Goal: Task Accomplishment & Management: Complete application form

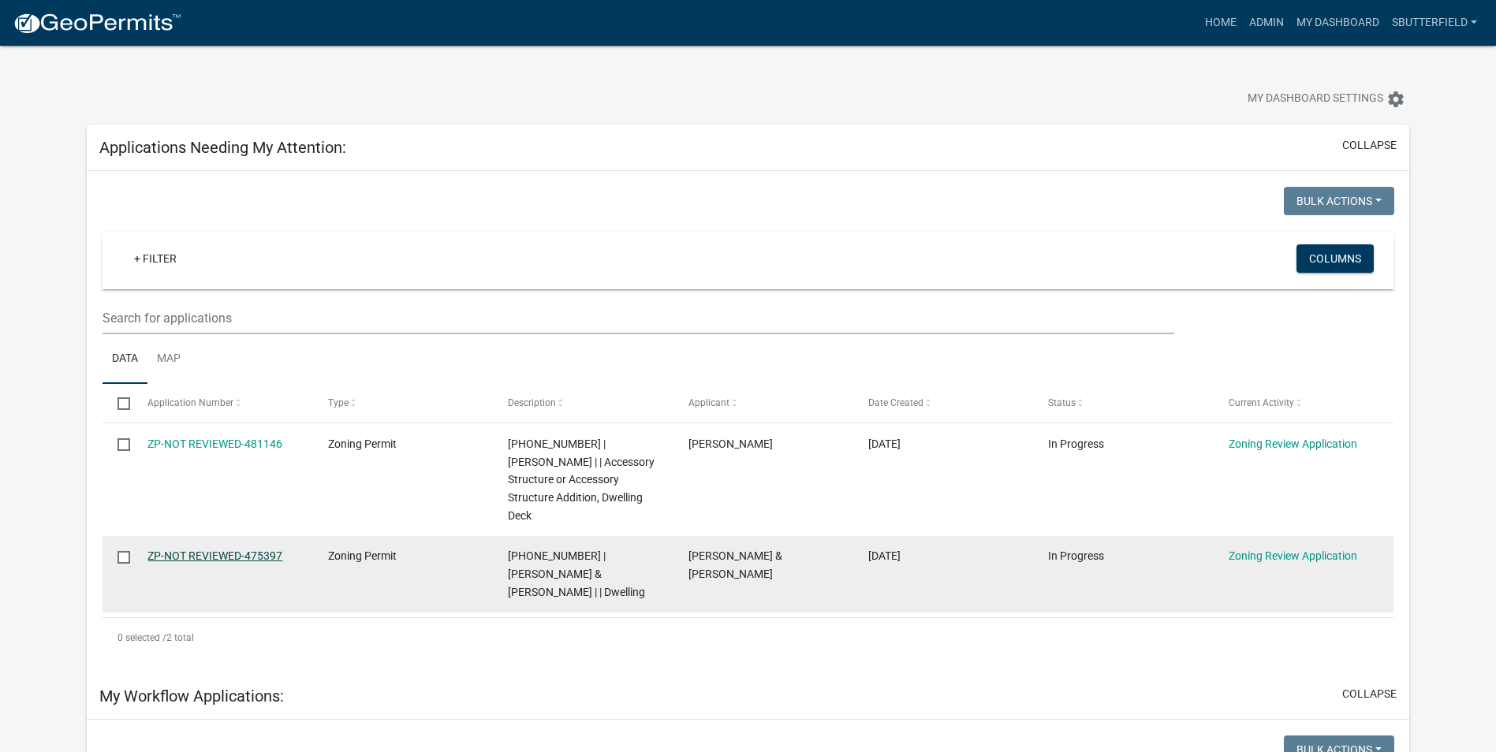
click at [210, 552] on link "ZP-NOT REVIEWED-475397" at bounding box center [214, 556] width 135 height 13
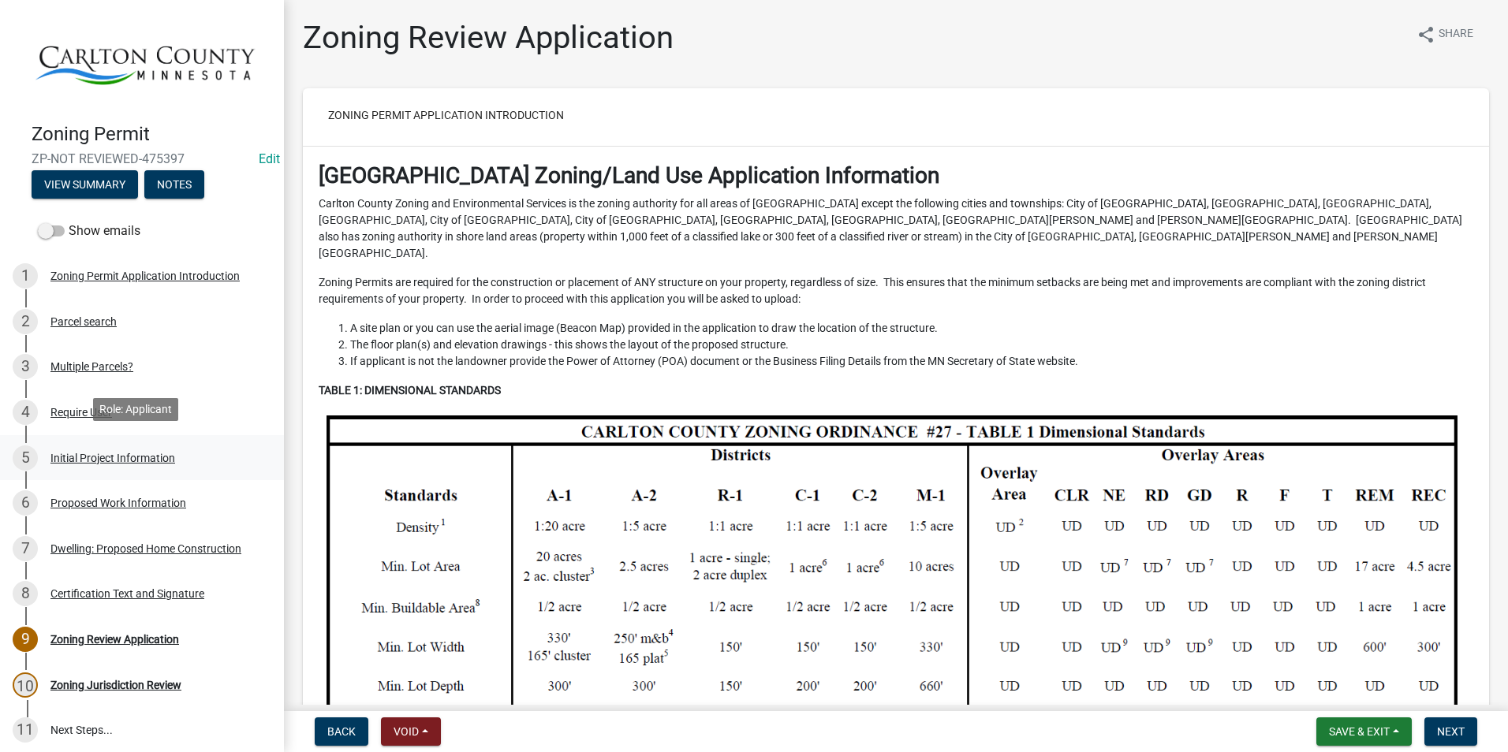
click at [88, 454] on div "Initial Project Information" at bounding box center [112, 458] width 125 height 11
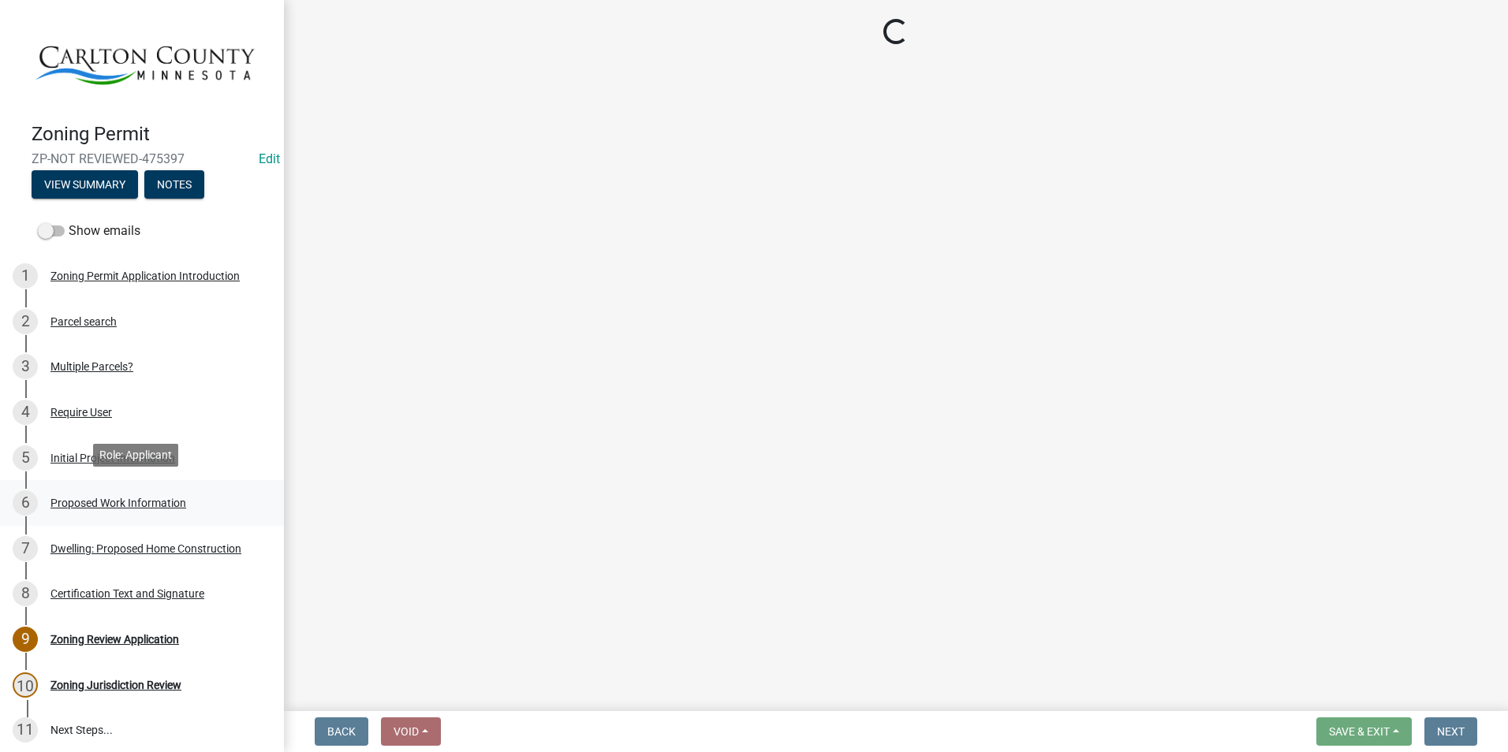
click at [100, 498] on div "Proposed Work Information" at bounding box center [118, 503] width 136 height 11
select select "987bd984-5dc8-4afc-b698-6bfa0e862c67"
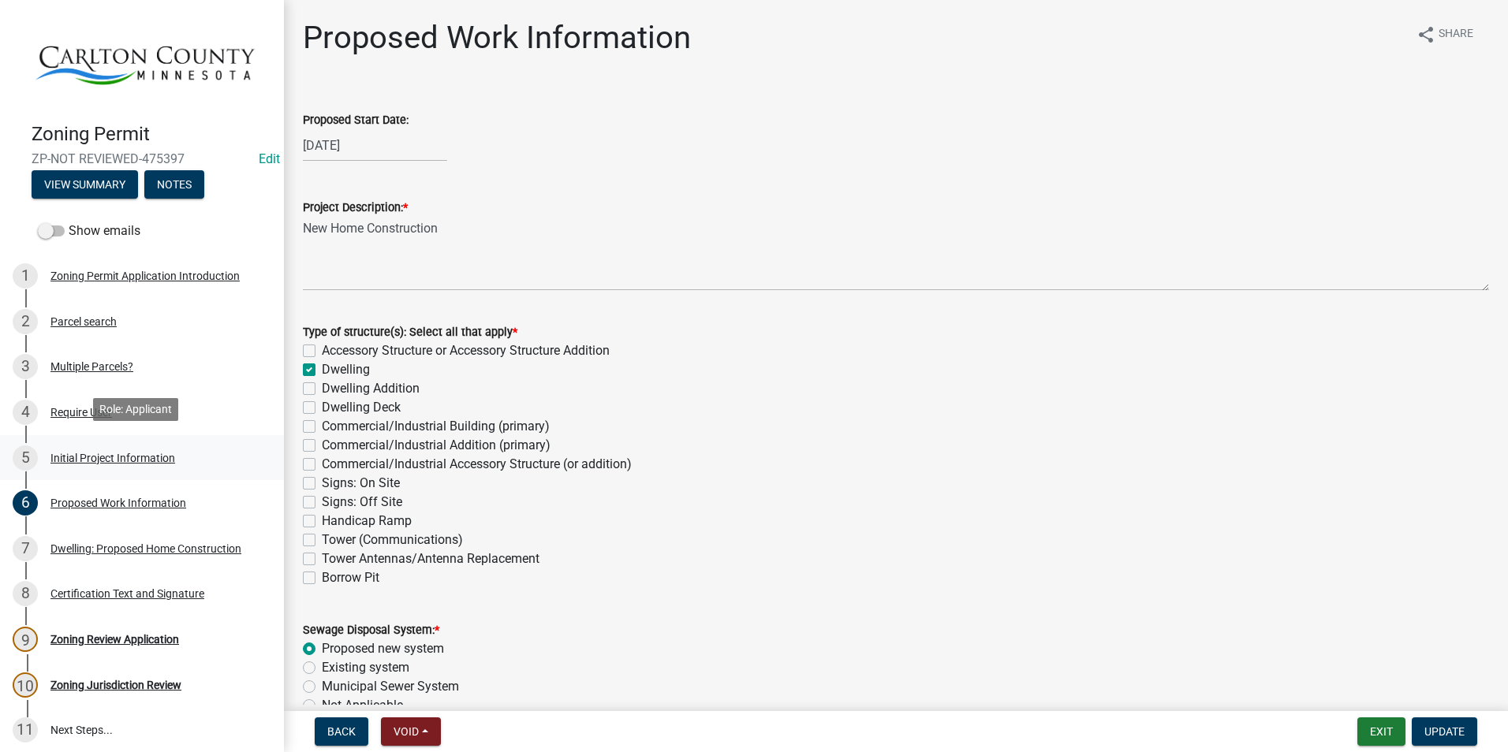
click at [131, 453] on div "Initial Project Information" at bounding box center [112, 458] width 125 height 11
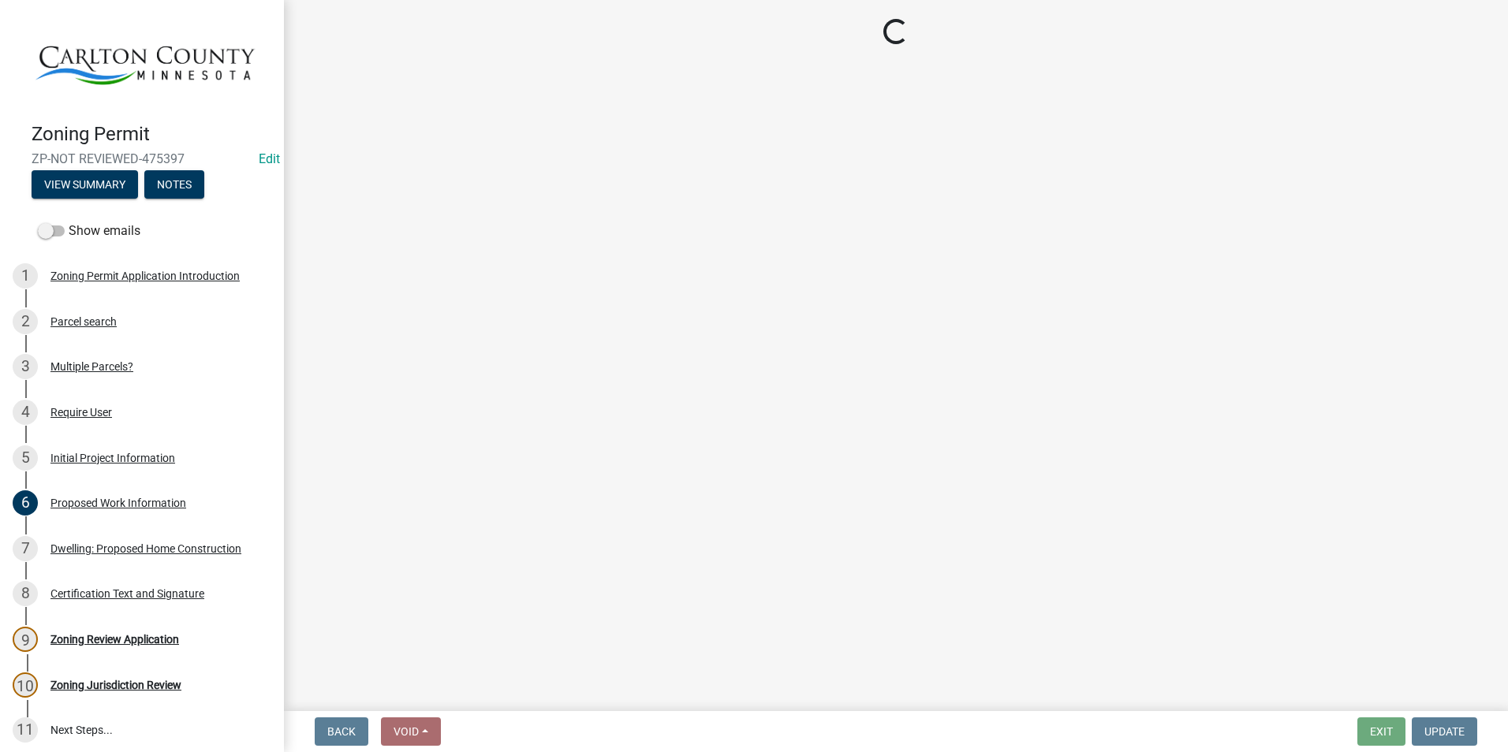
select select "987bd984-5dc8-4afc-b698-6bfa0e862c67"
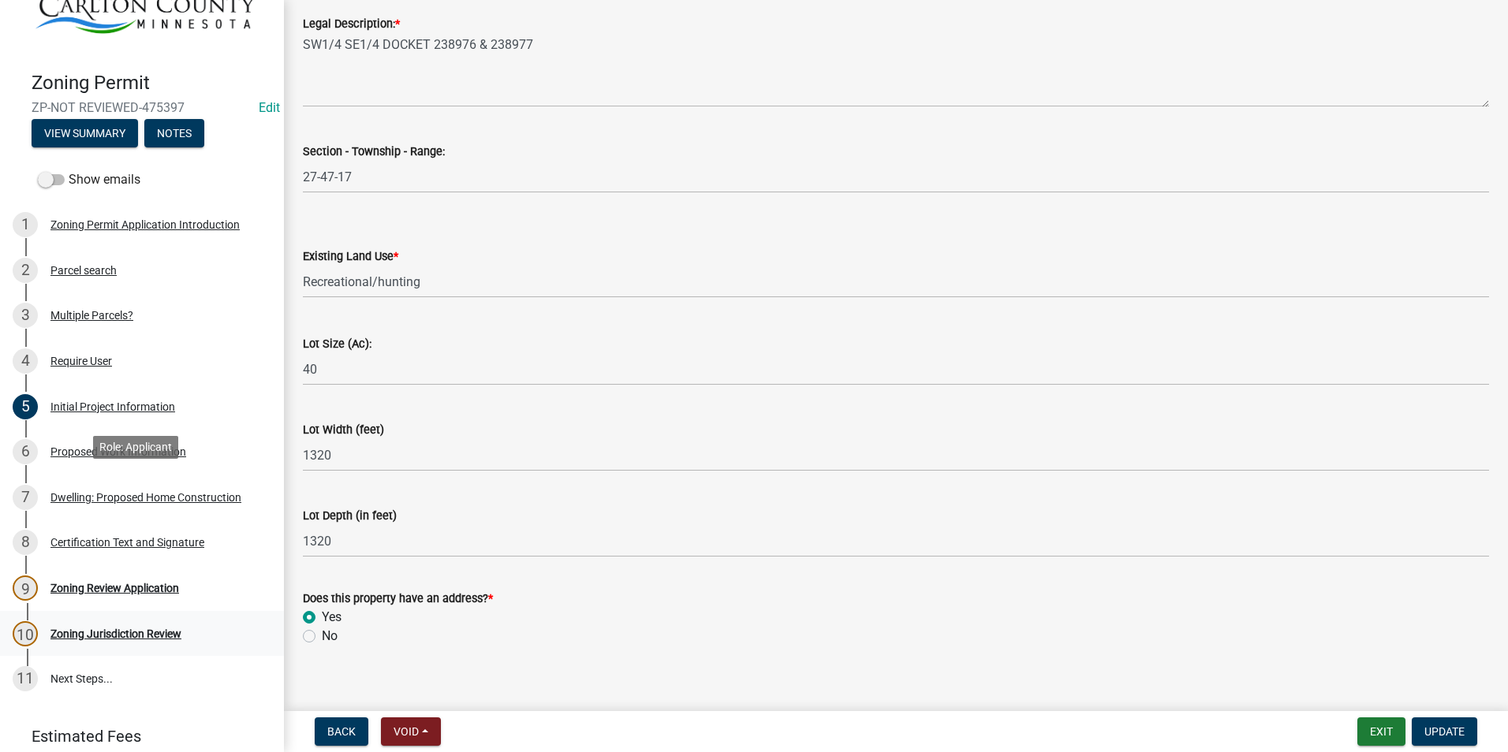
scroll to position [107, 0]
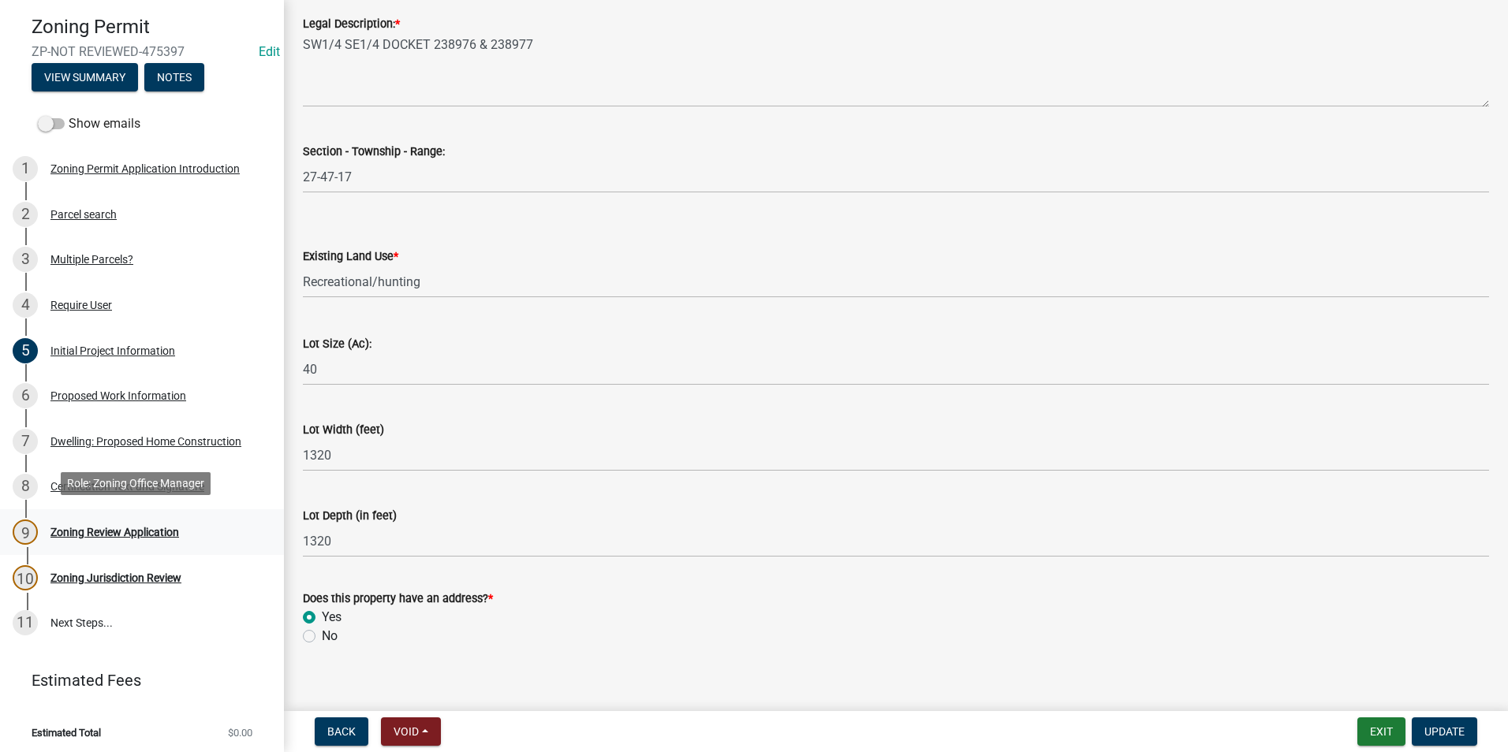
click at [122, 529] on div "Zoning Review Application" at bounding box center [114, 532] width 129 height 11
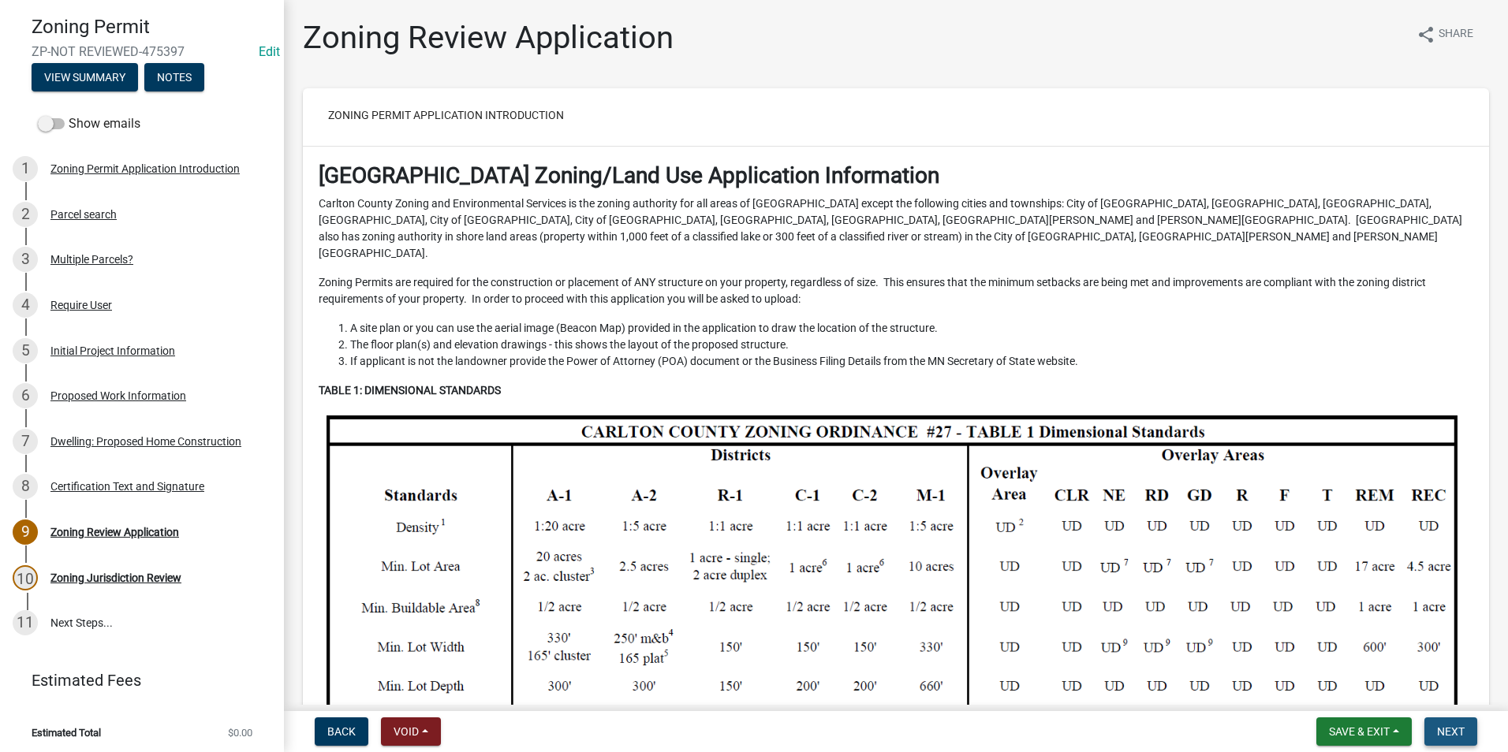
click at [1447, 728] on span "Next" at bounding box center [1451, 732] width 28 height 13
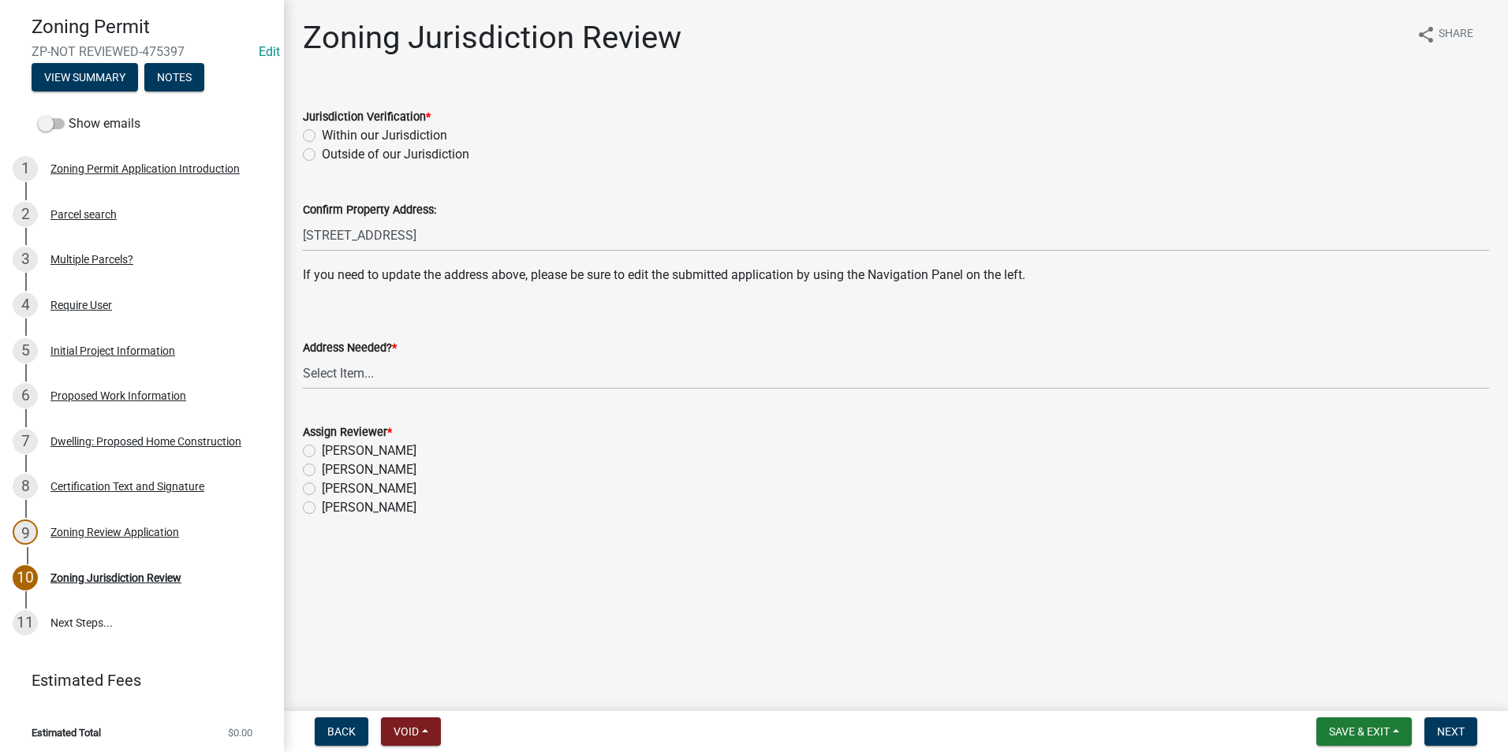
click at [322, 136] on label "Within our Jurisdiction" at bounding box center [384, 135] width 125 height 19
click at [322, 136] on input "Within our Jurisdiction" at bounding box center [327, 131] width 10 height 10
radio input "true"
click at [345, 374] on select "Select Item... Yes No" at bounding box center [896, 373] width 1186 height 32
click at [303, 357] on select "Select Item... Yes No" at bounding box center [896, 373] width 1186 height 32
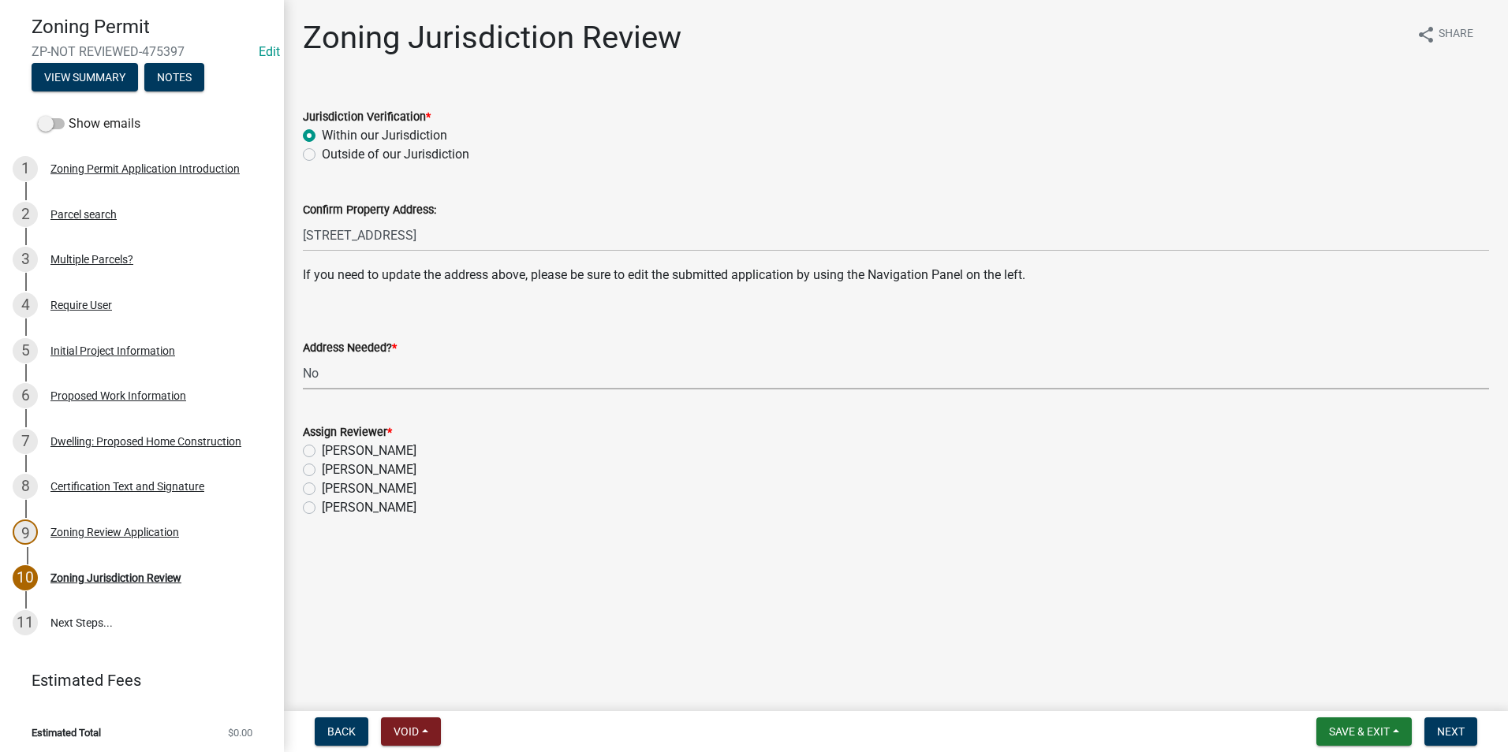
select select "aade736b-b8ba-42e5-ae4c-e00a265c1909"
click at [322, 470] on label "[PERSON_NAME]" at bounding box center [369, 470] width 95 height 19
click at [322, 470] on input "[PERSON_NAME]" at bounding box center [327, 466] width 10 height 10
radio input "true"
click at [1443, 735] on span "Next" at bounding box center [1451, 732] width 28 height 13
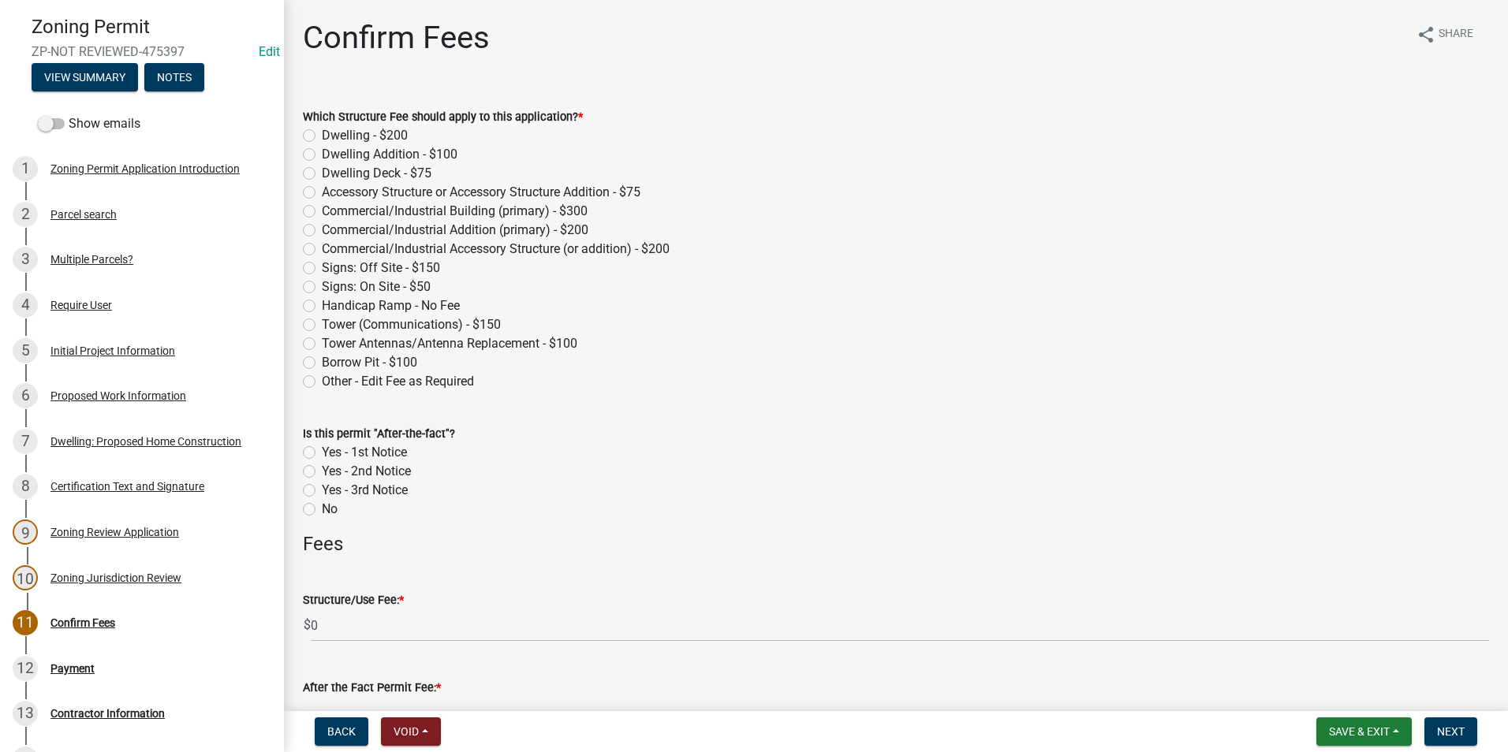
click at [322, 133] on label "Dwelling - $200" at bounding box center [365, 135] width 86 height 19
click at [322, 133] on input "Dwelling - $200" at bounding box center [327, 131] width 10 height 10
radio input "true"
click at [1463, 734] on span "Next" at bounding box center [1451, 732] width 28 height 13
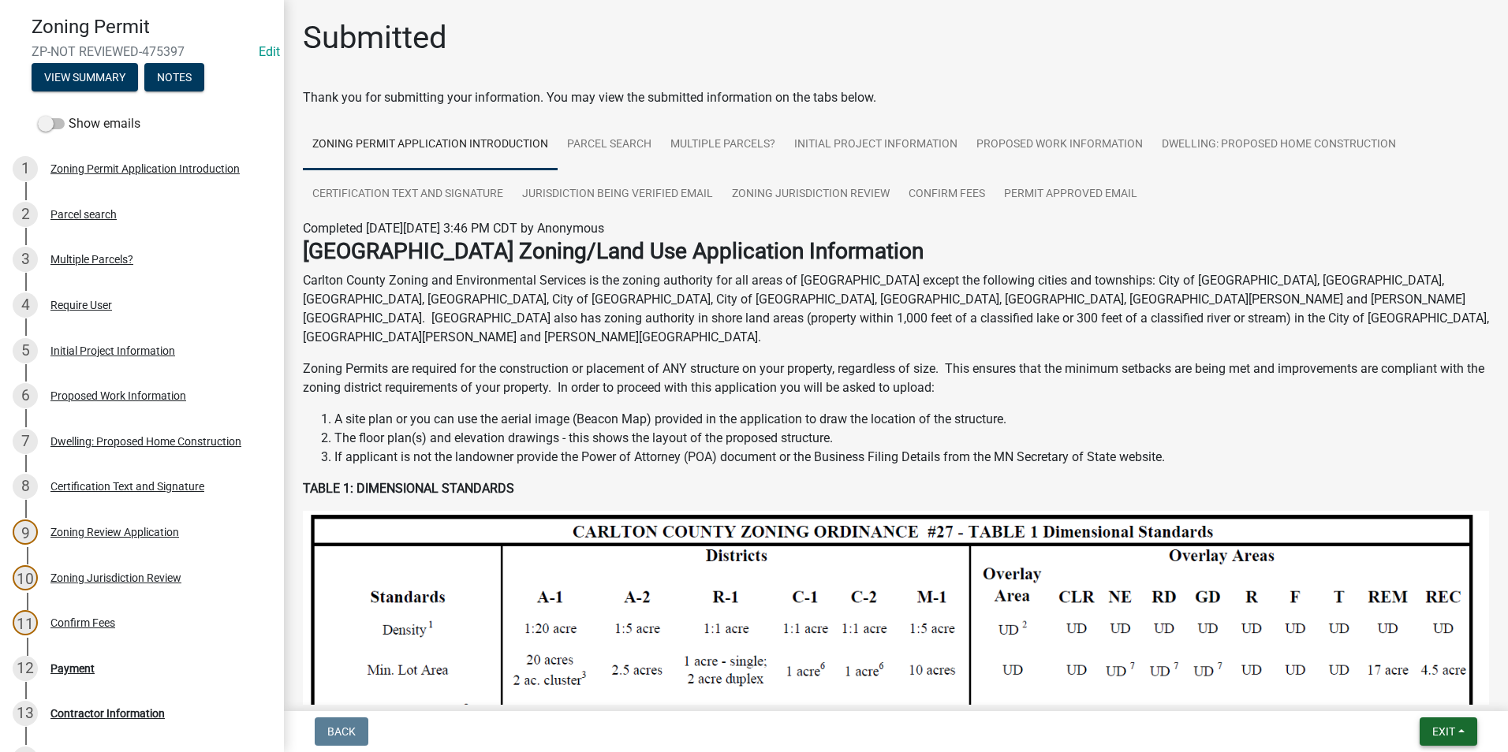
click at [1437, 731] on span "Exit" at bounding box center [1443, 732] width 23 height 13
click at [1424, 693] on button "Save & Exit" at bounding box center [1414, 691] width 126 height 38
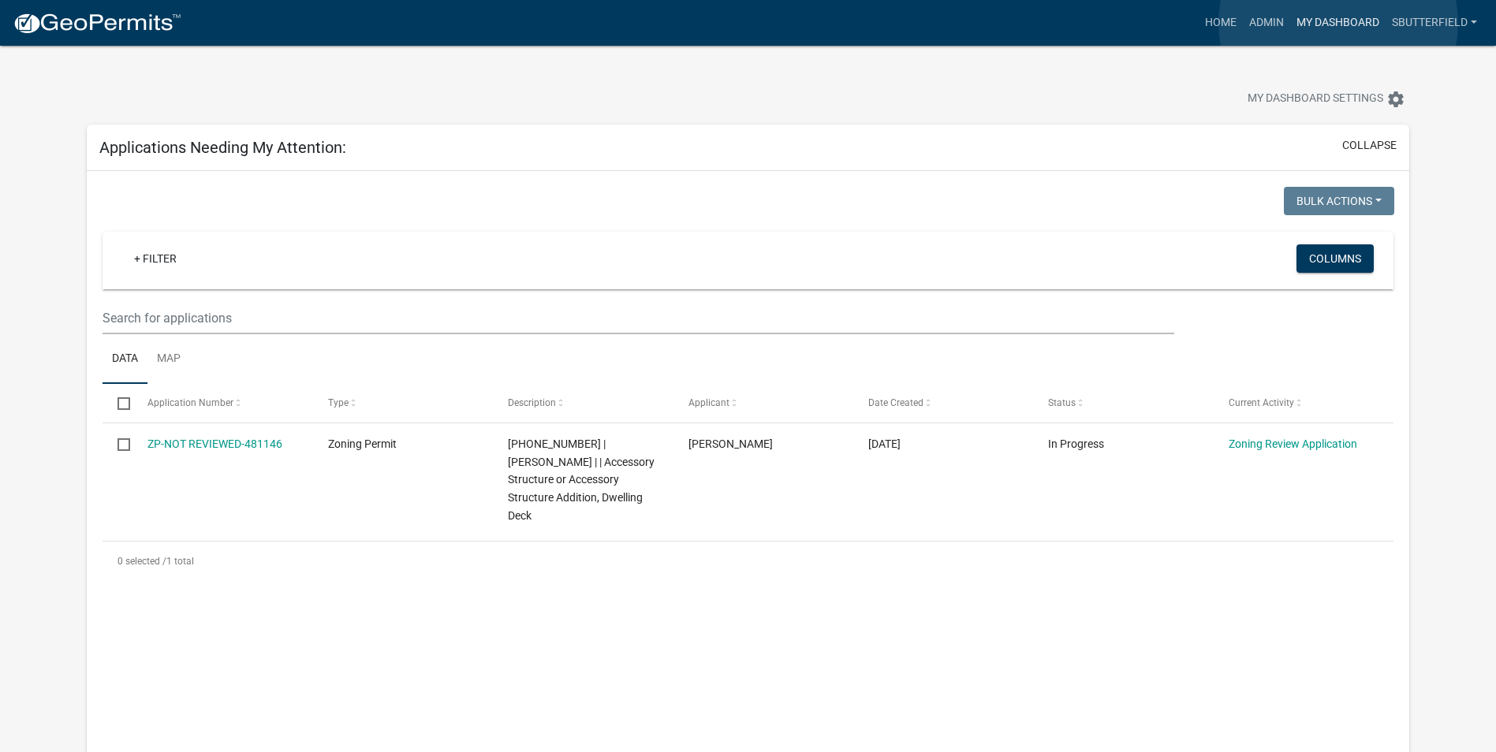
click at [1339, 23] on link "My Dashboard" at bounding box center [1337, 23] width 95 height 30
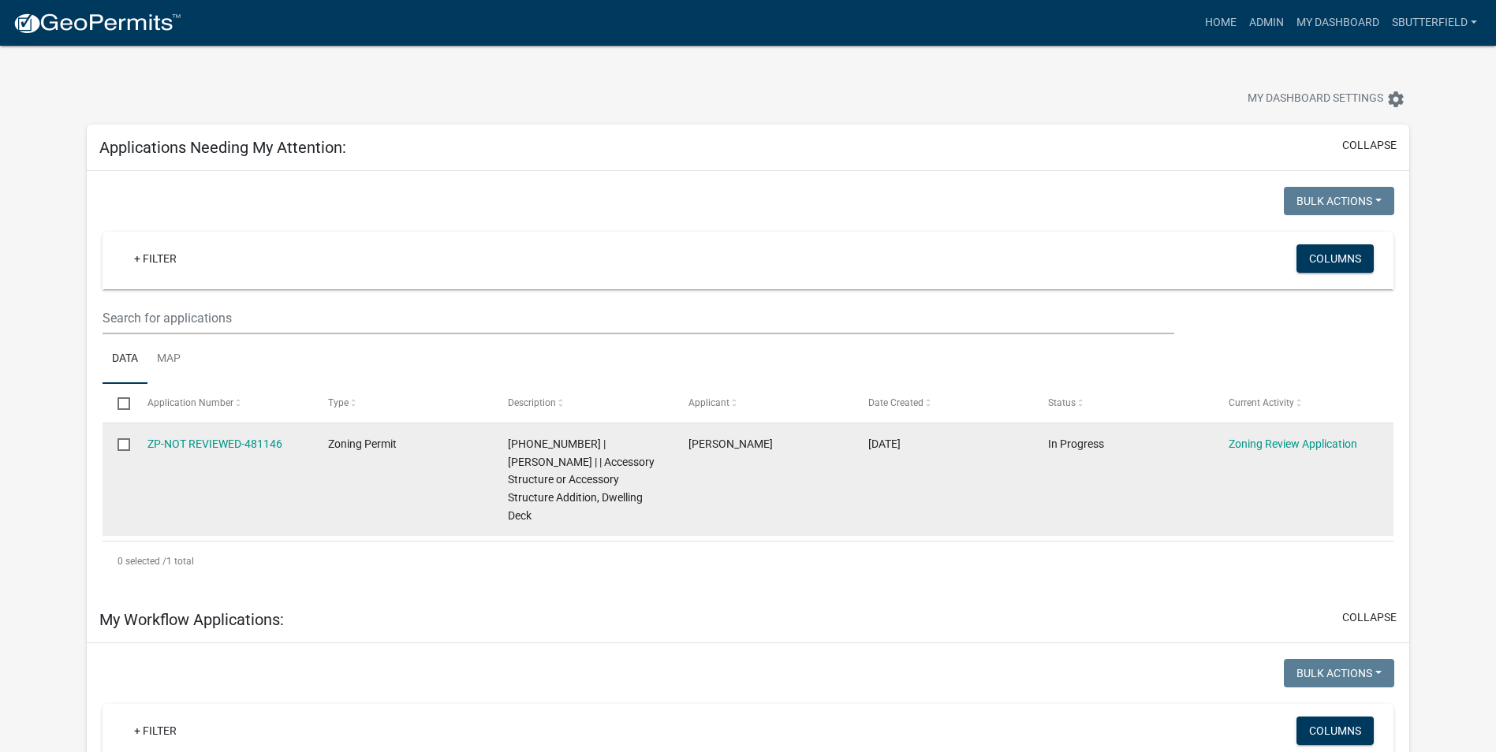
click at [238, 434] on datatable-body-cell "ZP-NOT REVIEWED-481146" at bounding box center [223, 480] width 180 height 113
click at [239, 438] on link "ZP-NOT REVIEWED-481146" at bounding box center [214, 444] width 135 height 13
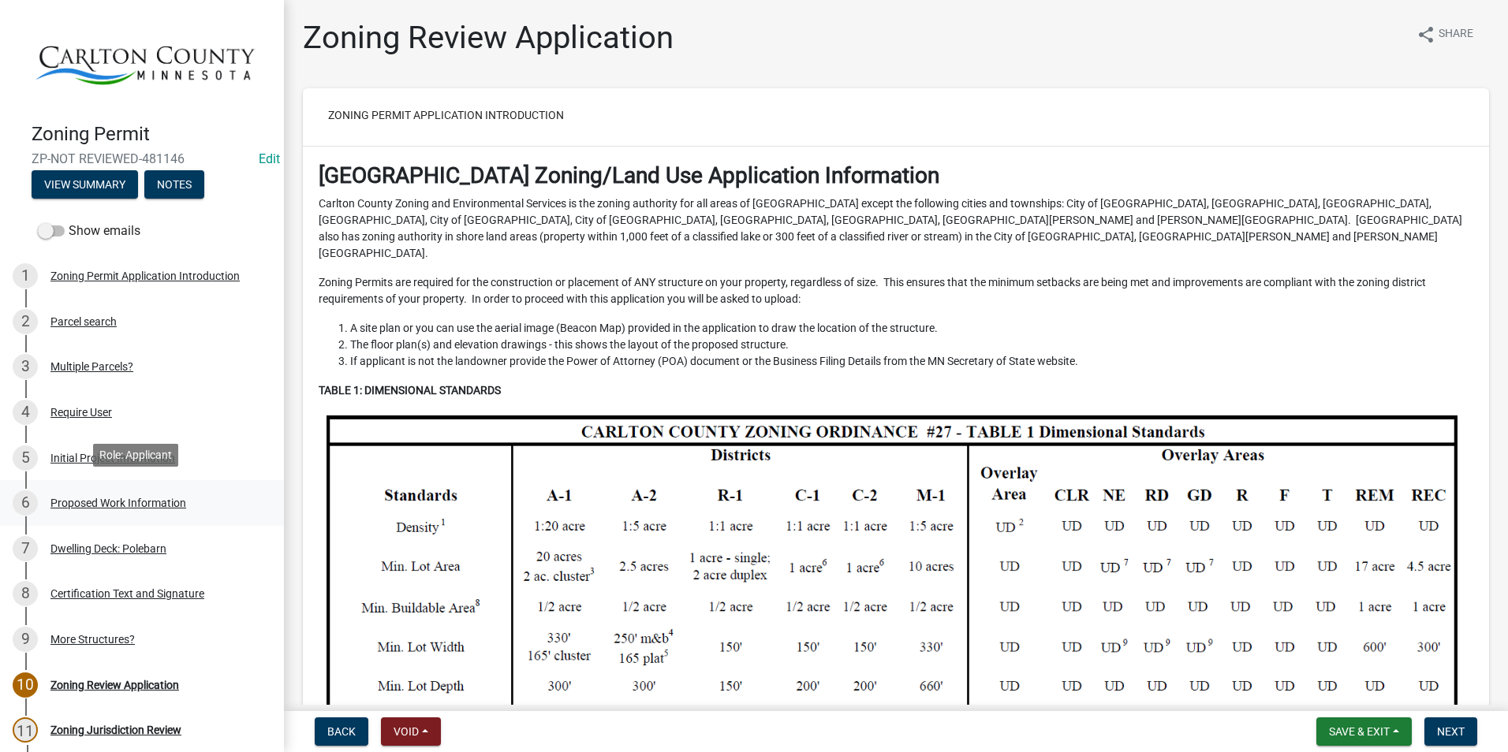
click at [165, 502] on div "Proposed Work Information" at bounding box center [118, 503] width 136 height 11
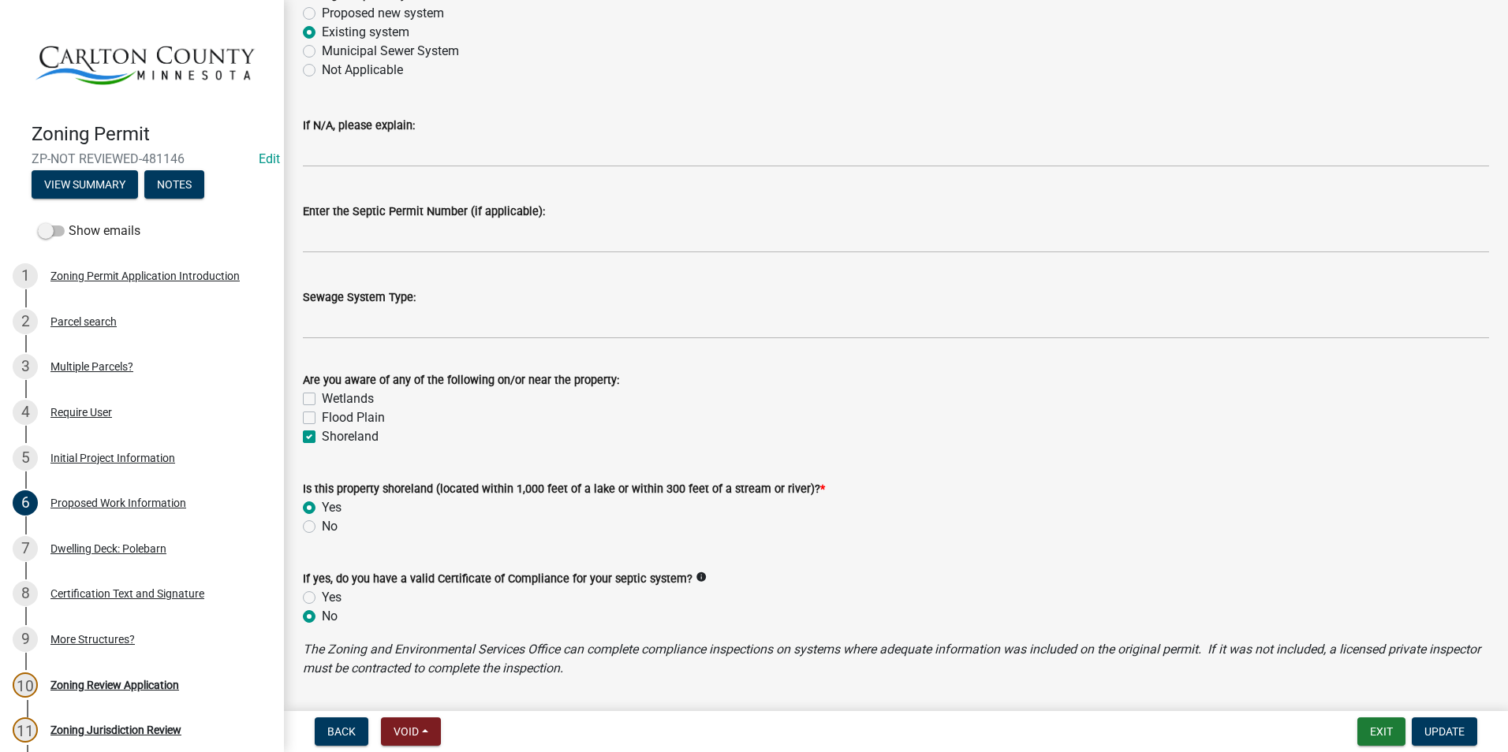
scroll to position [710, 0]
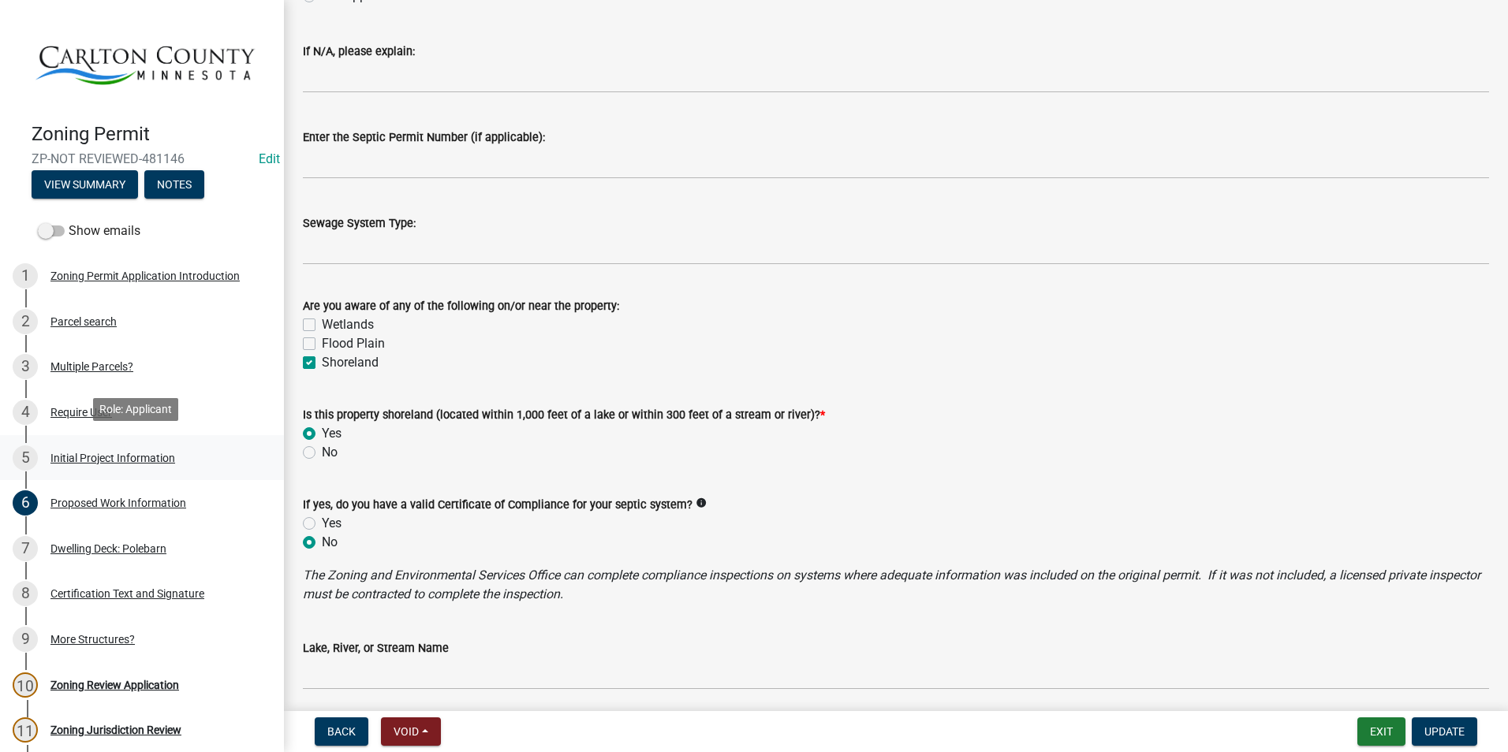
click at [125, 453] on div "Initial Project Information" at bounding box center [112, 458] width 125 height 11
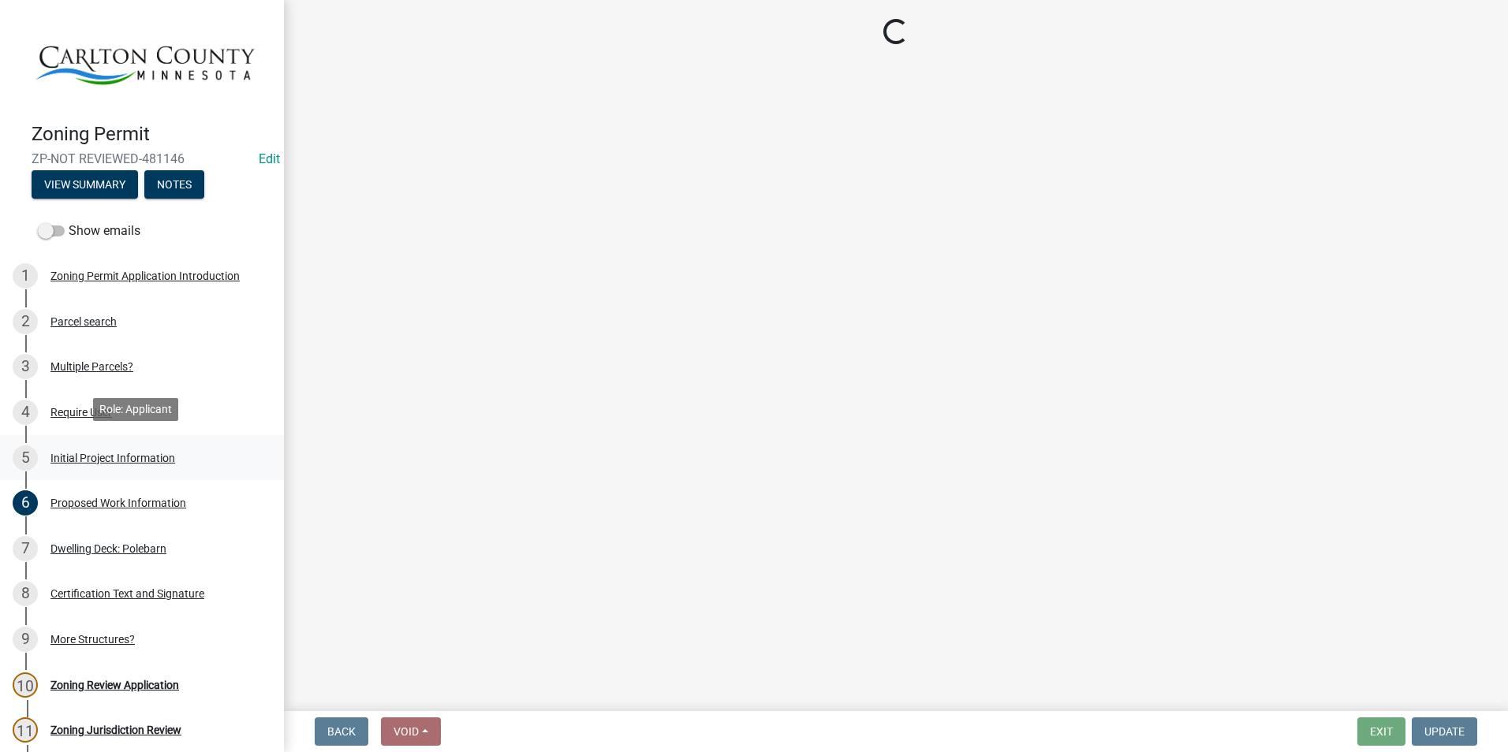
scroll to position [0, 0]
select select "33d21d3a-ebb3-419e-8315-ef7213d04586"
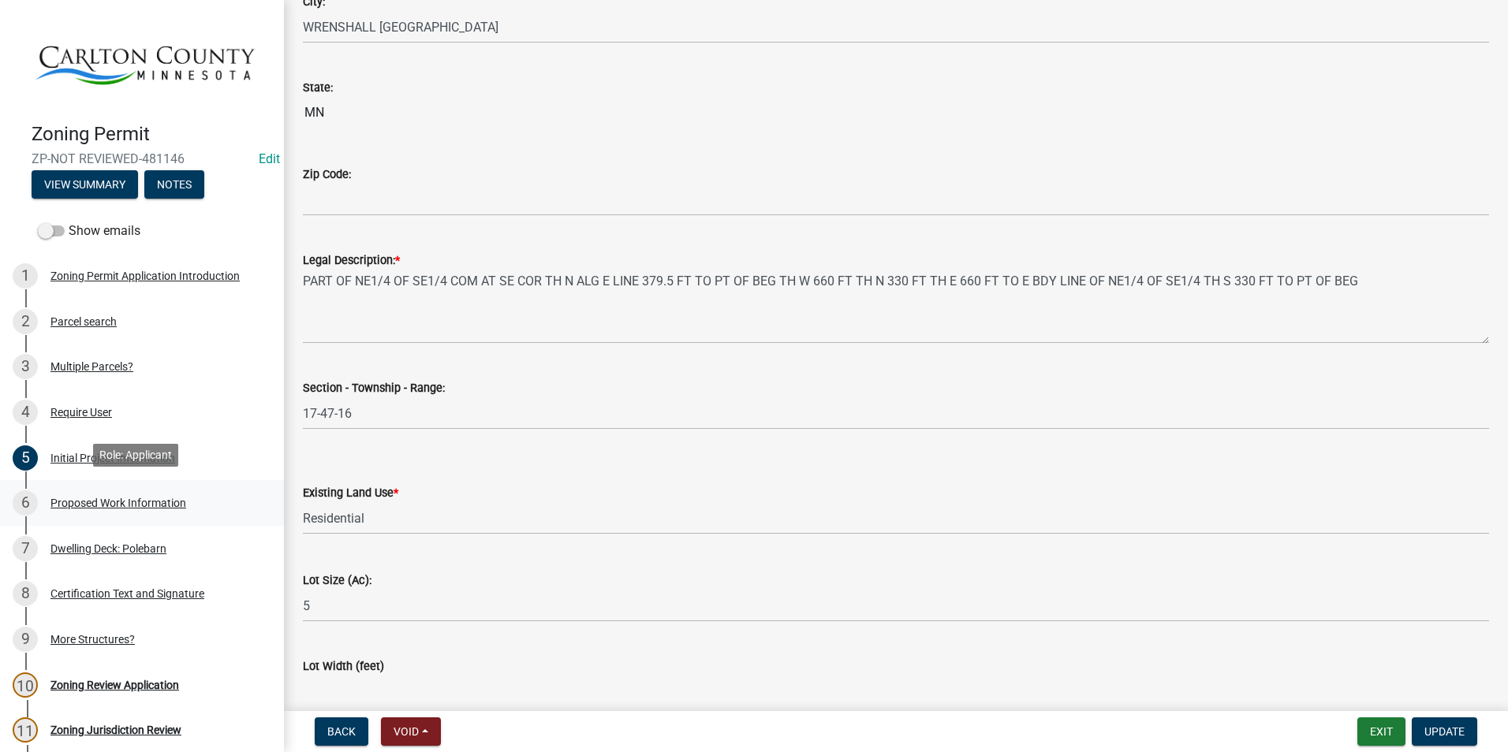
click at [114, 498] on div "Proposed Work Information" at bounding box center [118, 503] width 136 height 11
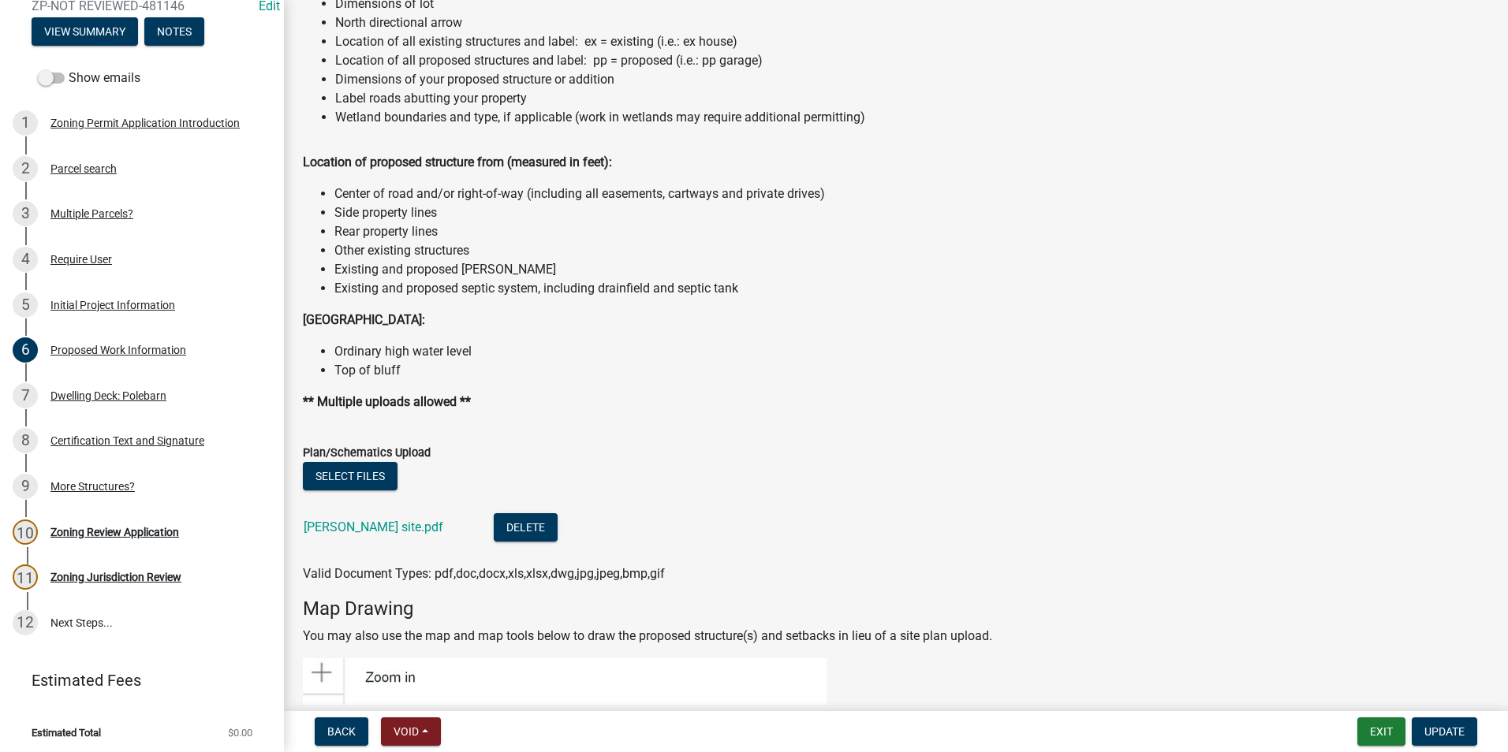
scroll to position [1814, 0]
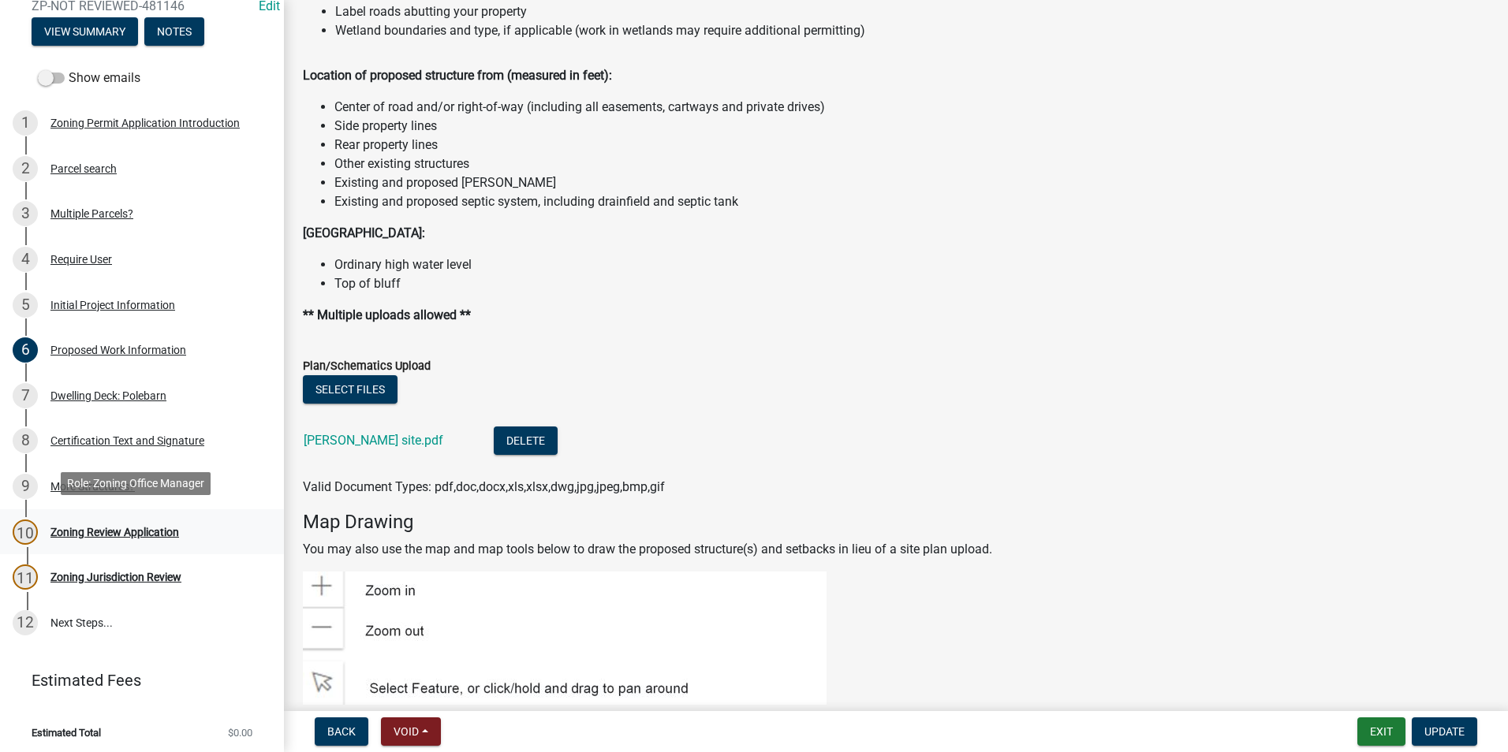
click at [155, 528] on div "Zoning Review Application" at bounding box center [114, 532] width 129 height 11
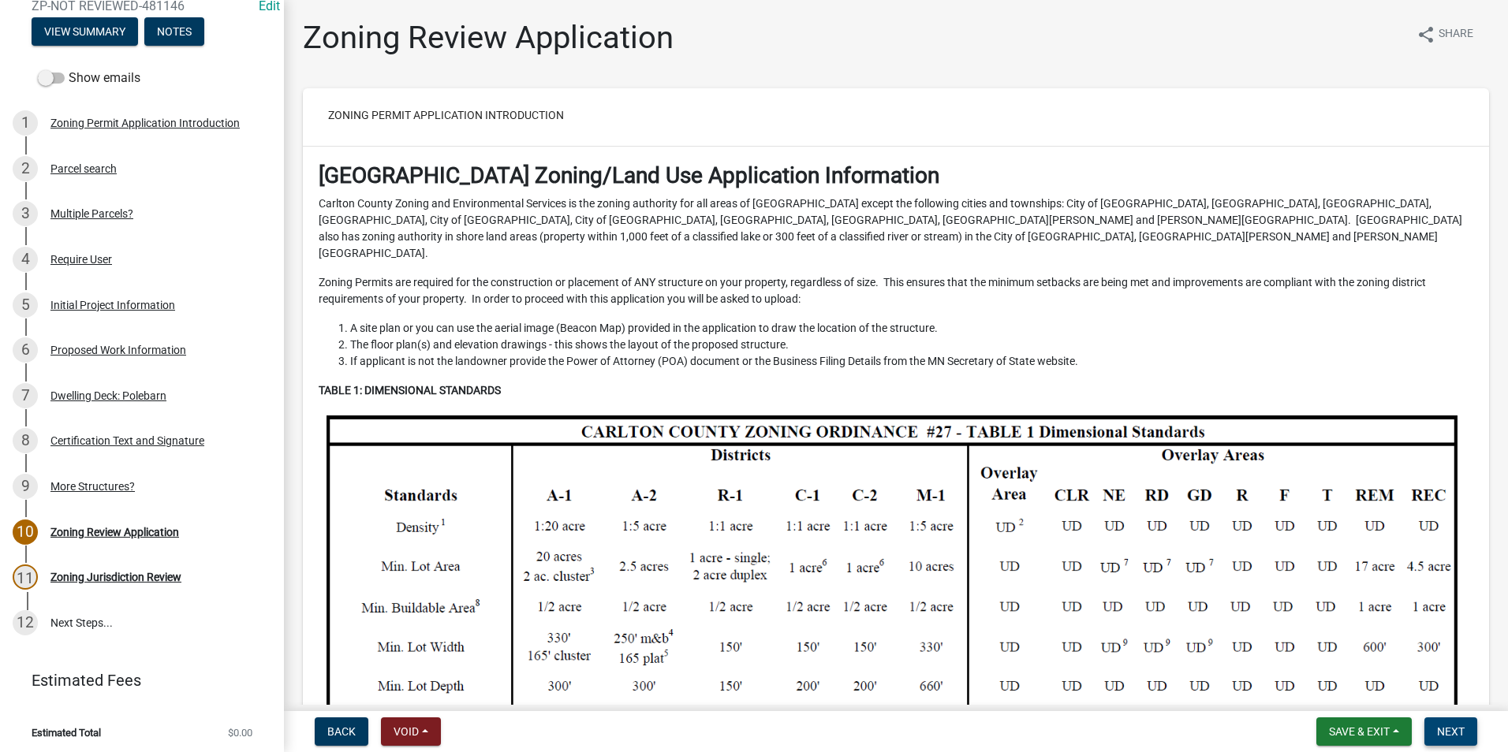
click at [1441, 726] on button "Next" at bounding box center [1450, 732] width 53 height 28
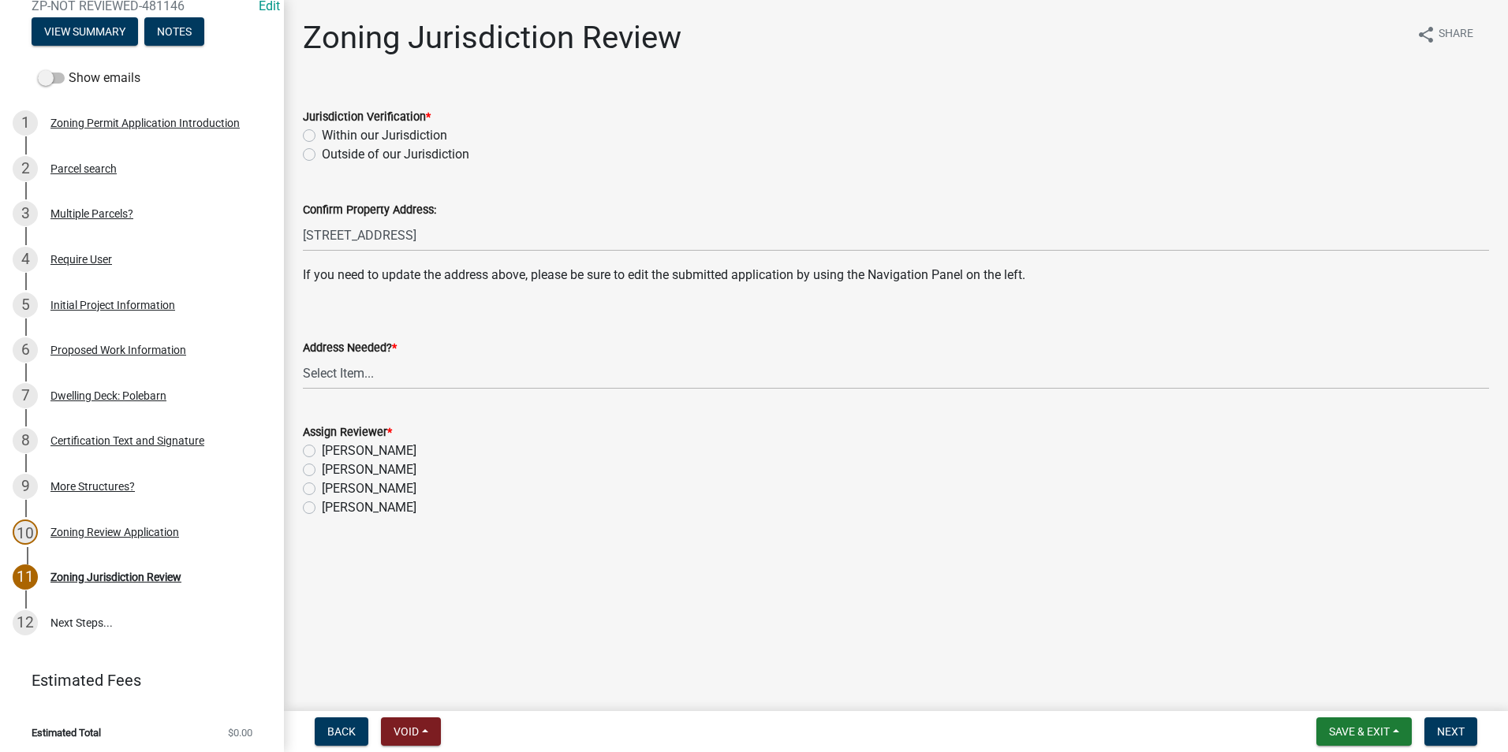
click at [322, 137] on label "Within our Jurisdiction" at bounding box center [384, 135] width 125 height 19
click at [322, 136] on input "Within our Jurisdiction" at bounding box center [327, 131] width 10 height 10
radio input "true"
click at [342, 366] on select "Select Item... Yes No" at bounding box center [896, 373] width 1186 height 32
click at [369, 361] on select "Select Item... Yes No" at bounding box center [896, 373] width 1186 height 32
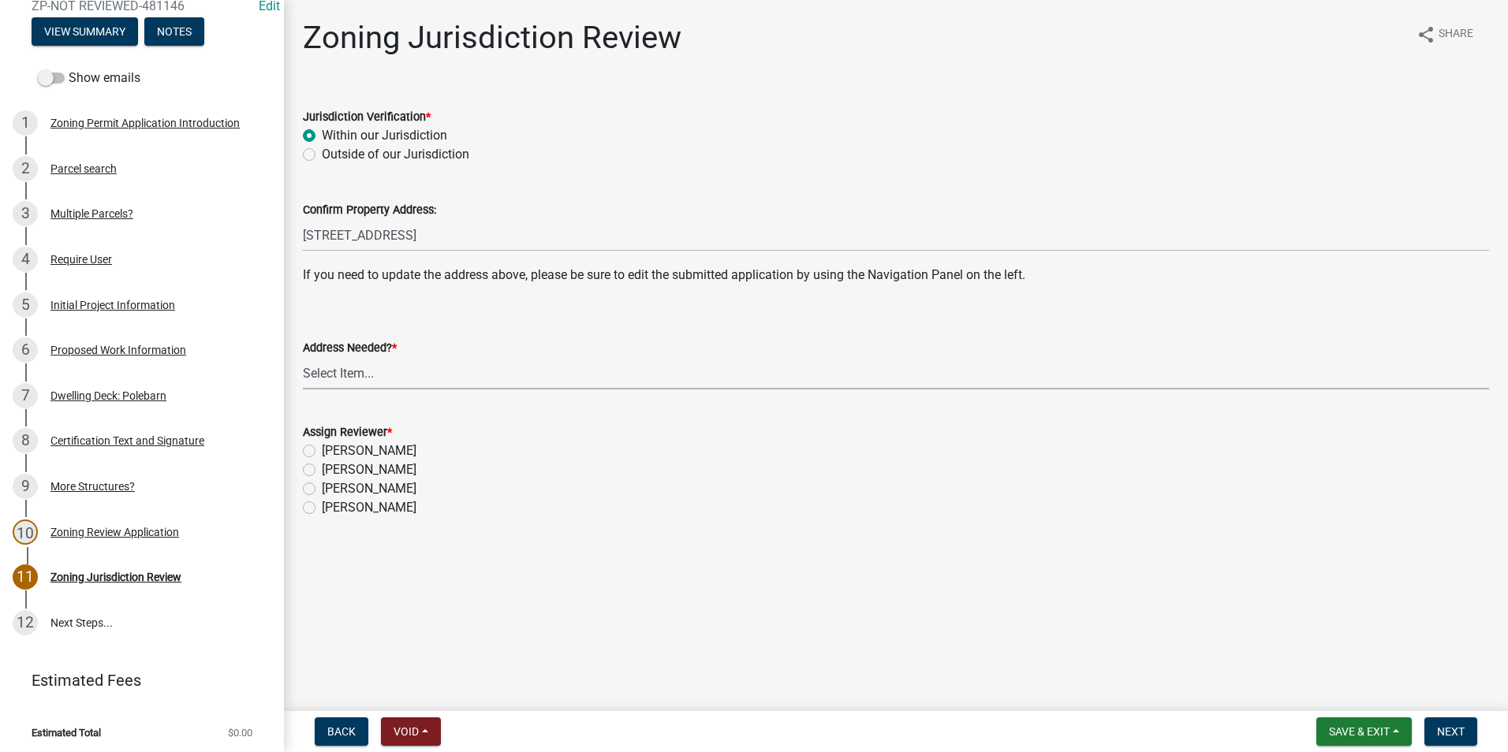
click at [367, 364] on select "Select Item... Yes No" at bounding box center [896, 373] width 1186 height 32
click at [303, 357] on select "Select Item... Yes No" at bounding box center [896, 373] width 1186 height 32
select select "aade736b-b8ba-42e5-ae4c-e00a265c1909"
click at [322, 471] on label "Jason Walsh" at bounding box center [369, 470] width 95 height 19
click at [322, 471] on input "Jason Walsh" at bounding box center [327, 466] width 10 height 10
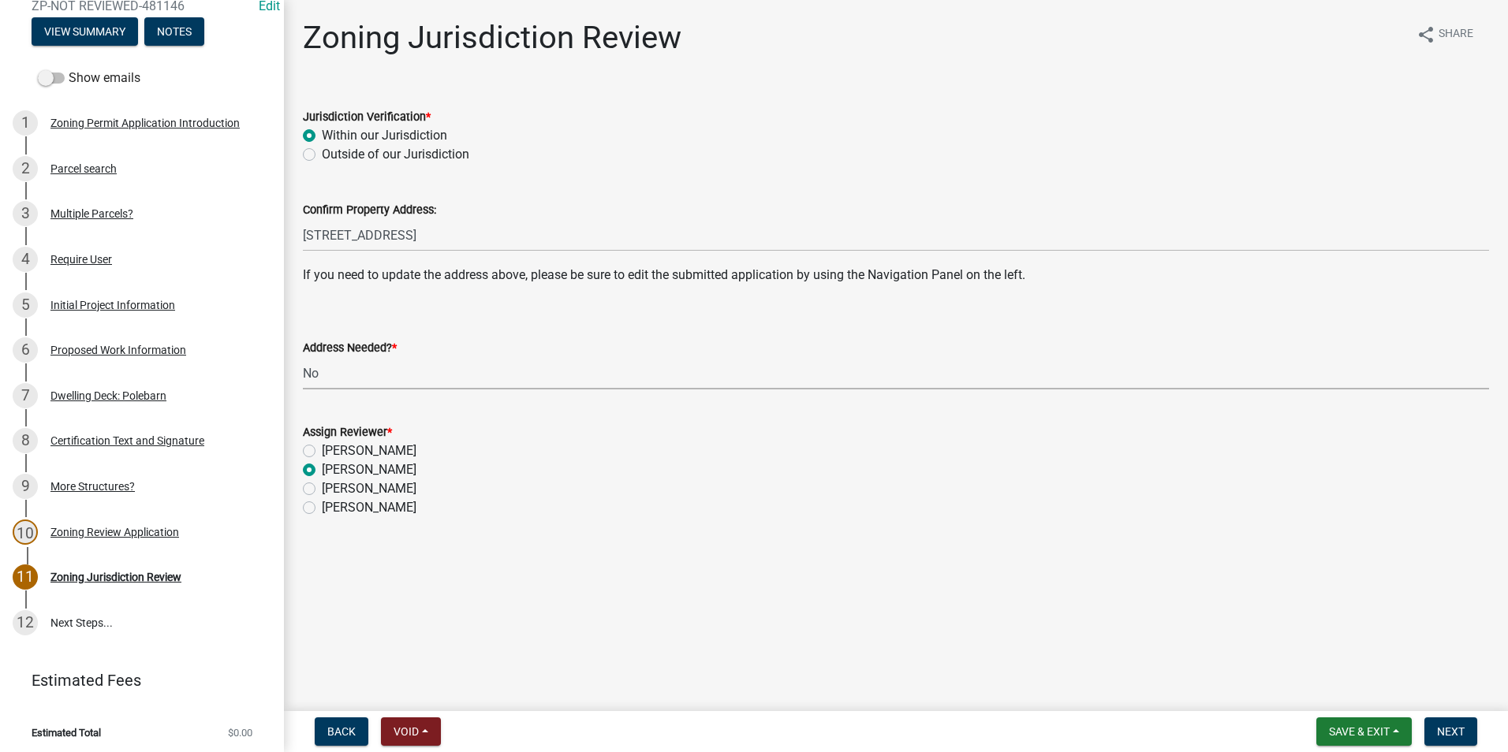
radio input "true"
click at [1453, 726] on span "Next" at bounding box center [1451, 732] width 28 height 13
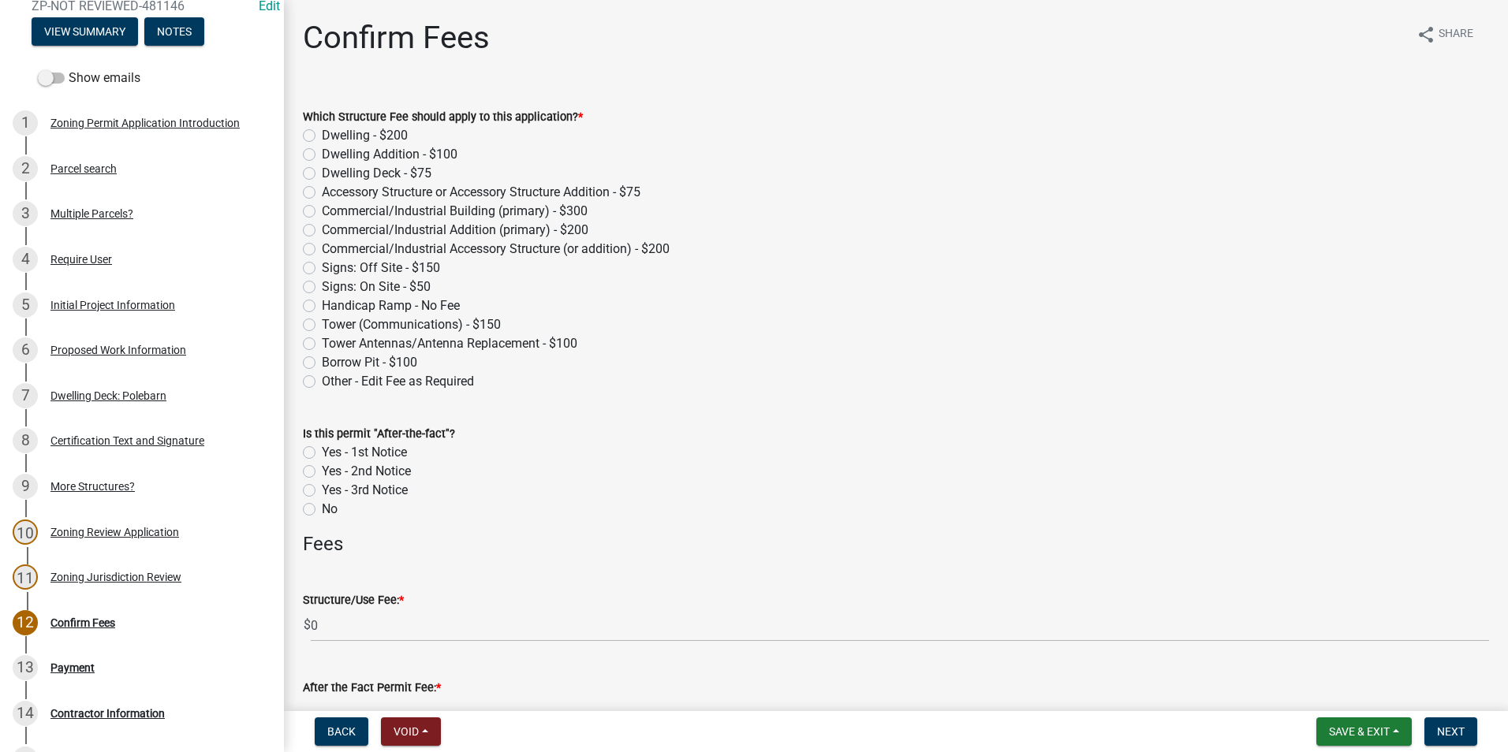
click at [322, 192] on label "Accessory Structure or Accessory Structure Addition - $75" at bounding box center [481, 192] width 319 height 19
click at [322, 192] on input "Accessory Structure or Accessory Structure Addition - $75" at bounding box center [327, 188] width 10 height 10
radio input "true"
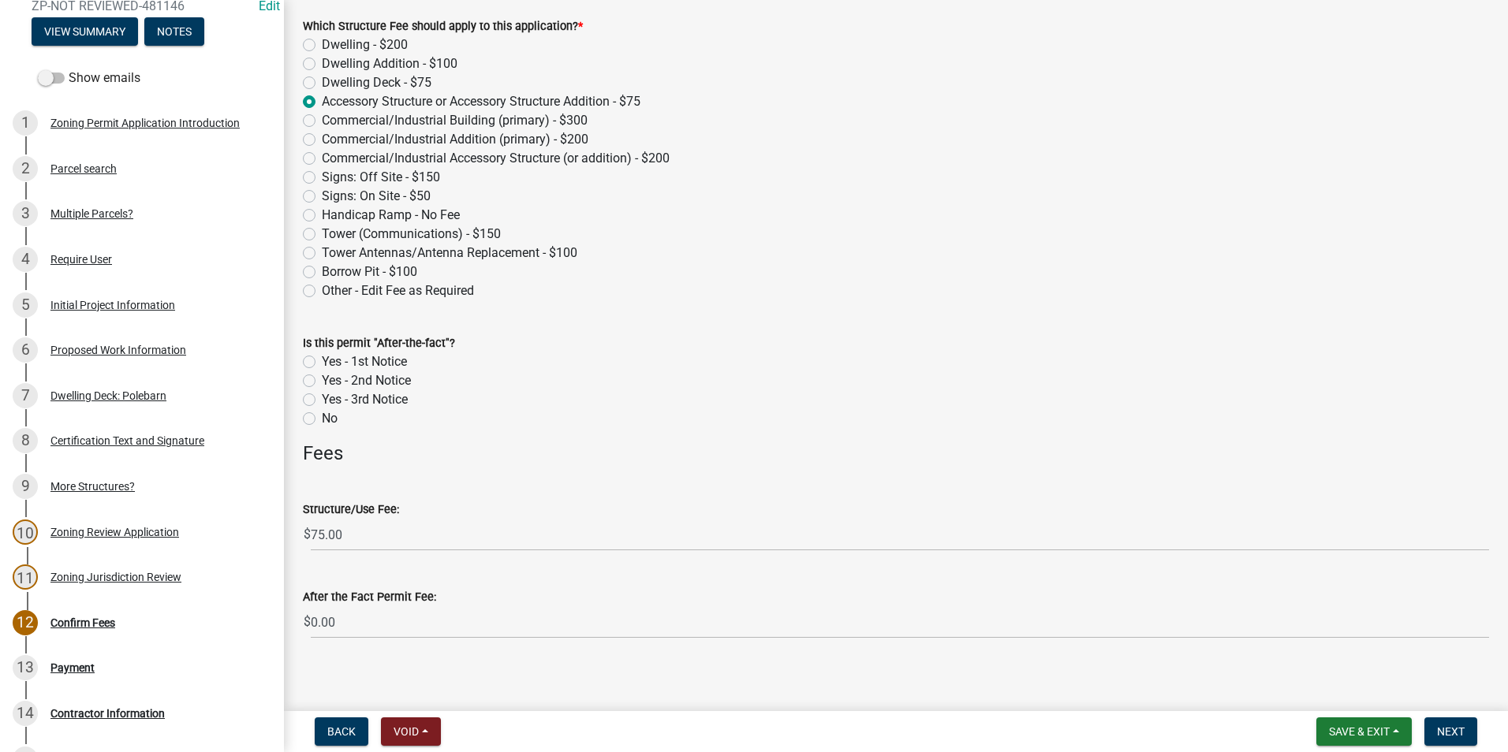
scroll to position [100, 0]
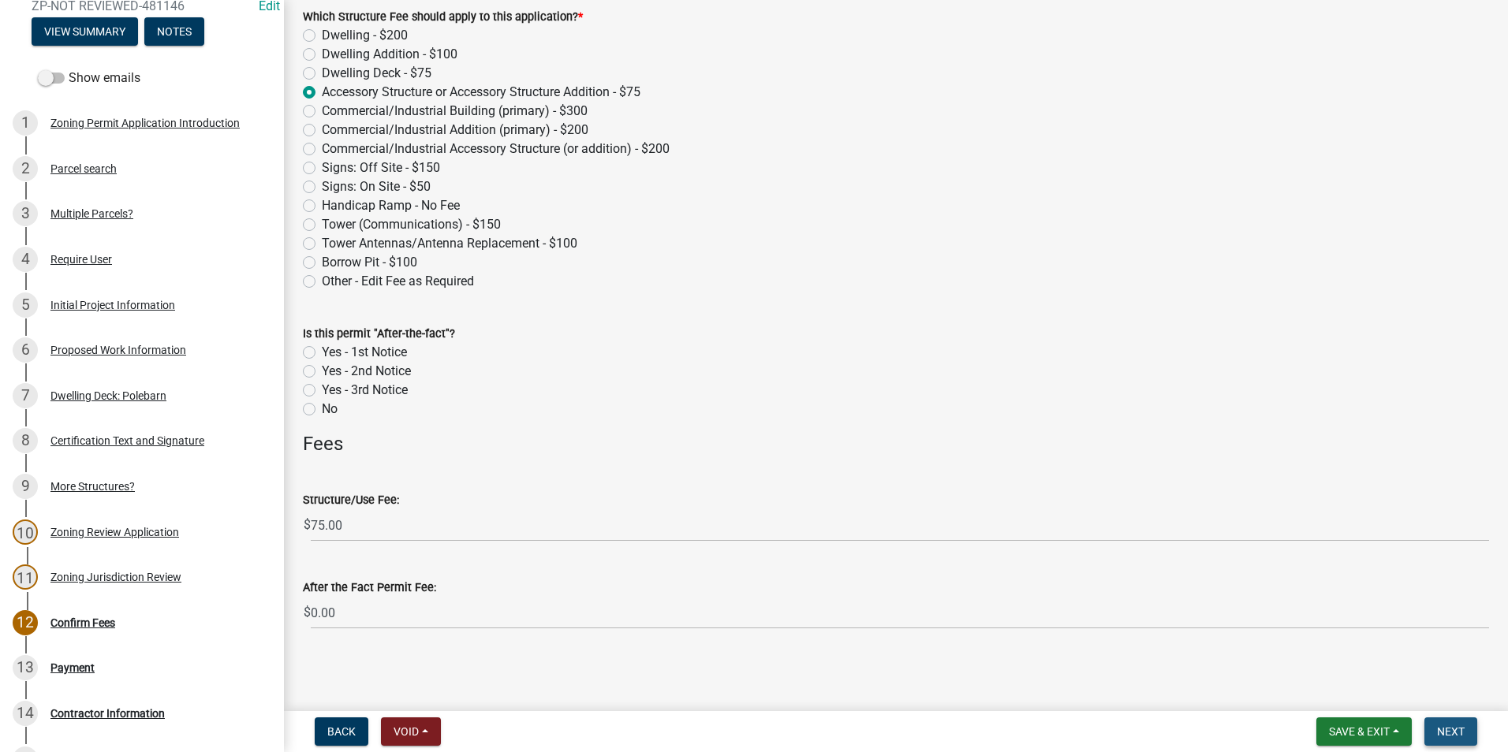
click at [1455, 733] on span "Next" at bounding box center [1451, 732] width 28 height 13
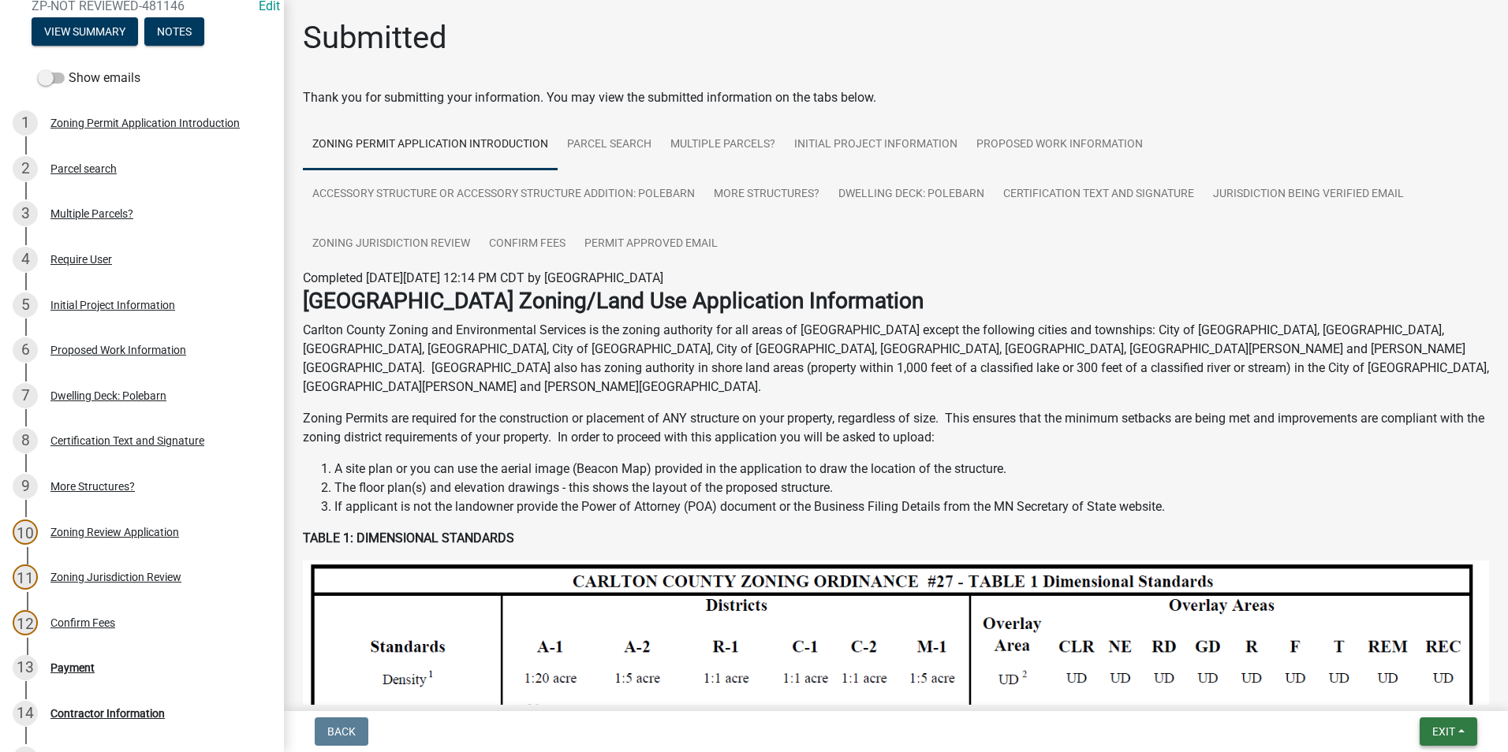
click at [1444, 726] on span "Exit" at bounding box center [1443, 732] width 23 height 13
click at [1428, 684] on button "Save & Exit" at bounding box center [1414, 691] width 126 height 38
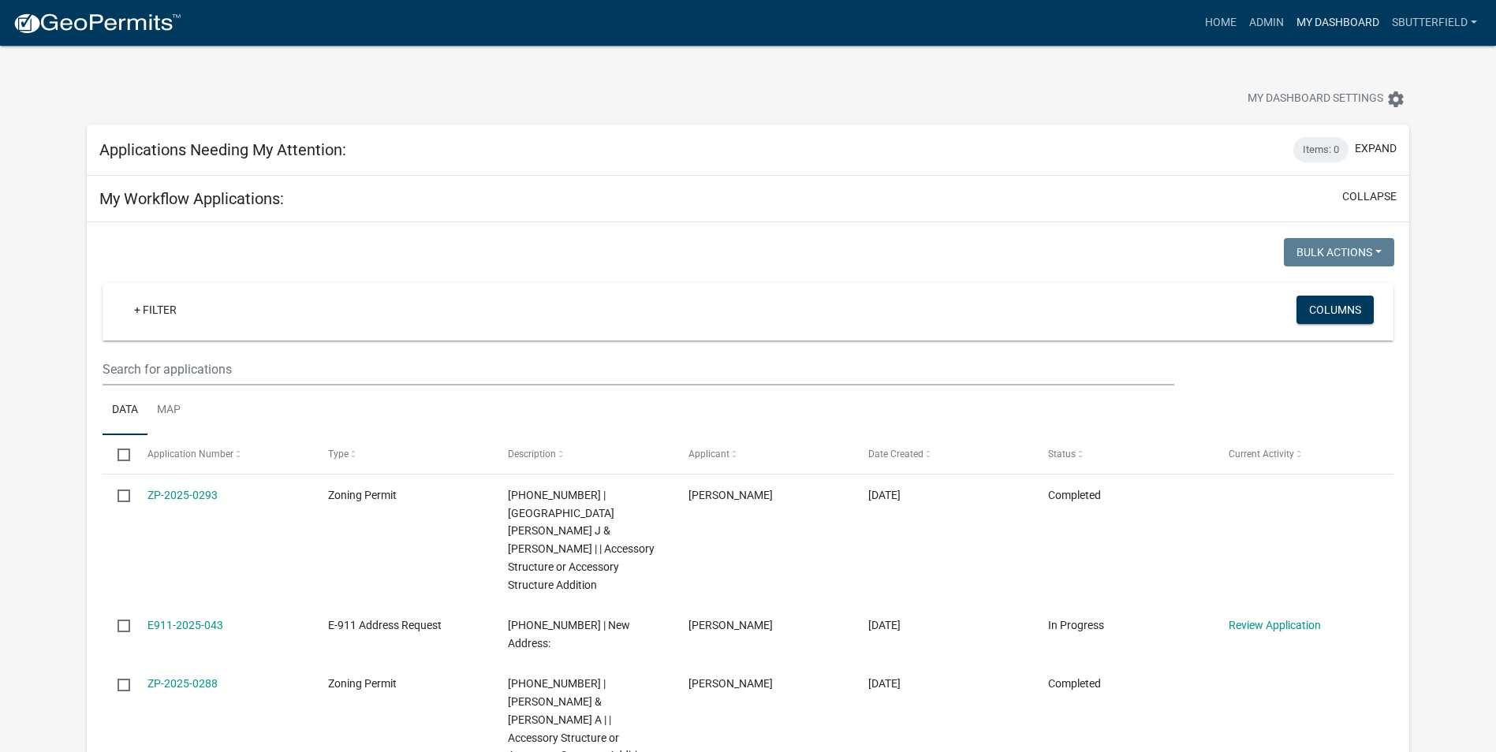
click at [1320, 18] on link "My Dashboard" at bounding box center [1337, 23] width 95 height 30
click at [1311, 24] on link "My Dashboard" at bounding box center [1337, 23] width 95 height 30
click at [1267, 21] on link "Admin" at bounding box center [1266, 23] width 47 height 30
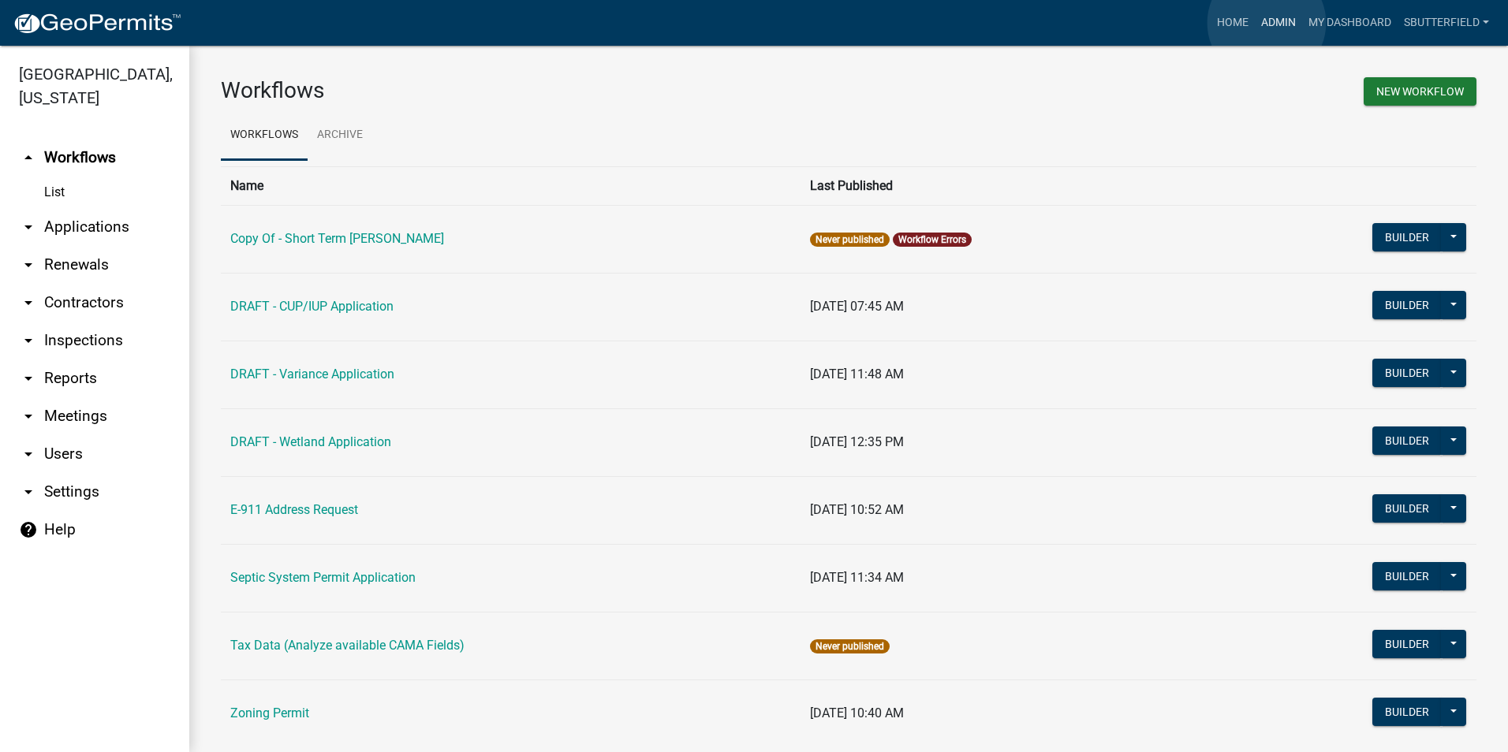
click at [1267, 23] on link "Admin" at bounding box center [1278, 23] width 47 height 30
click at [37, 224] on icon "arrow_drop_down" at bounding box center [28, 227] width 19 height 19
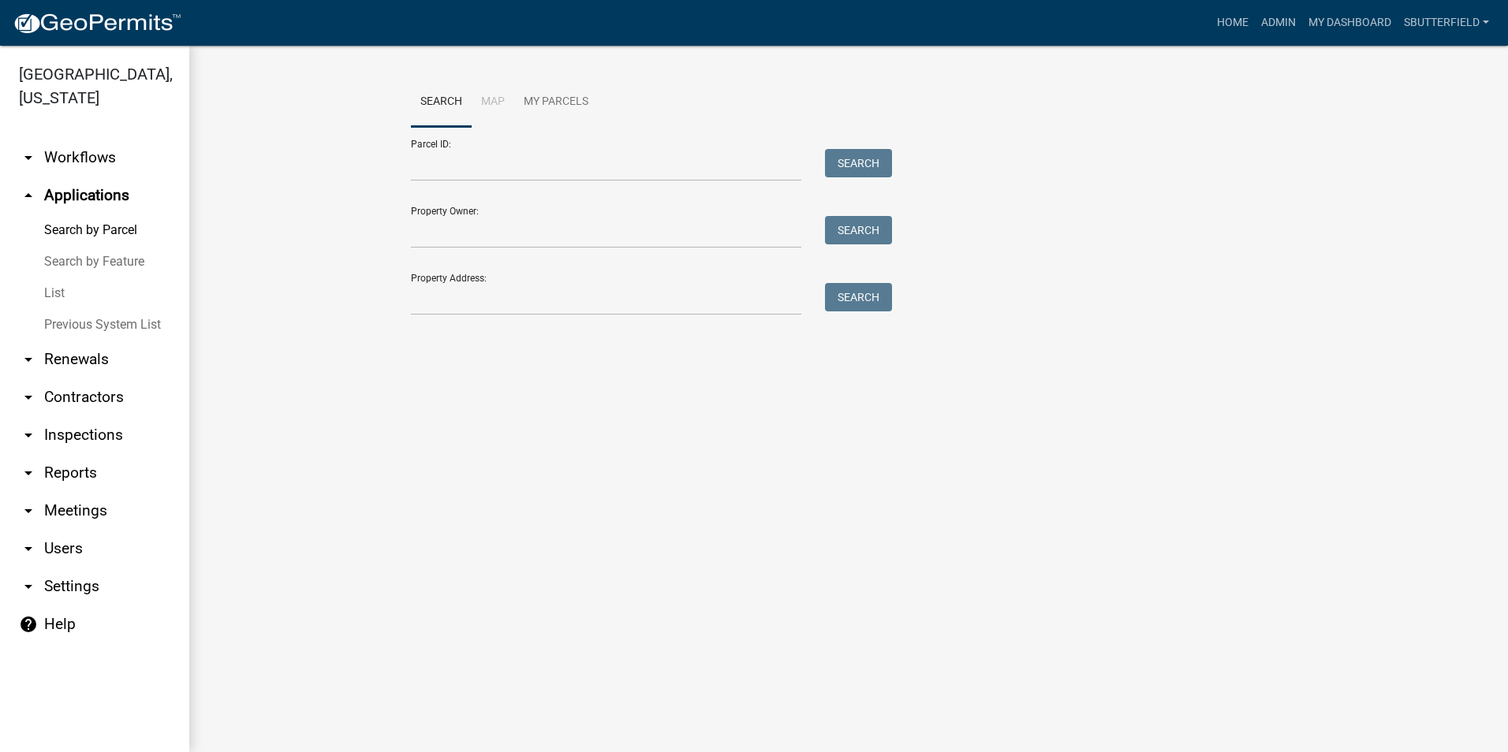
click at [58, 294] on link "List" at bounding box center [94, 294] width 189 height 32
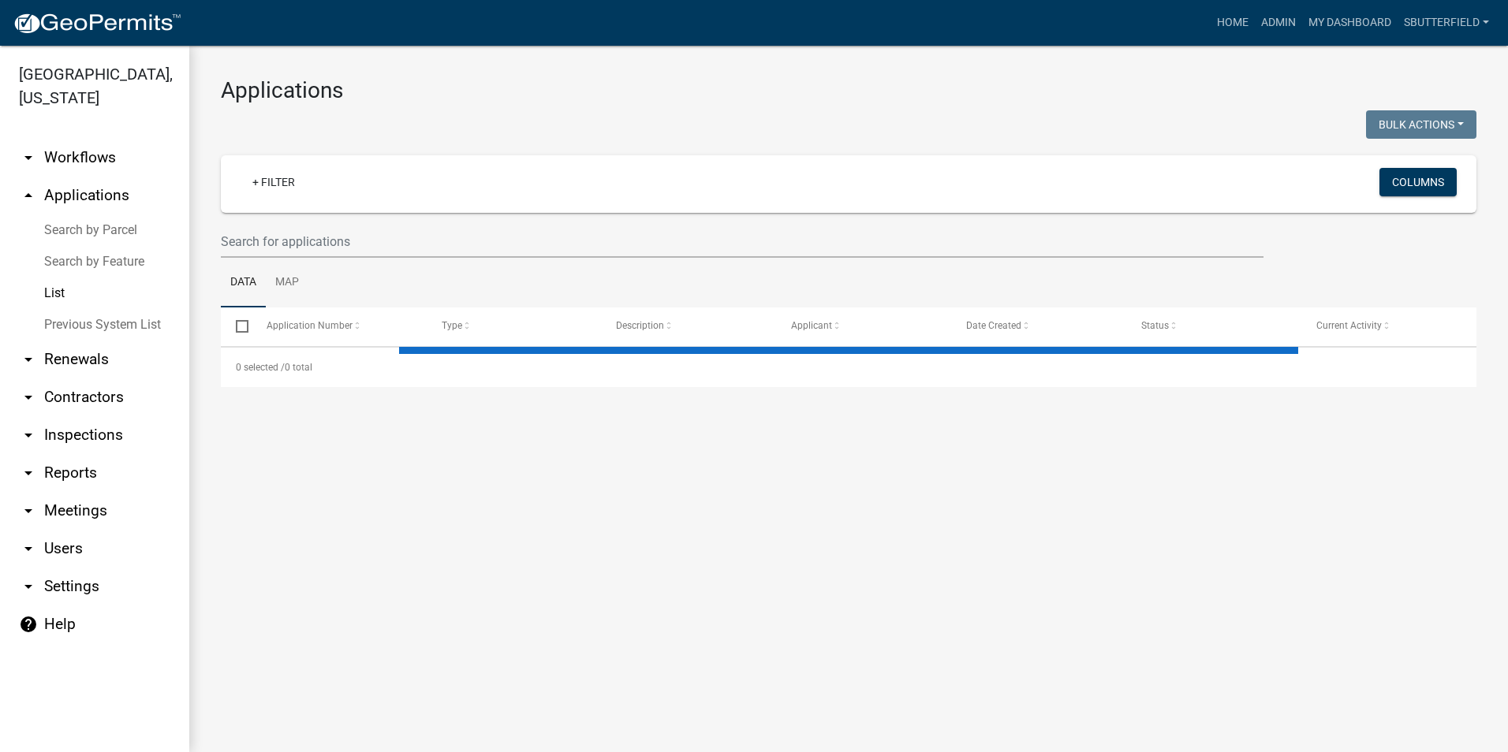
select select "1: 25"
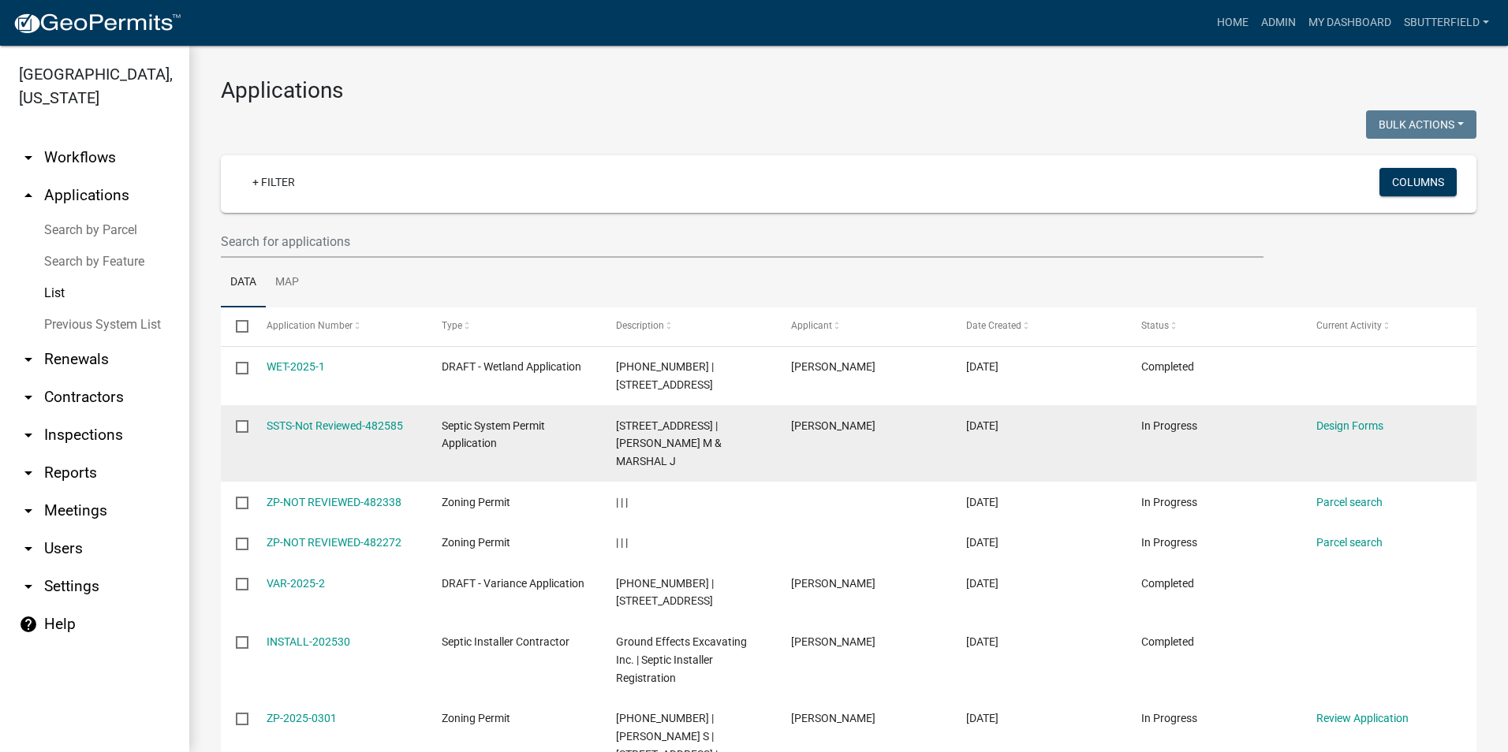
click at [464, 450] on span "Septic System Permit Application" at bounding box center [493, 435] width 103 height 31
click at [465, 438] on span "Septic System Permit Application" at bounding box center [493, 435] width 103 height 31
click at [346, 426] on link "SSTS-Not Reviewed-482585" at bounding box center [335, 426] width 136 height 13
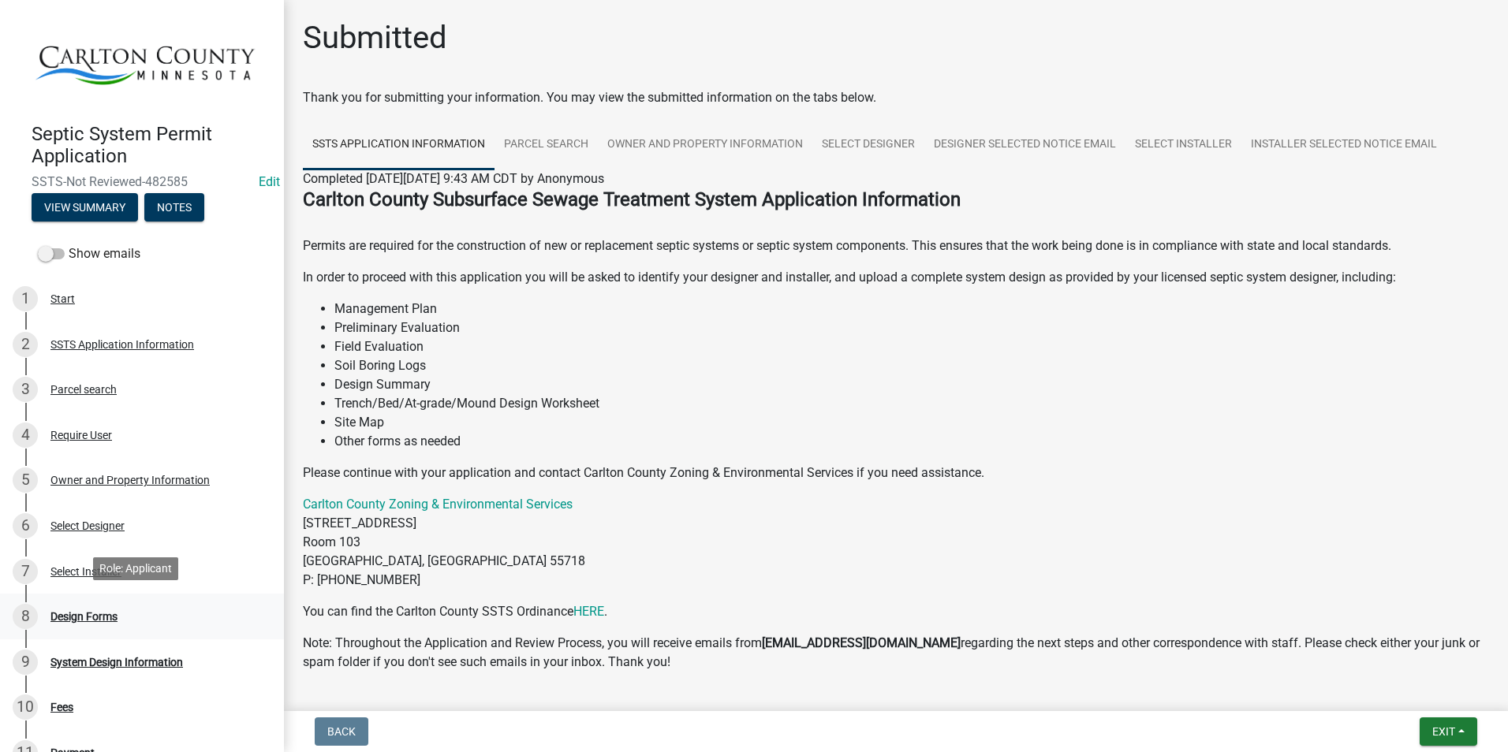
click at [91, 611] on div "Design Forms" at bounding box center [83, 616] width 67 height 11
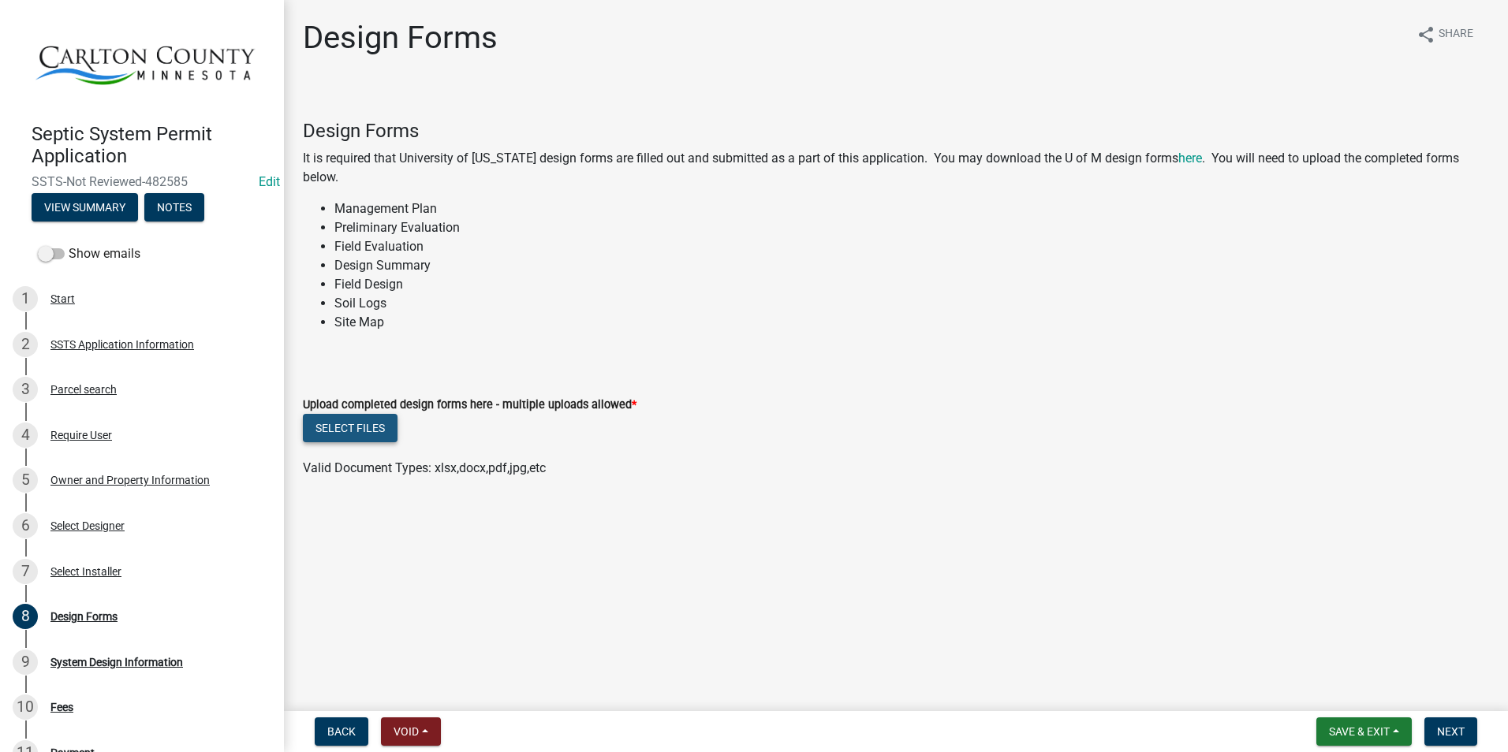
click at [334, 419] on button "Select files" at bounding box center [350, 428] width 95 height 28
click at [1459, 726] on button "Next" at bounding box center [1450, 732] width 53 height 28
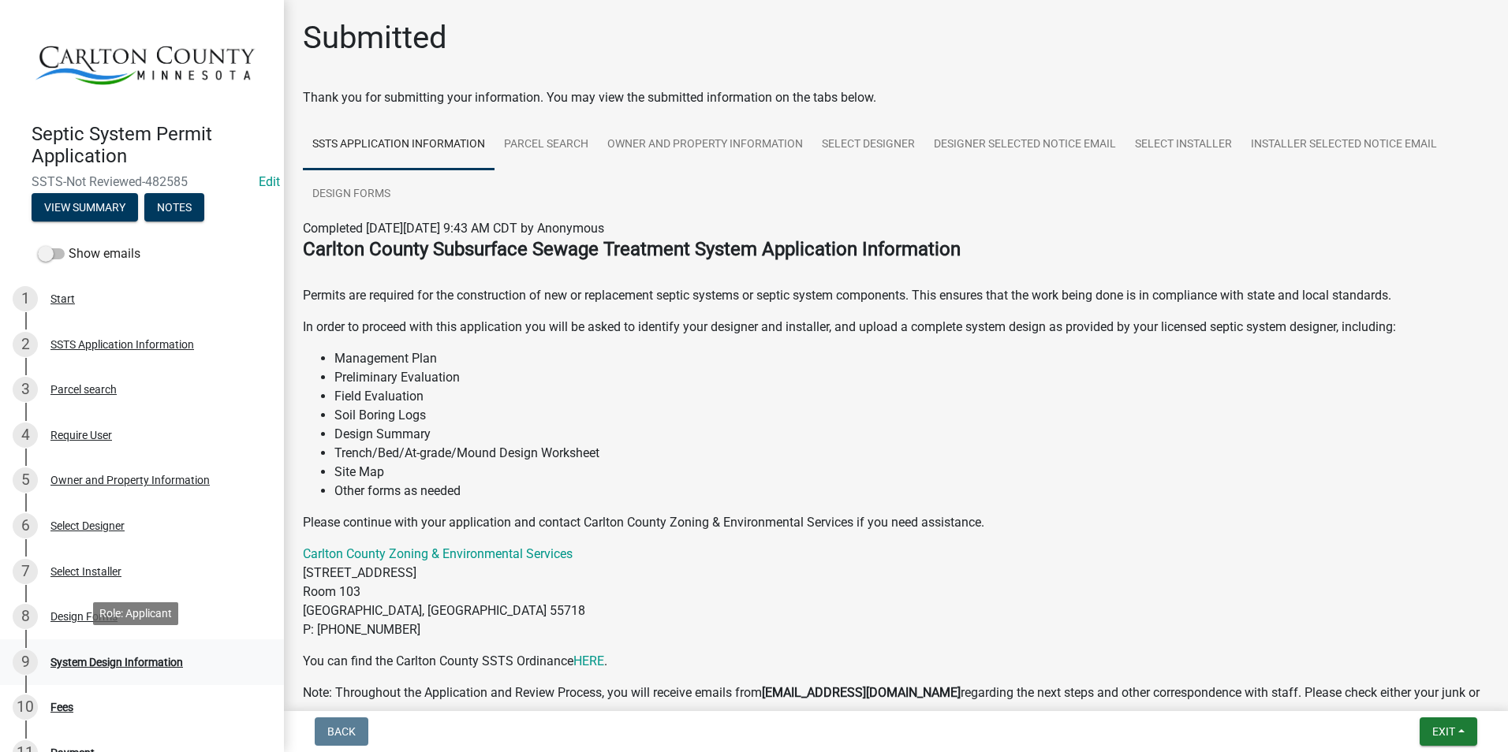
click at [124, 657] on div "System Design Information" at bounding box center [116, 662] width 133 height 11
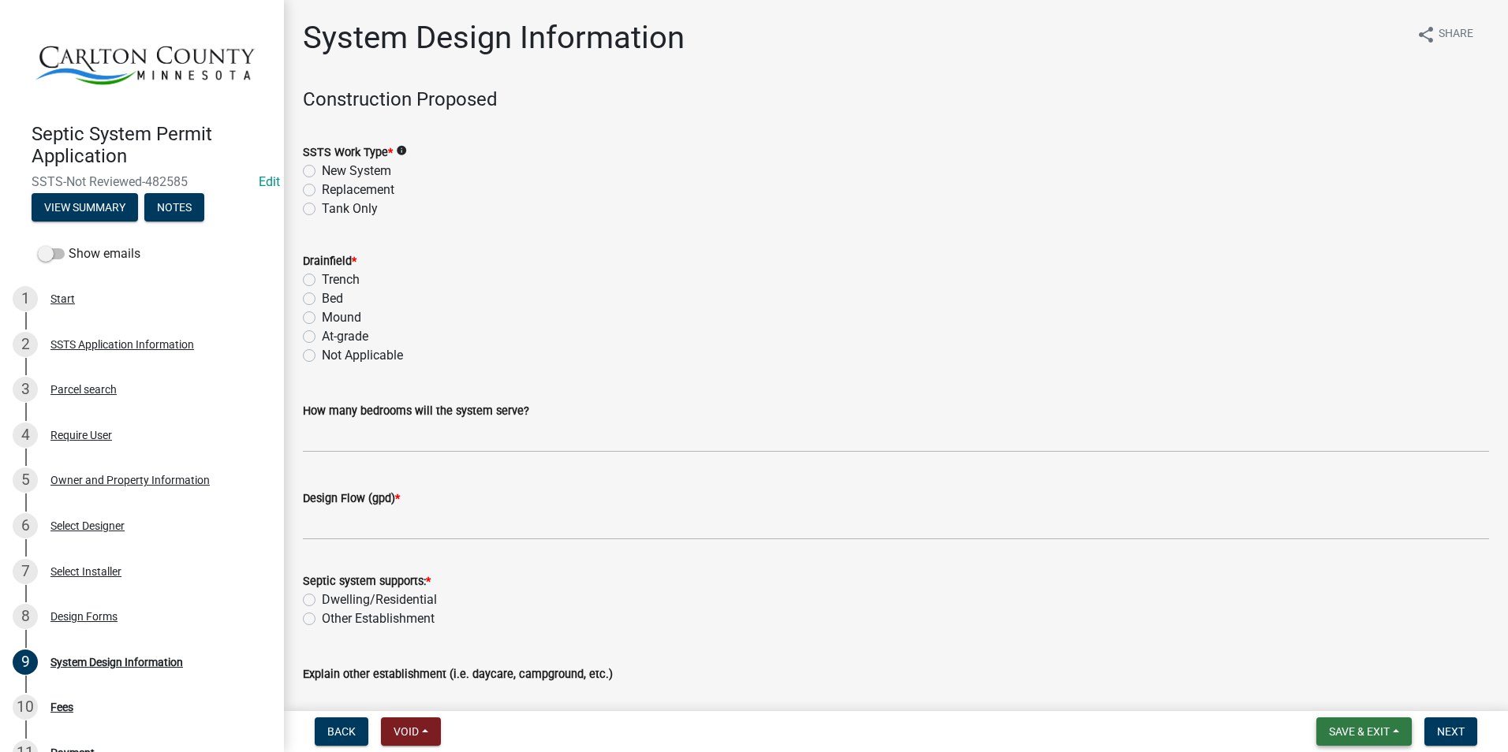
click at [1372, 727] on span "Save & Exit" at bounding box center [1359, 732] width 61 height 13
click at [1356, 690] on button "Save & Exit" at bounding box center [1349, 691] width 126 height 38
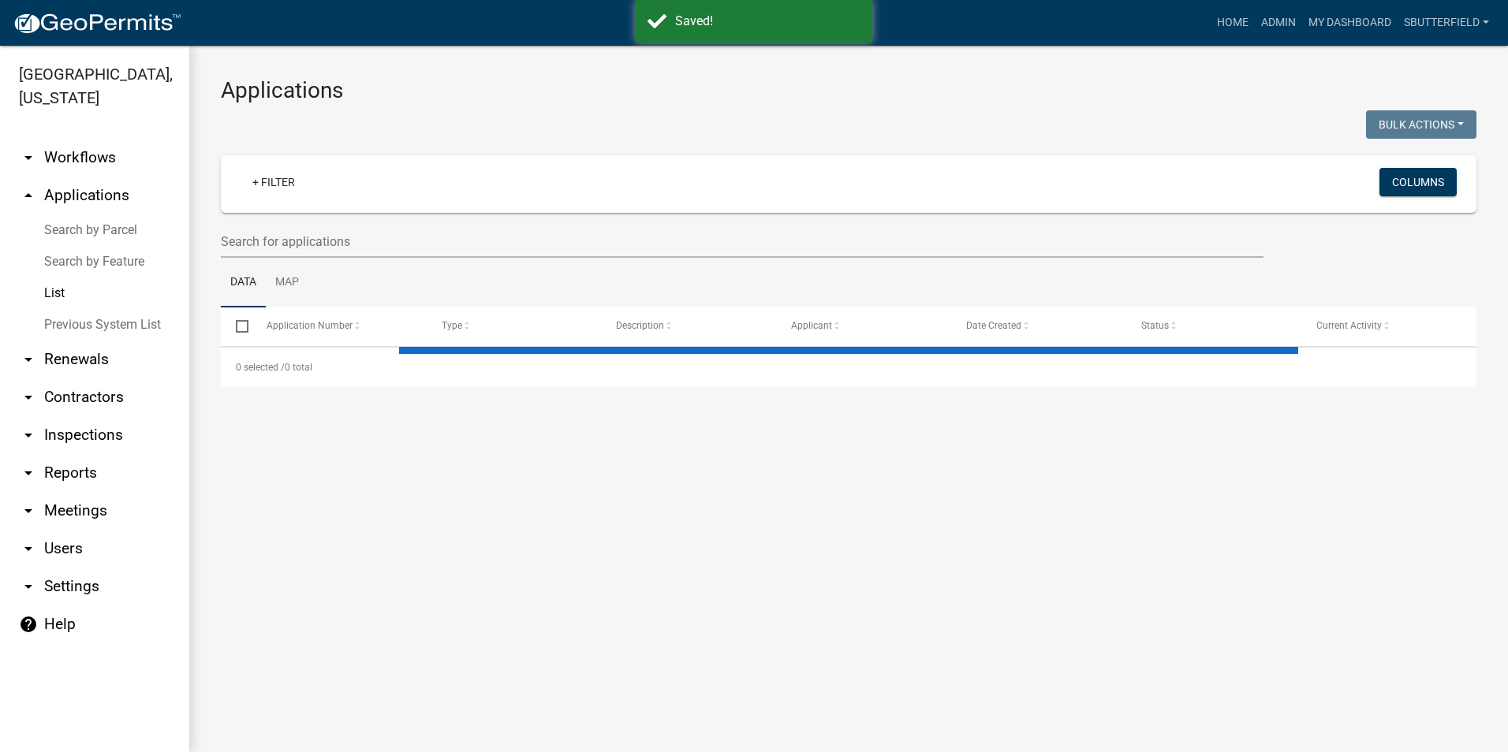
select select "1: 25"
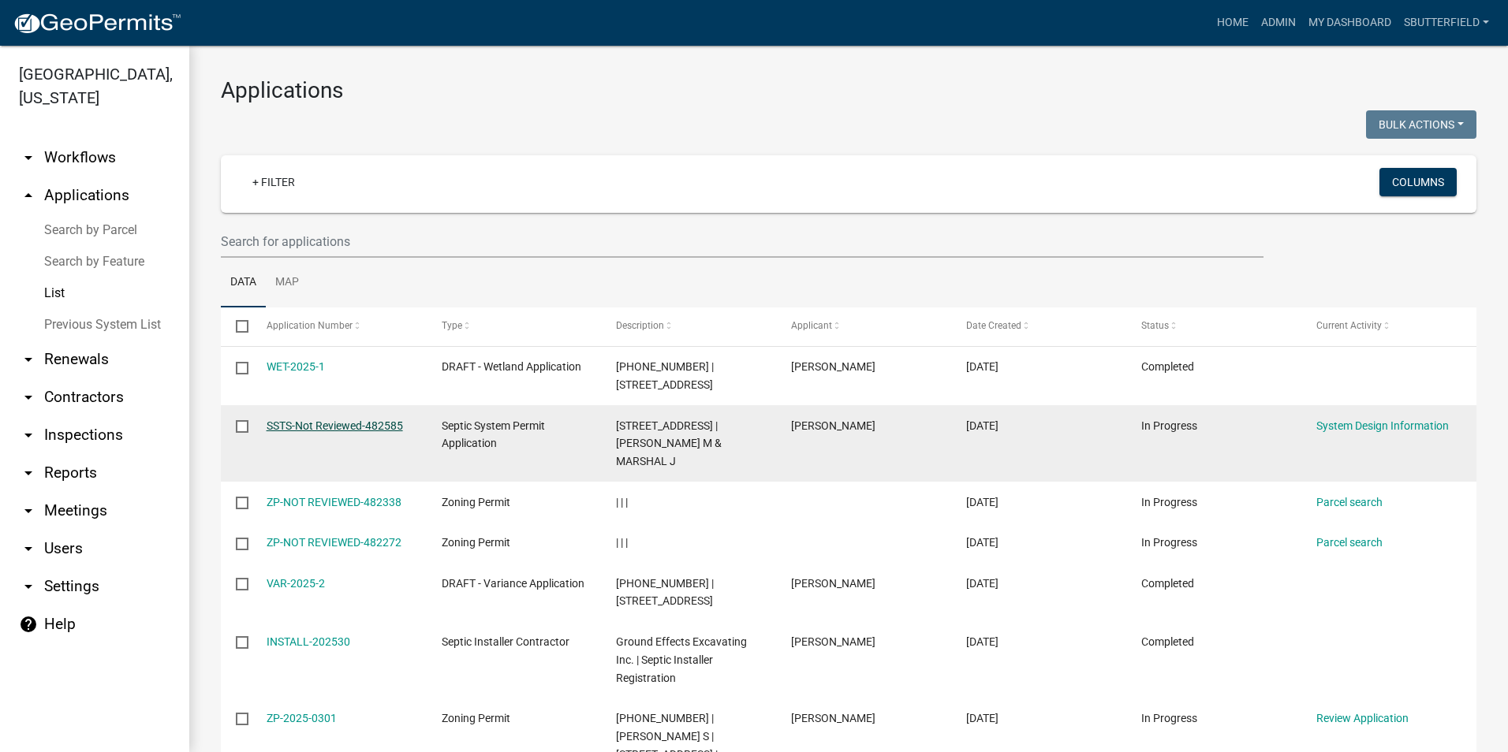
click at [360, 421] on link "SSTS-Not Reviewed-482585" at bounding box center [335, 426] width 136 height 13
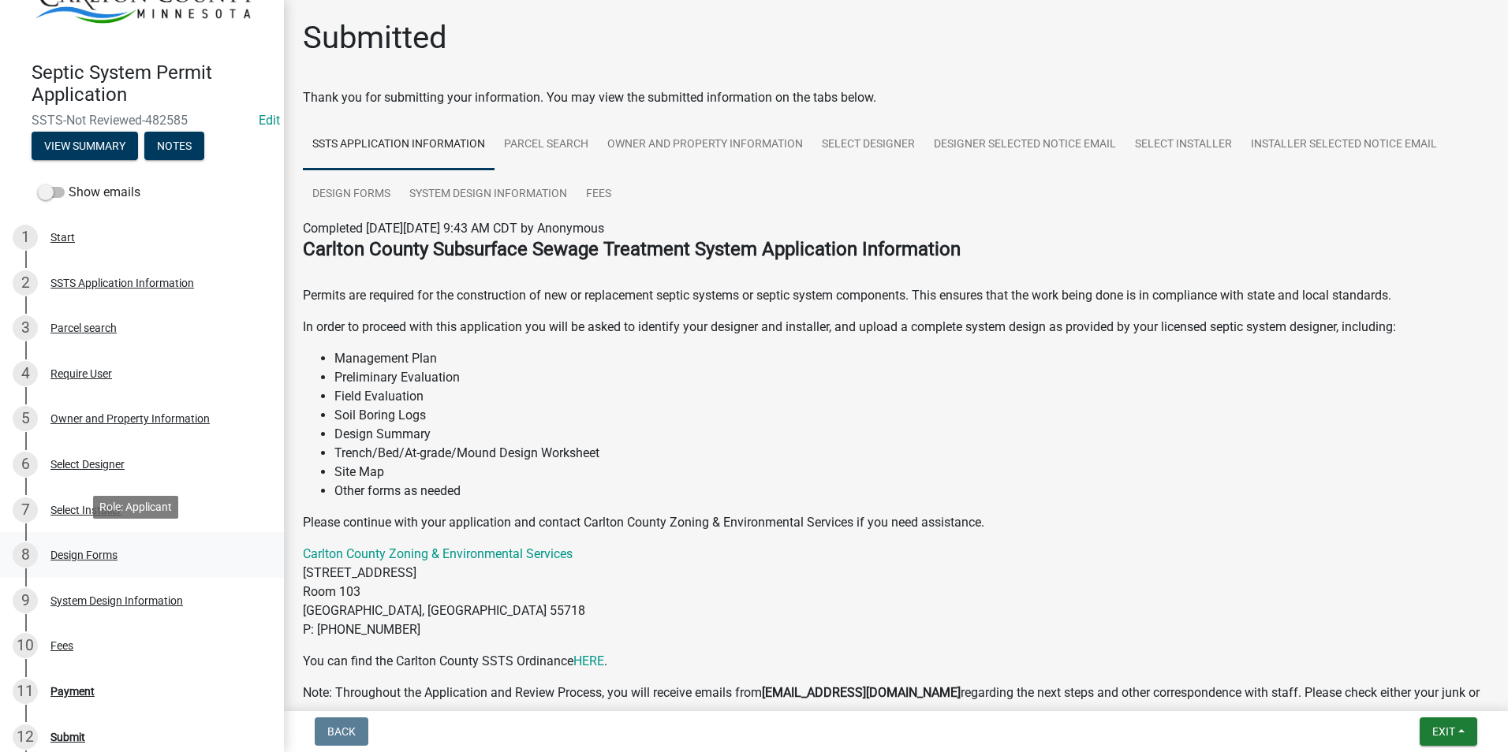
scroll to position [237, 0]
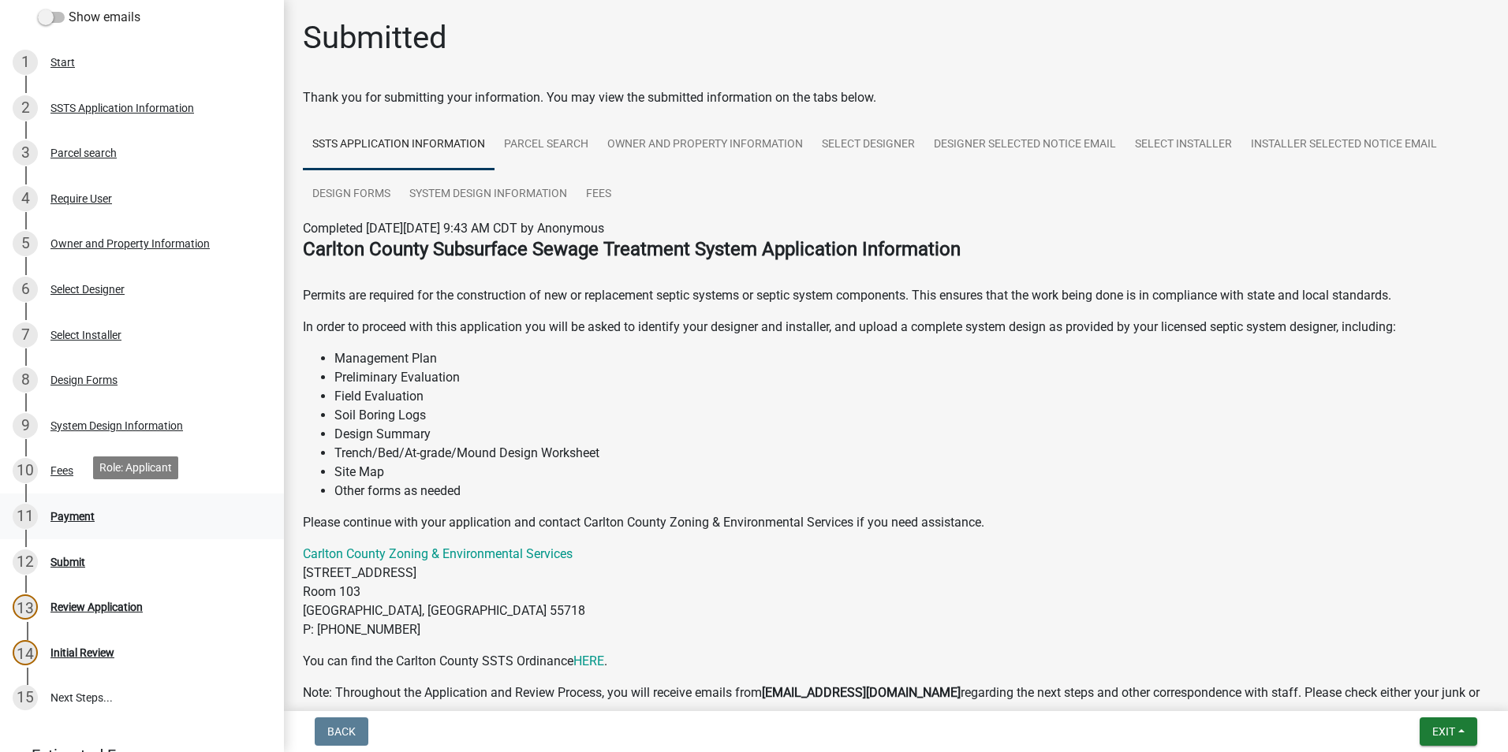
click at [65, 511] on div "Payment" at bounding box center [72, 516] width 44 height 11
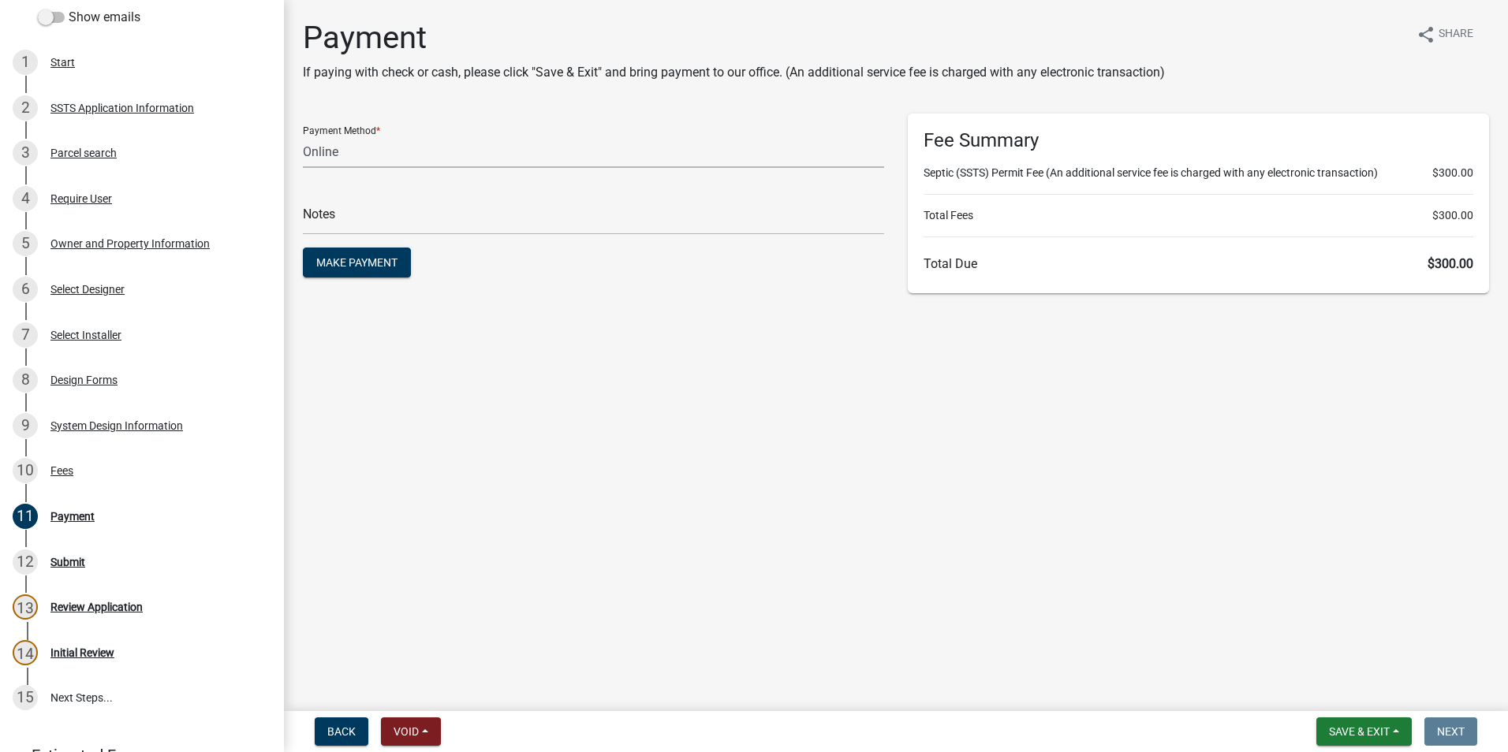
click at [456, 159] on select "Credit Card POS Check Cash Online" at bounding box center [593, 152] width 581 height 32
select select "1: 0"
click at [303, 136] on select "Credit Card POS Check Cash Online" at bounding box center [593, 152] width 581 height 32
click at [408, 200] on div "Check #" at bounding box center [593, 208] width 581 height 54
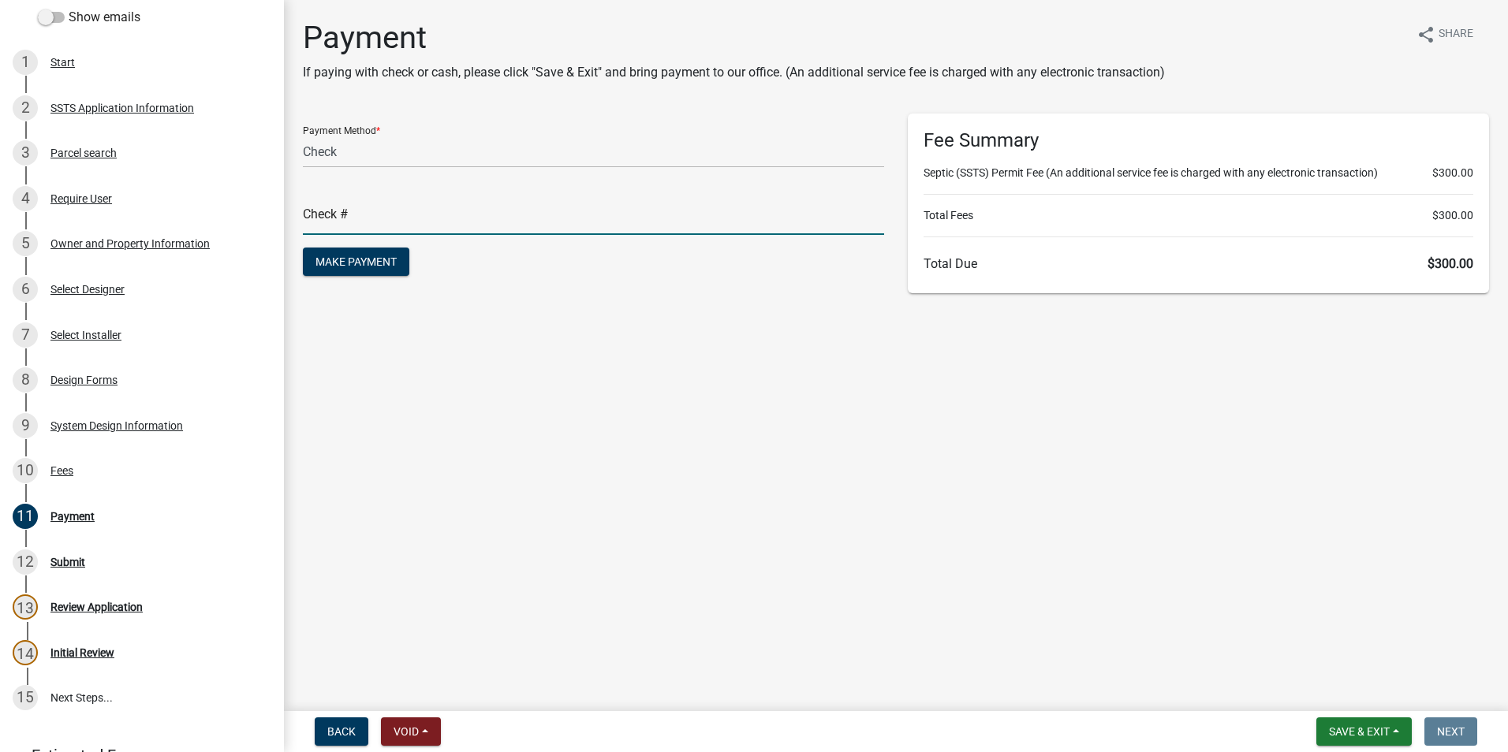
click at [409, 210] on input "text" at bounding box center [593, 219] width 581 height 32
type input "9460"
click at [342, 266] on span "Make Payment" at bounding box center [355, 262] width 81 height 13
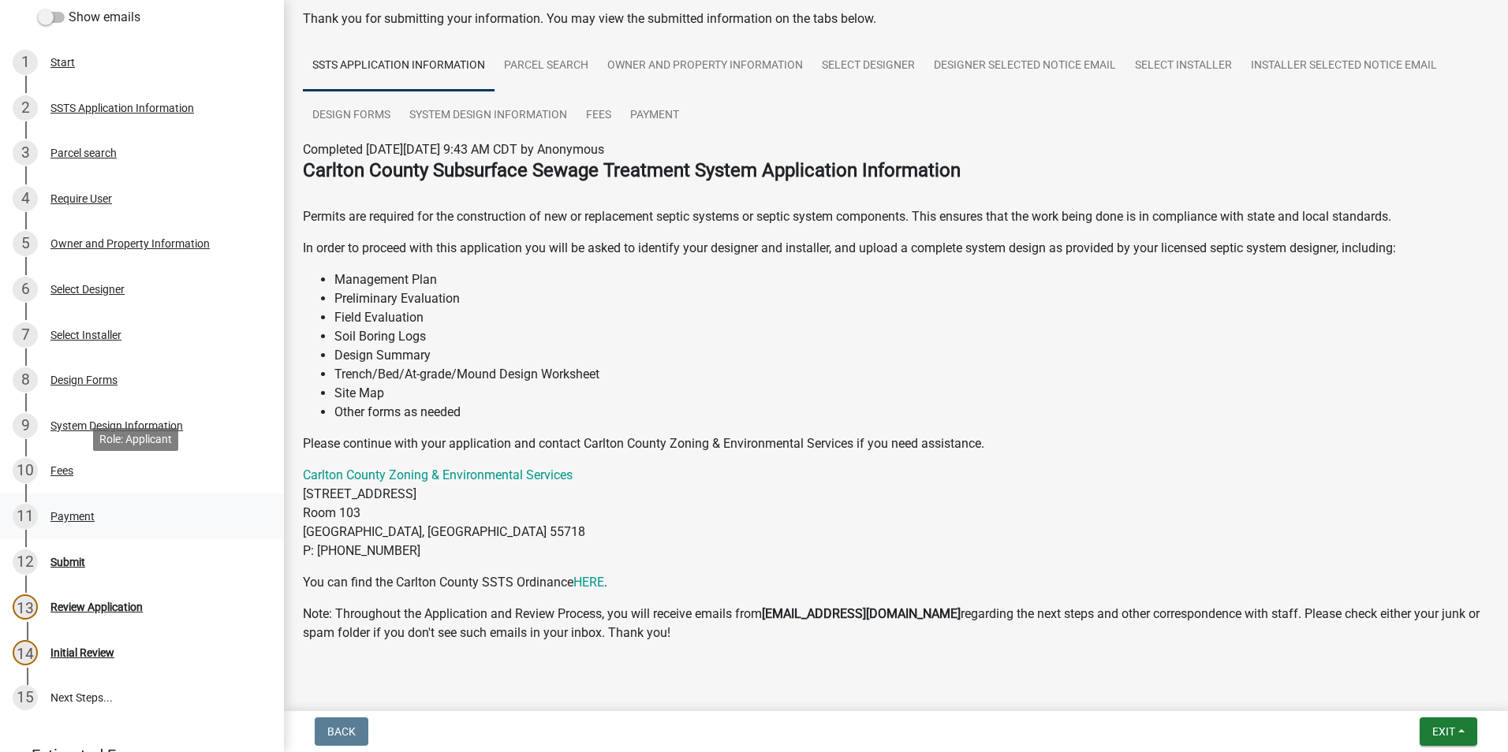
scroll to position [315, 0]
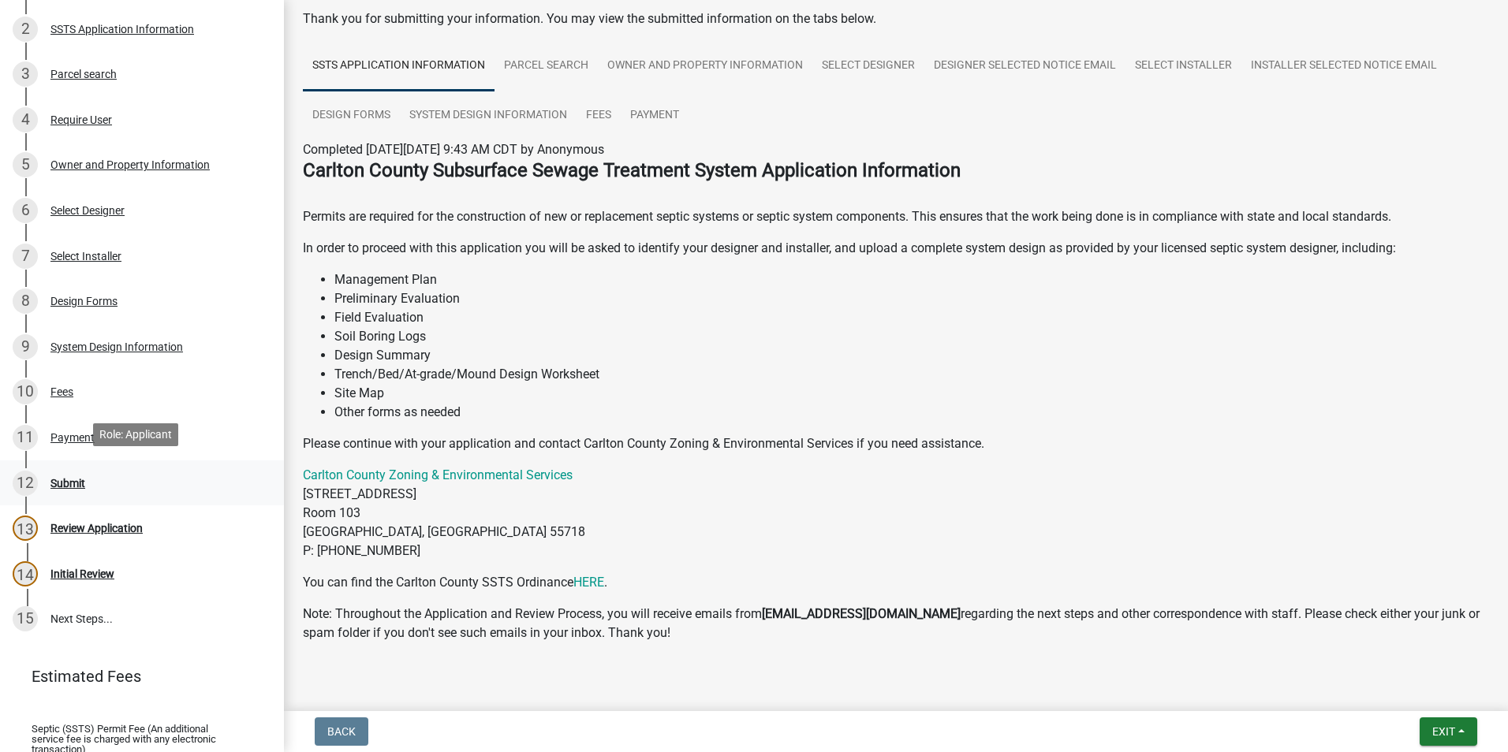
click at [63, 478] on div "Submit" at bounding box center [67, 483] width 35 height 11
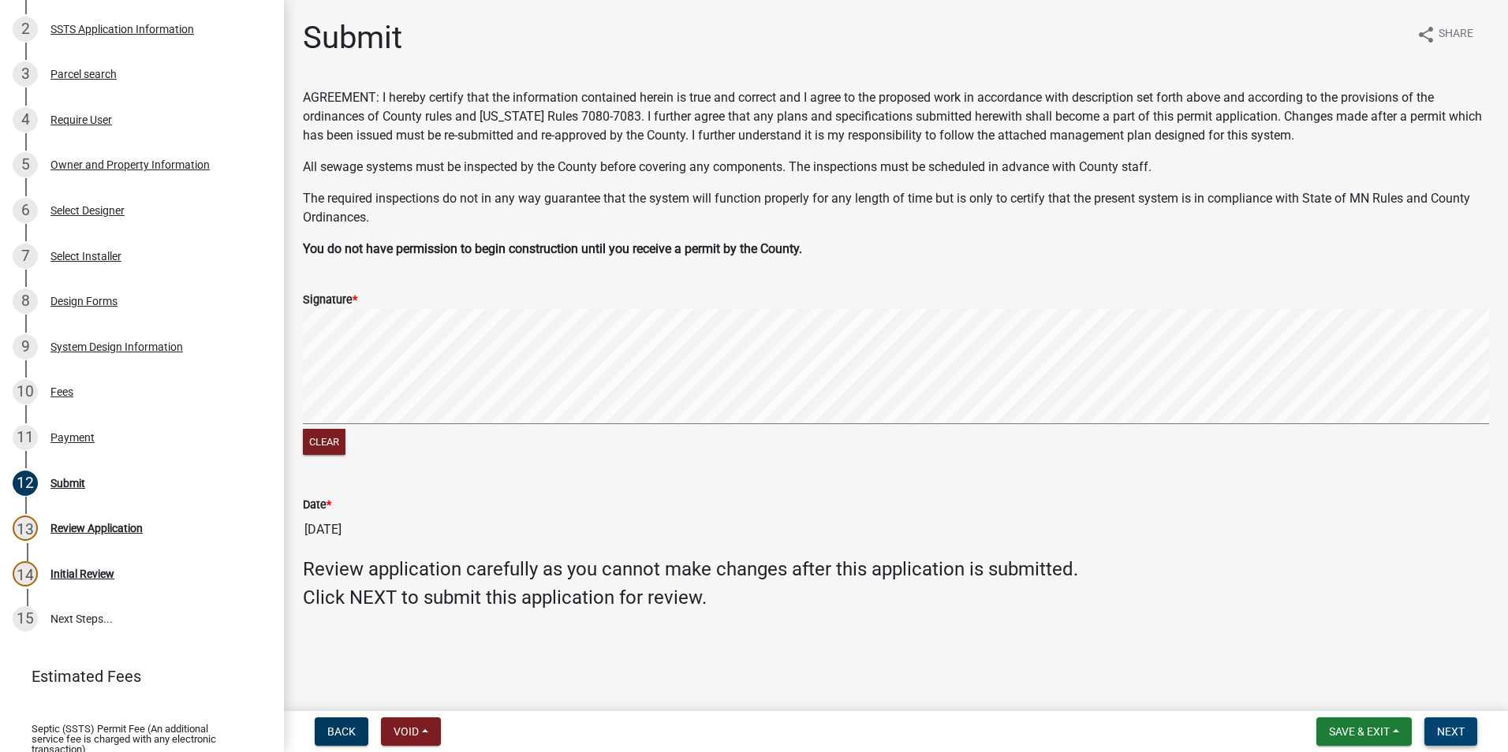
click at [1460, 723] on button "Next" at bounding box center [1450, 732] width 53 height 28
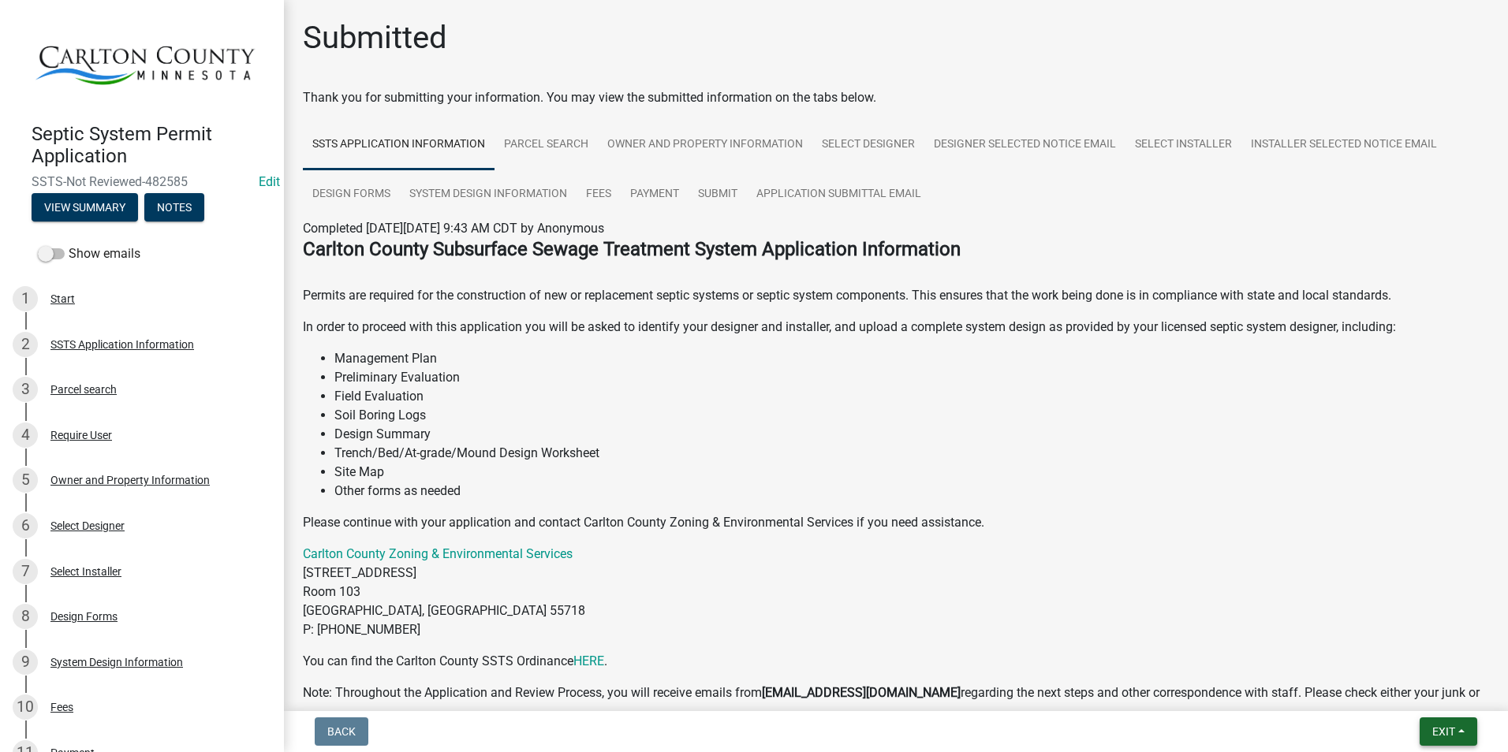
click at [1454, 734] on span "Exit" at bounding box center [1443, 732] width 23 height 13
click at [1448, 736] on span "Exit" at bounding box center [1443, 732] width 23 height 13
click at [1413, 689] on button "Save & Exit" at bounding box center [1414, 691] width 126 height 38
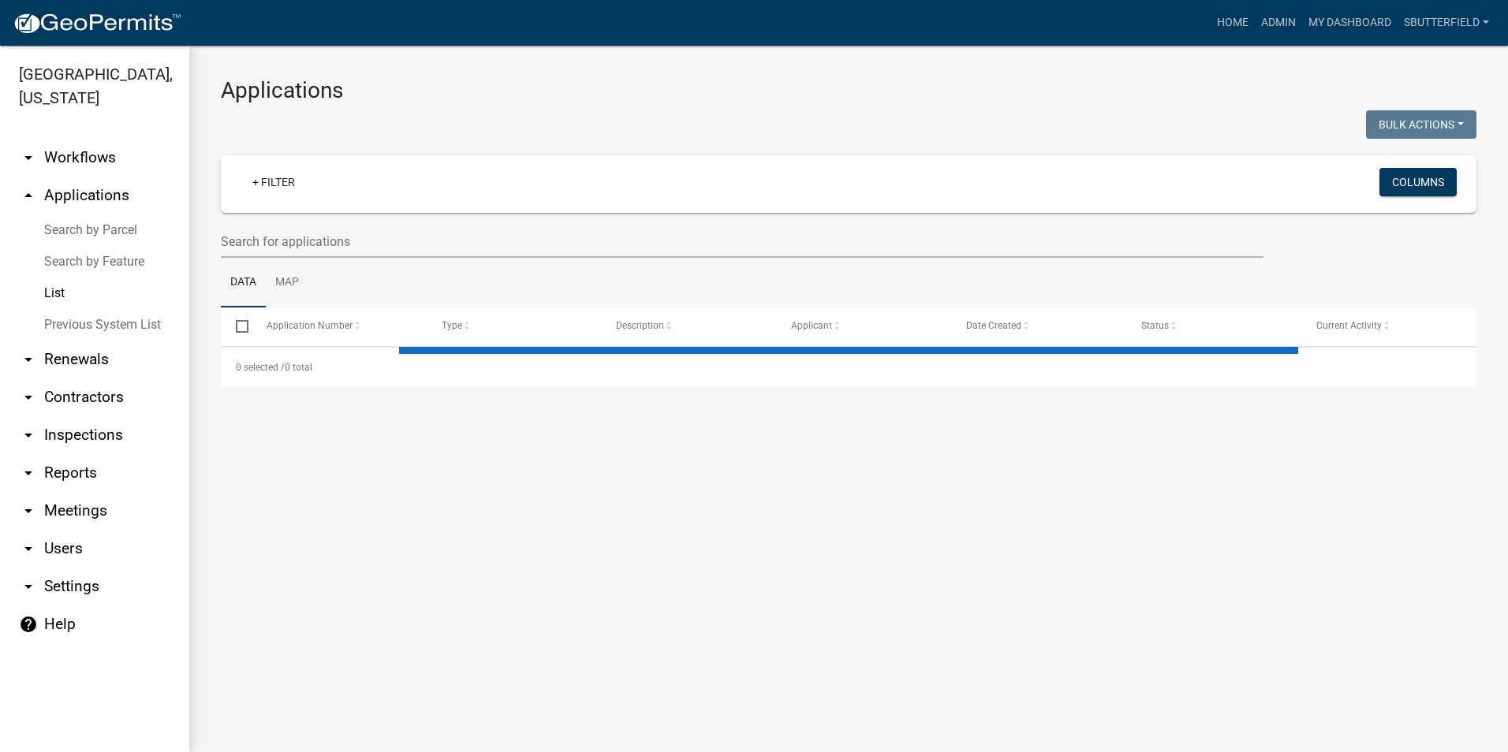
select select "1: 25"
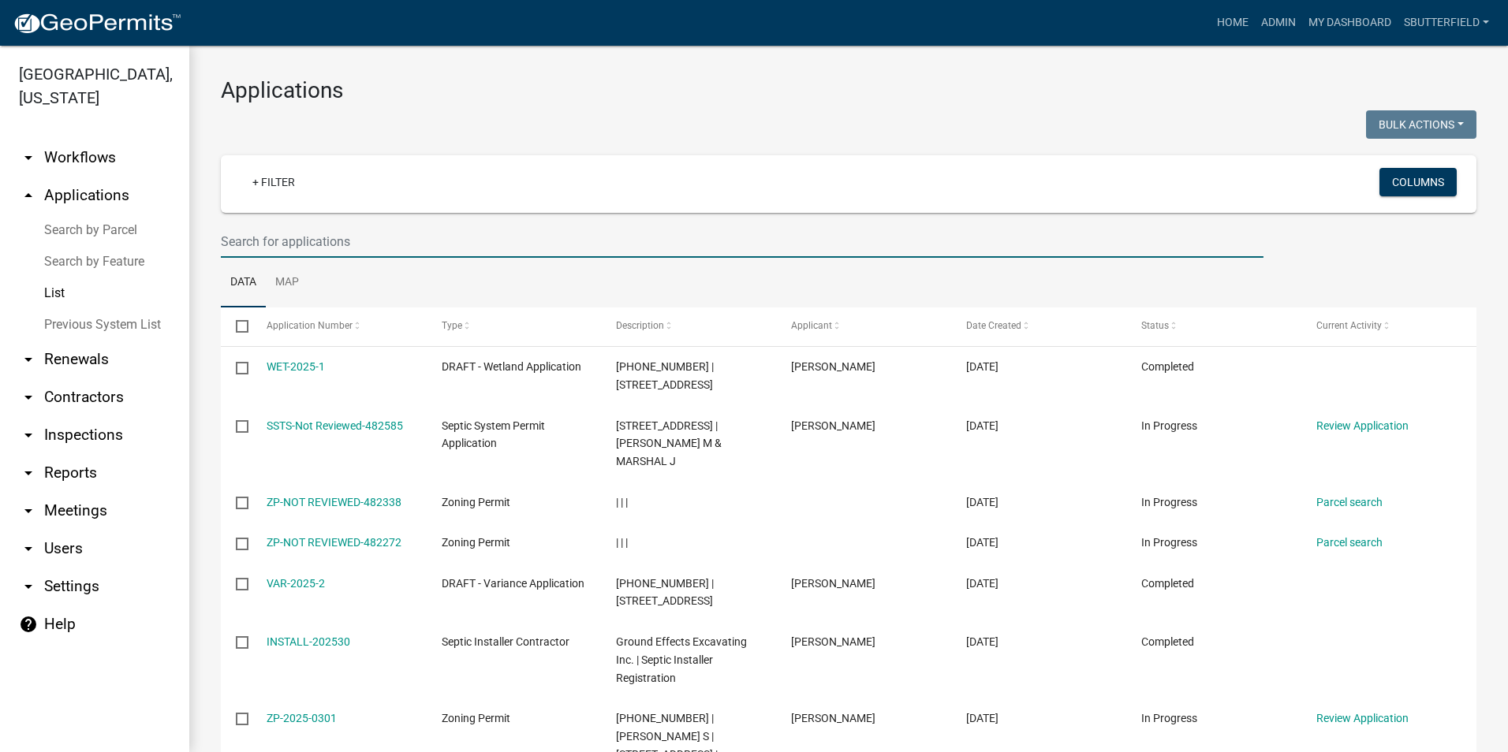
click at [336, 238] on input "text" at bounding box center [742, 242] width 1043 height 32
type input "[PERSON_NAME]"
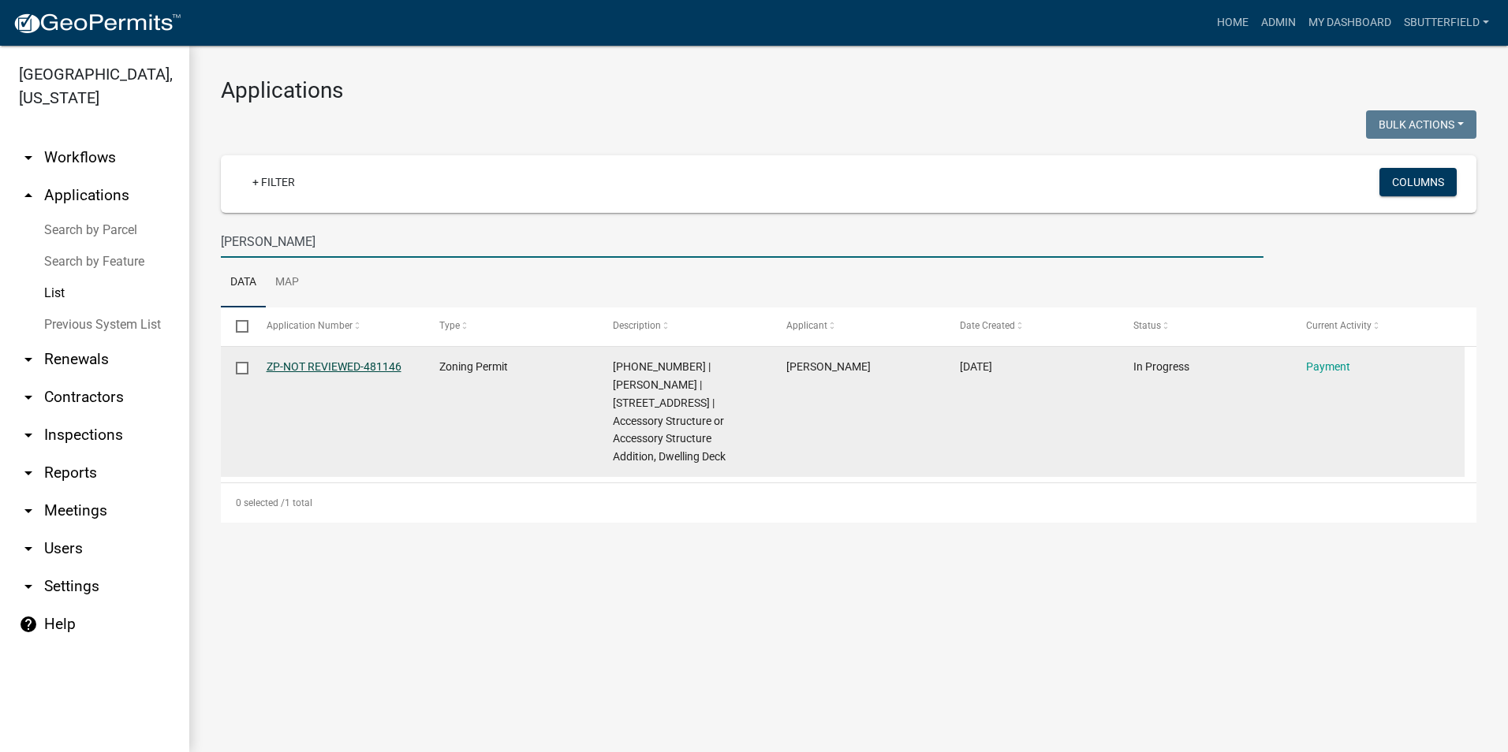
click at [313, 367] on link "ZP-NOT REVIEWED-481146" at bounding box center [334, 366] width 135 height 13
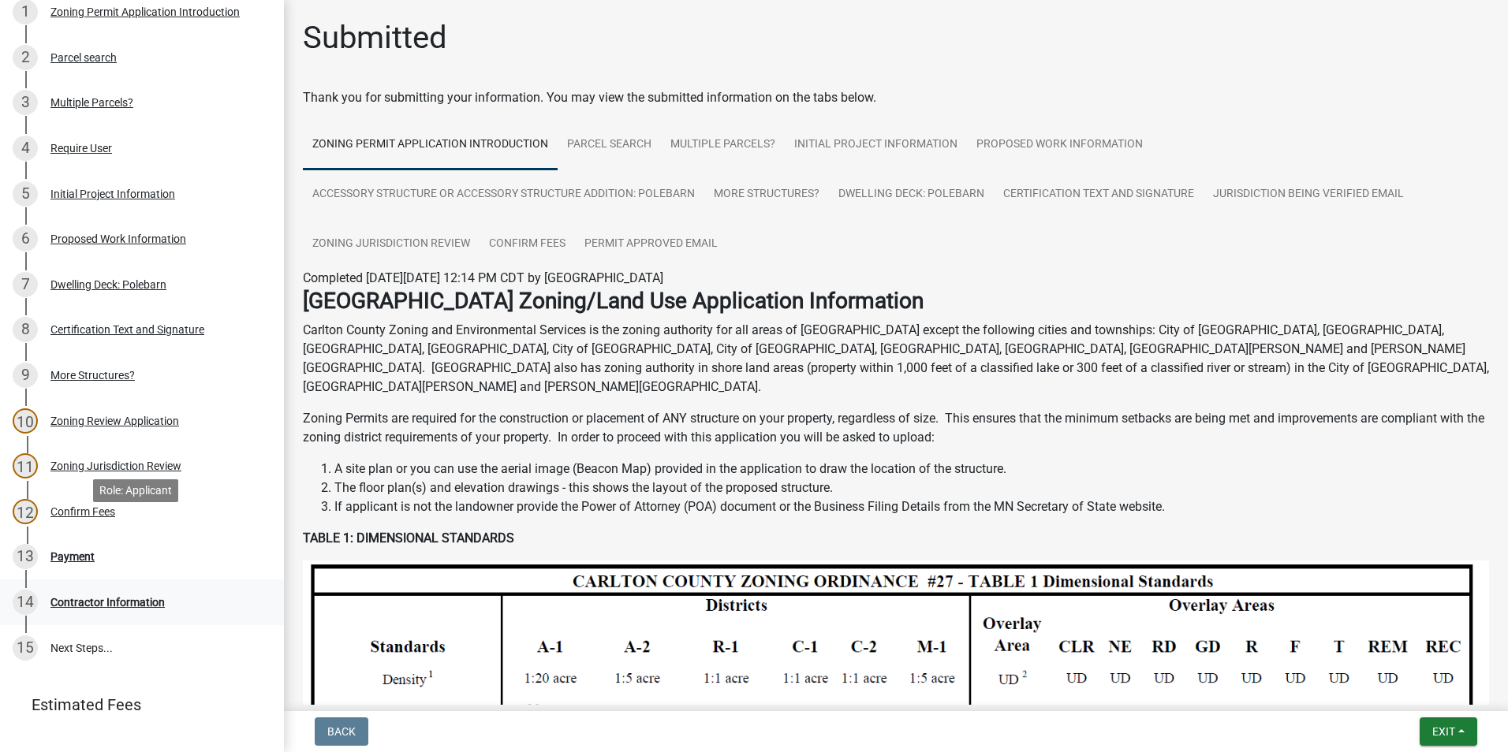
scroll to position [324, 0]
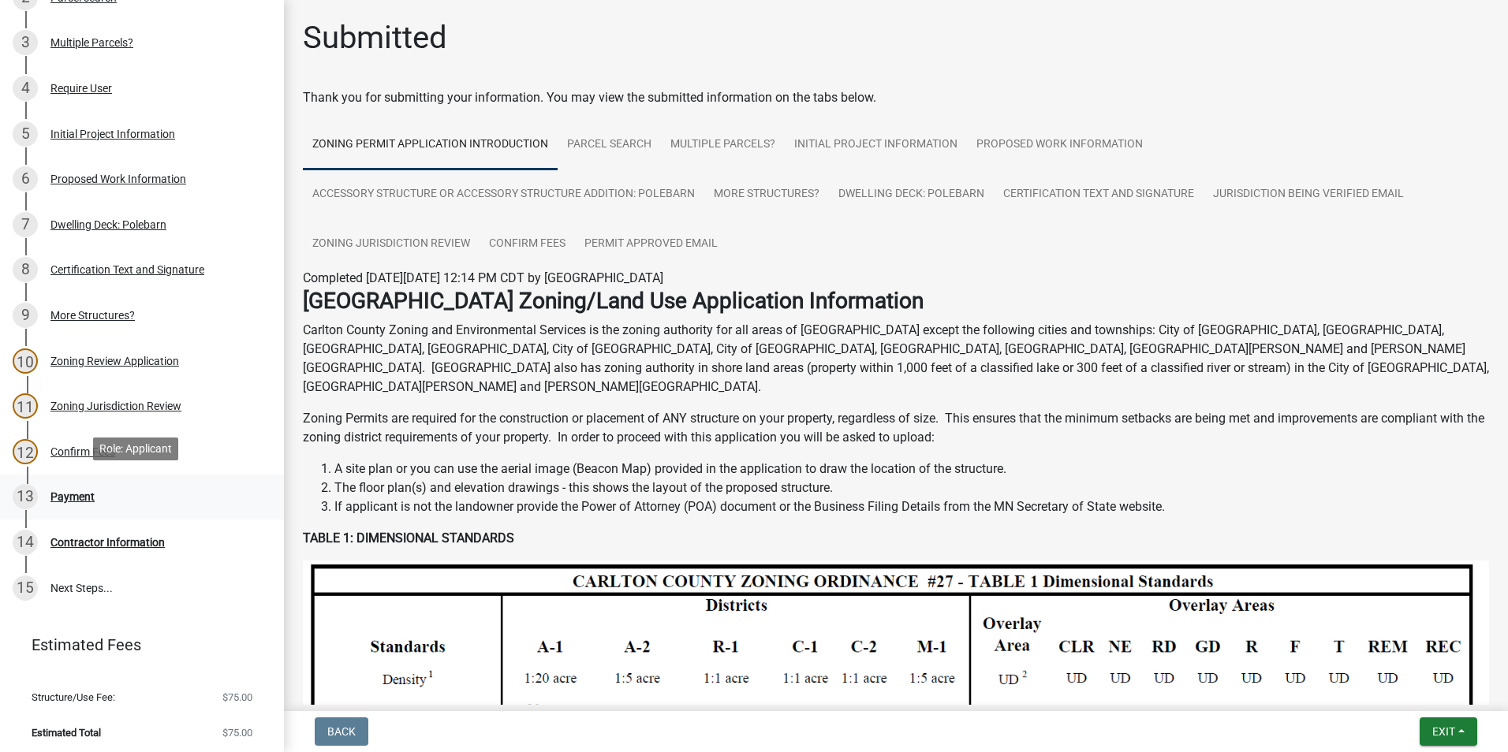
click at [86, 491] on div "Payment" at bounding box center [72, 496] width 44 height 11
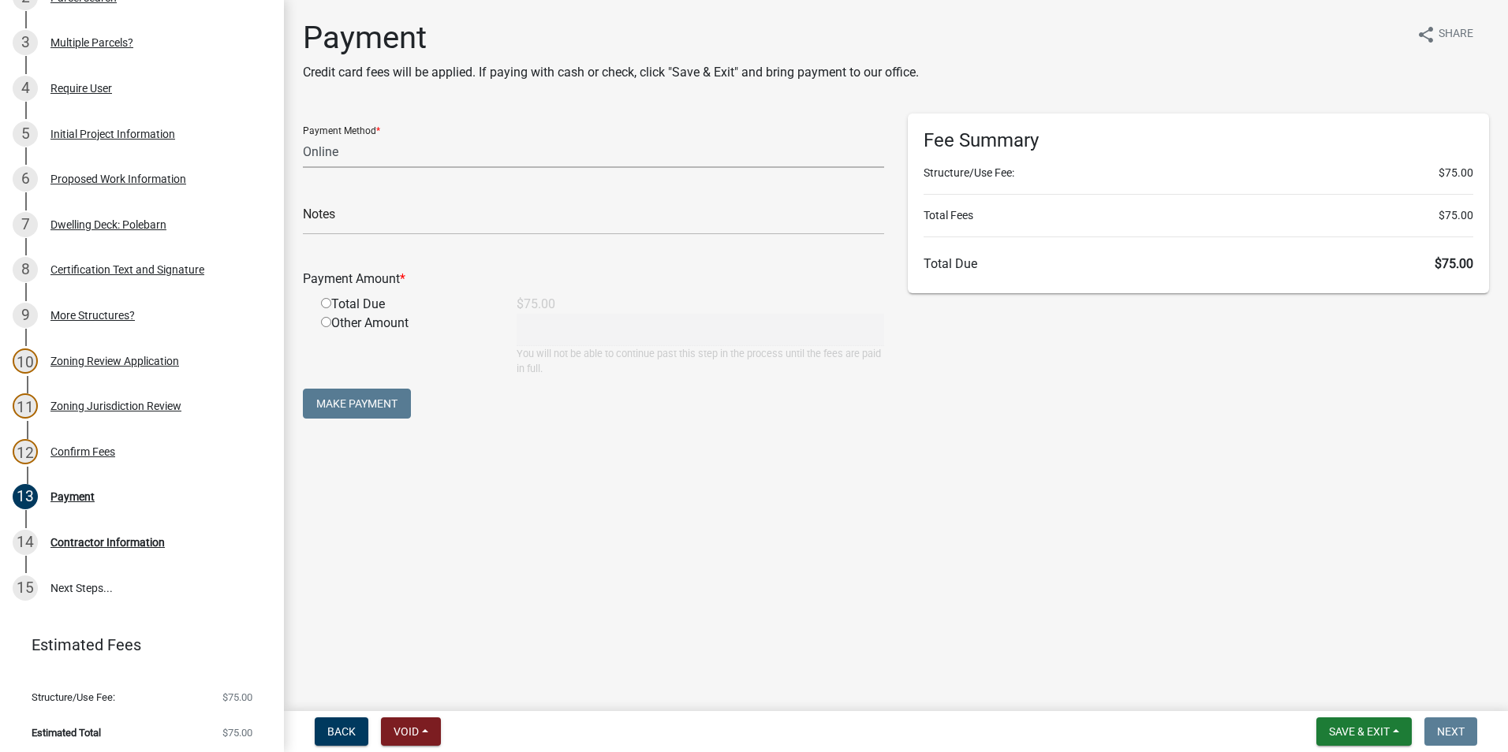
click at [484, 148] on select "Credit Card POS Check Cash Online" at bounding box center [593, 152] width 581 height 32
select select "1: 0"
click at [303, 136] on select "Credit Card POS Check Cash Online" at bounding box center [593, 152] width 581 height 32
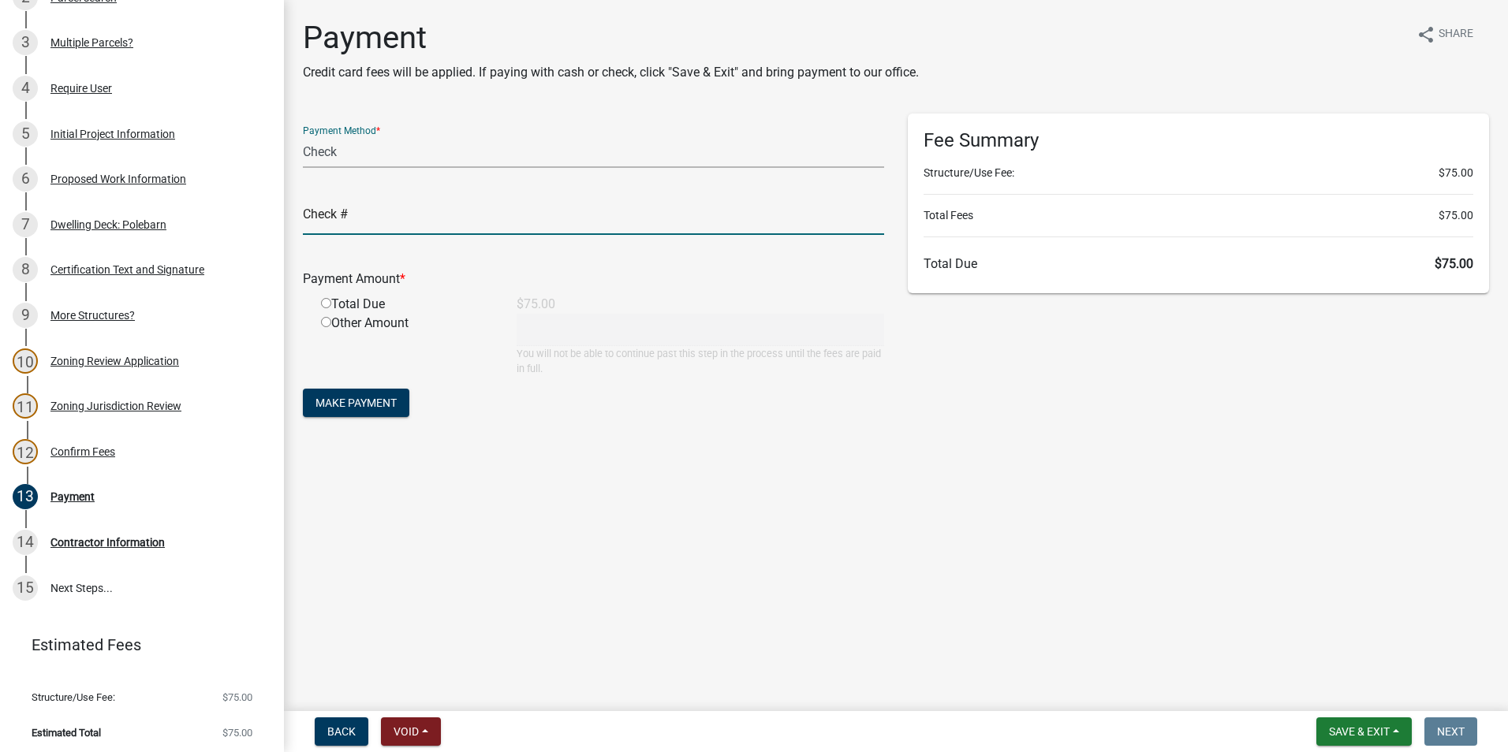
click at [395, 213] on input "text" at bounding box center [593, 219] width 581 height 32
type input "5544"
click at [331, 305] on div "Total Due" at bounding box center [407, 304] width 196 height 19
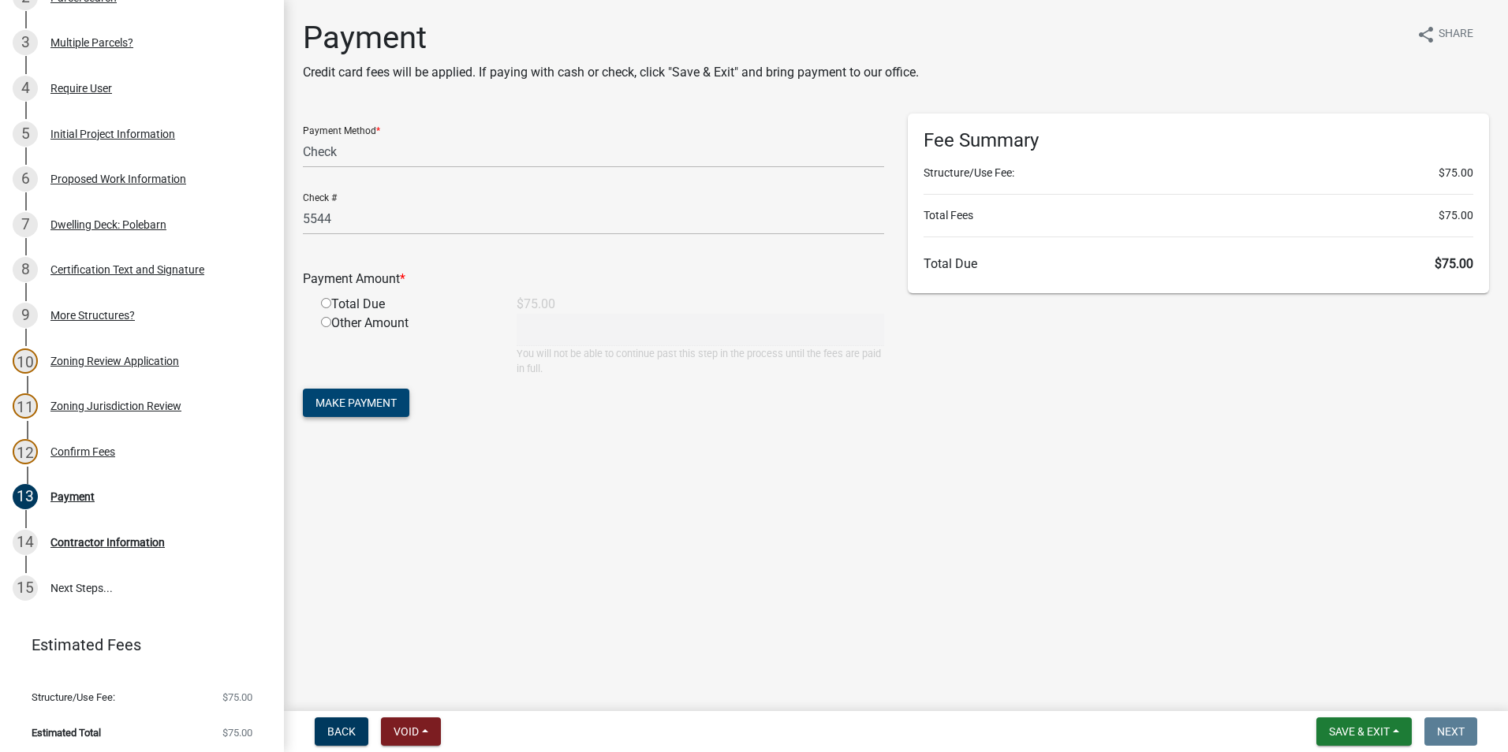
click at [347, 398] on span "Make Payment" at bounding box center [355, 403] width 81 height 13
click at [330, 323] on input "radio" at bounding box center [326, 322] width 10 height 10
radio input "true"
type input "75"
drag, startPoint x: 375, startPoint y: 405, endPoint x: 352, endPoint y: 428, distance: 32.9
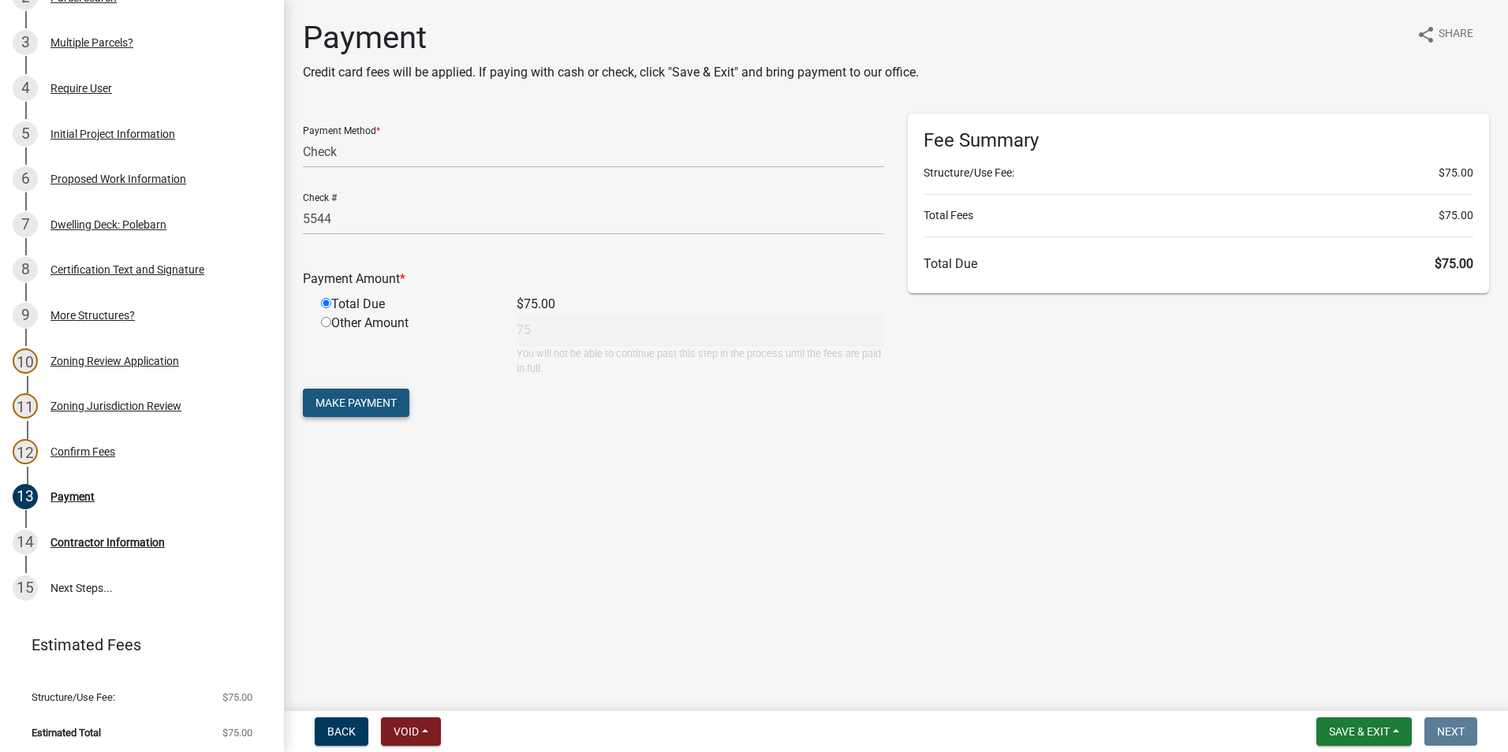
click at [375, 405] on span "Make Payment" at bounding box center [355, 403] width 81 height 13
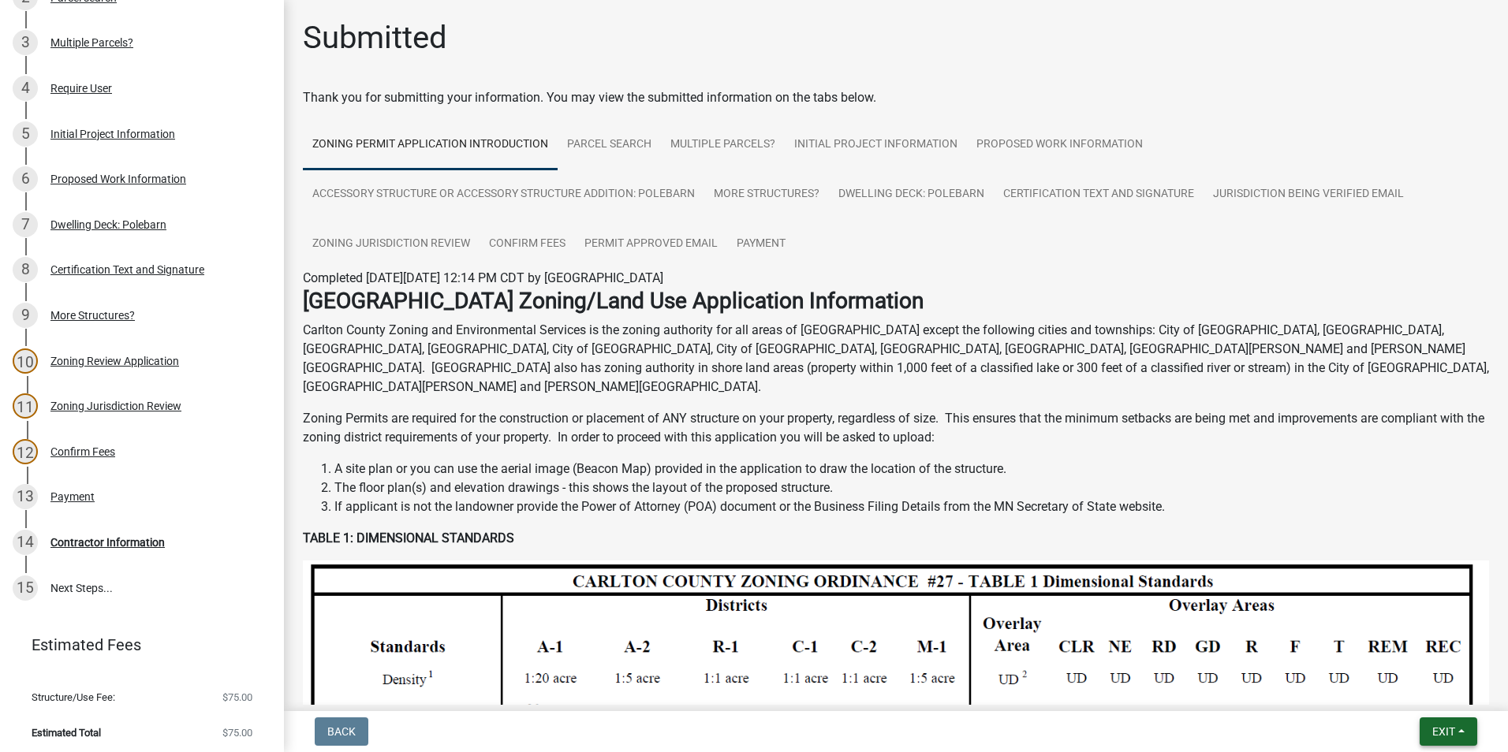
click at [1458, 732] on button "Exit" at bounding box center [1449, 732] width 58 height 28
click at [1409, 693] on button "Save & Exit" at bounding box center [1414, 691] width 126 height 38
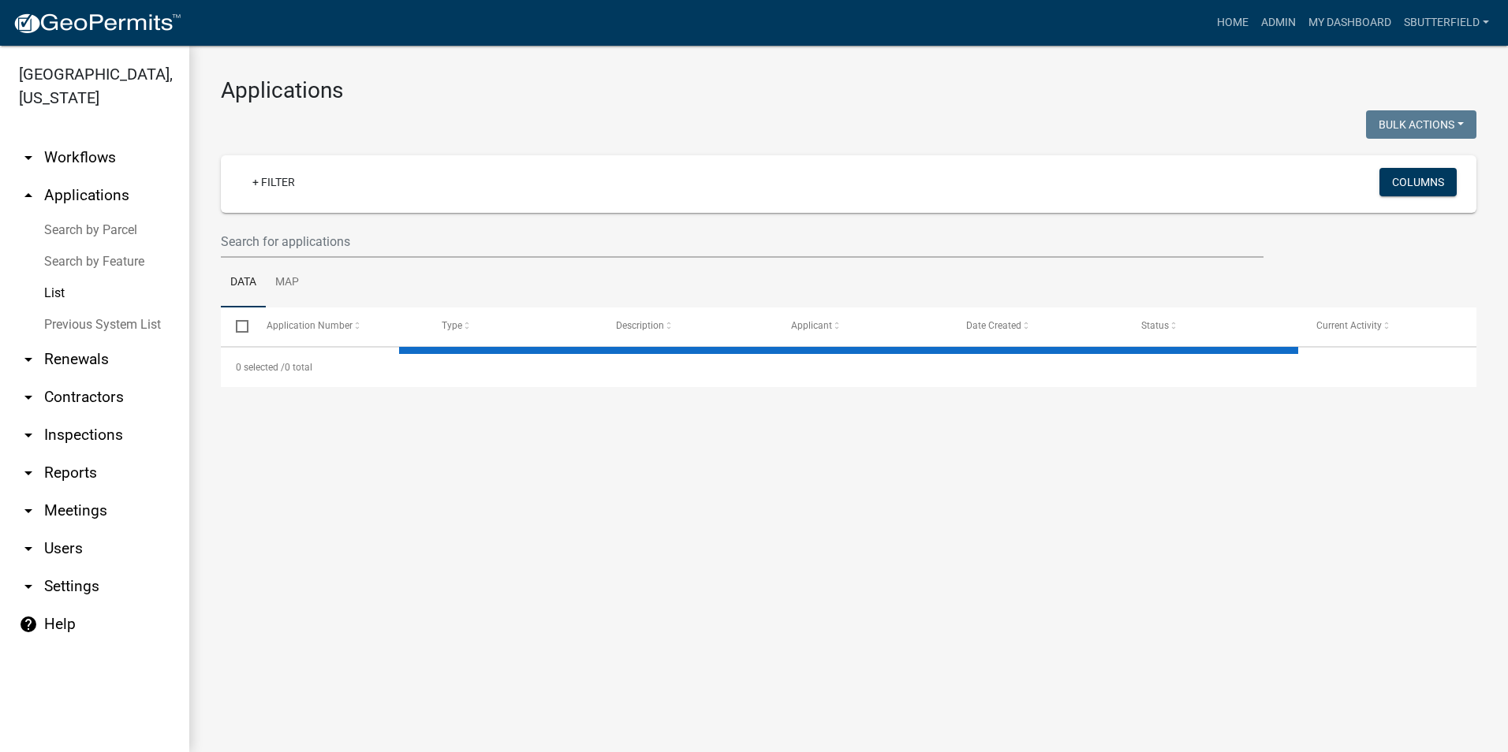
select select "1: 25"
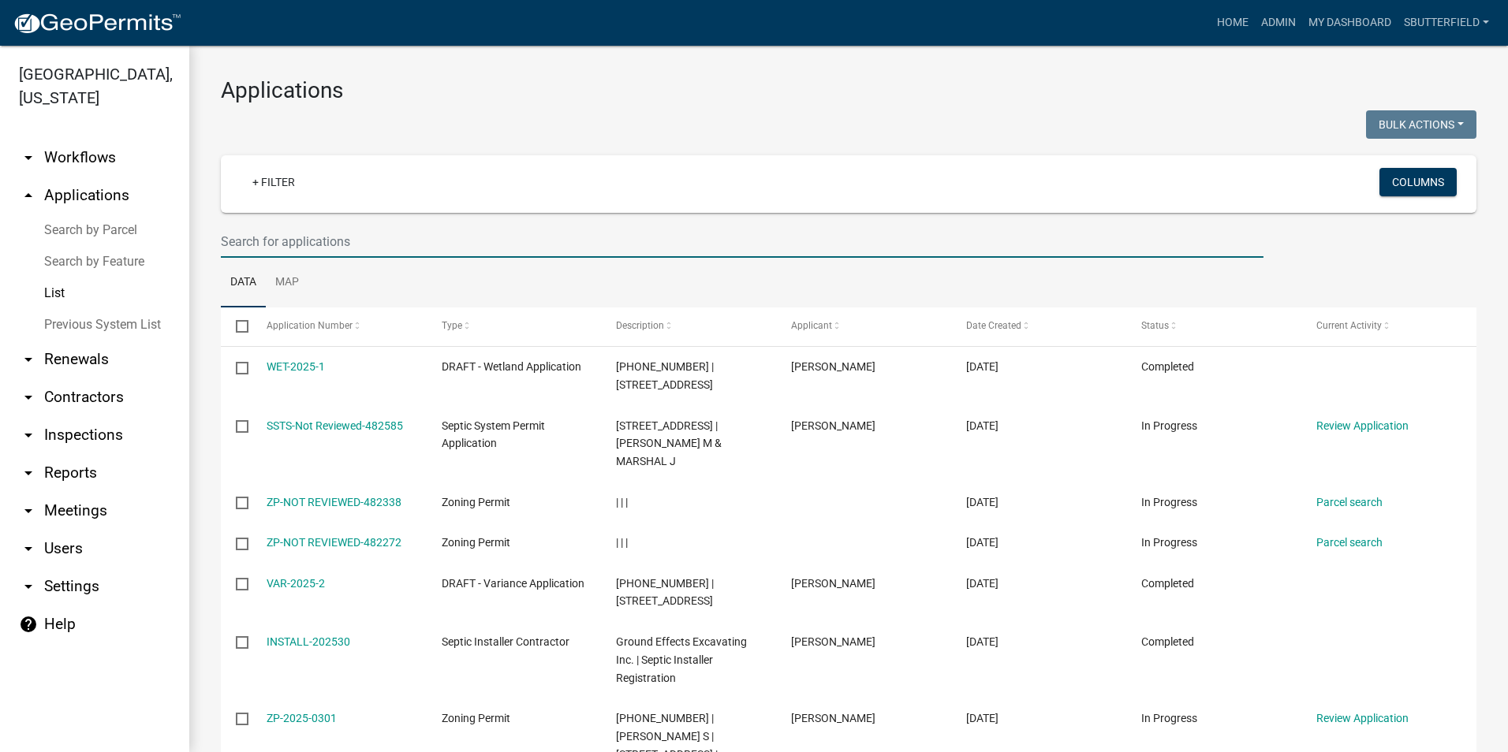
click at [349, 233] on input "text" at bounding box center [742, 242] width 1043 height 32
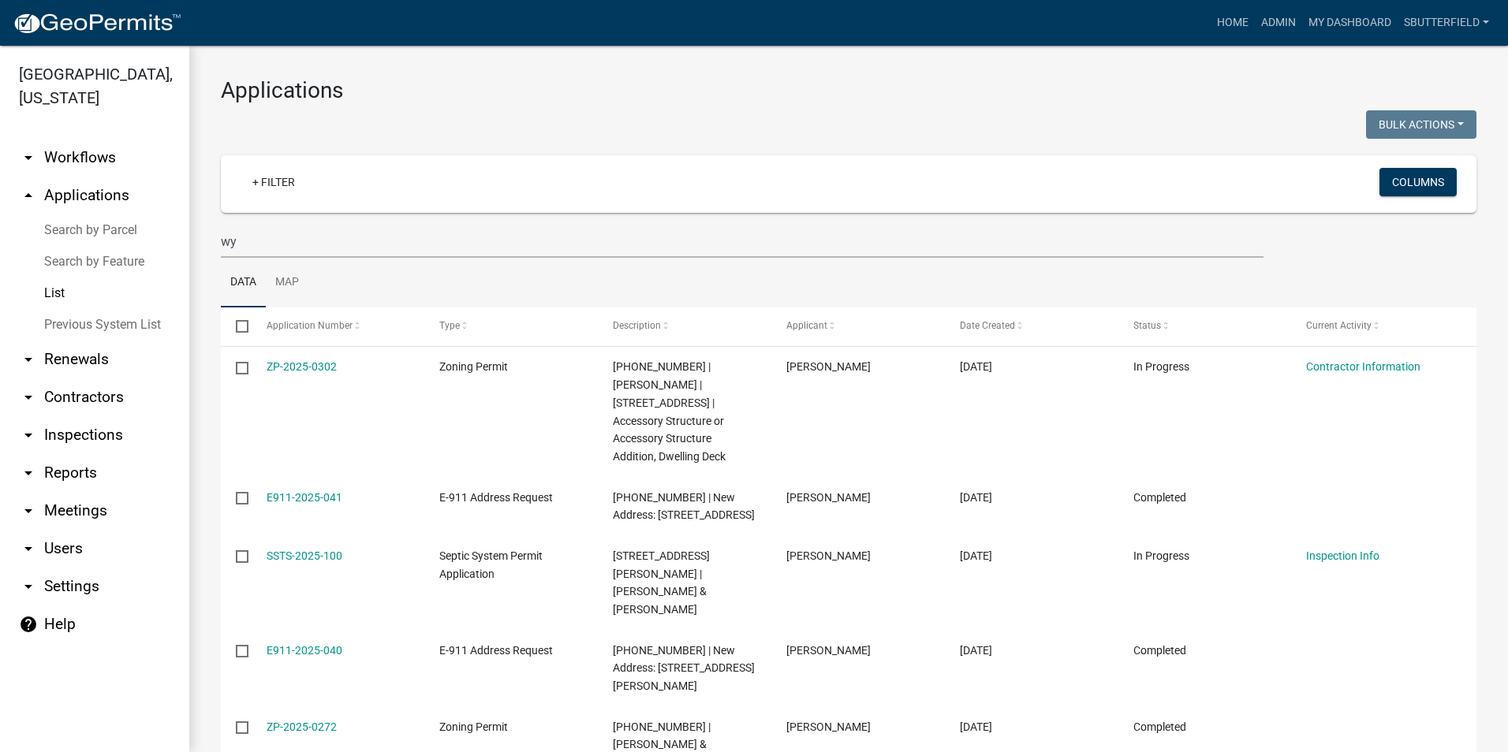
click at [82, 289] on link "List" at bounding box center [94, 294] width 189 height 32
click at [68, 294] on link "List" at bounding box center [94, 294] width 189 height 32
click at [270, 238] on input "wy" at bounding box center [742, 242] width 1043 height 32
type input "w"
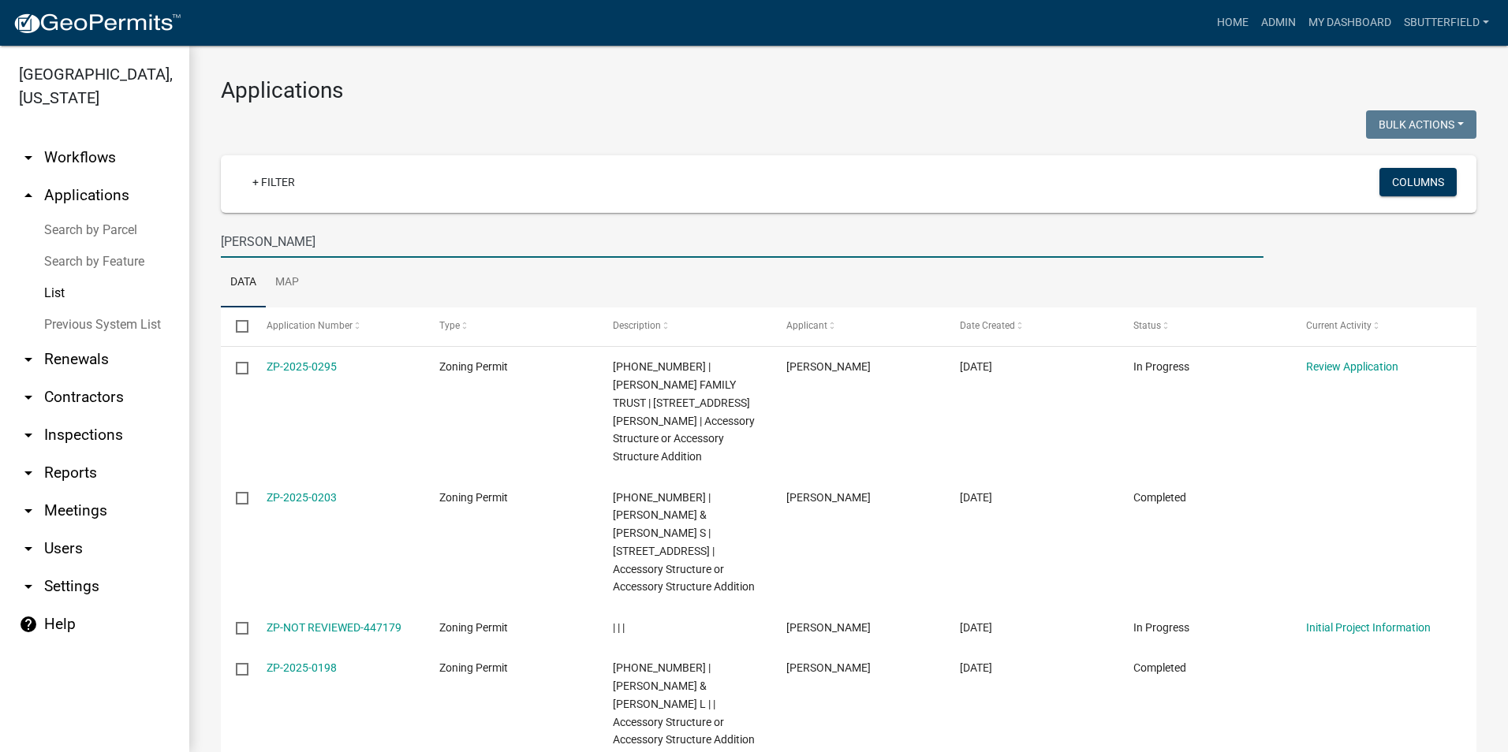
type input "[PERSON_NAME]"
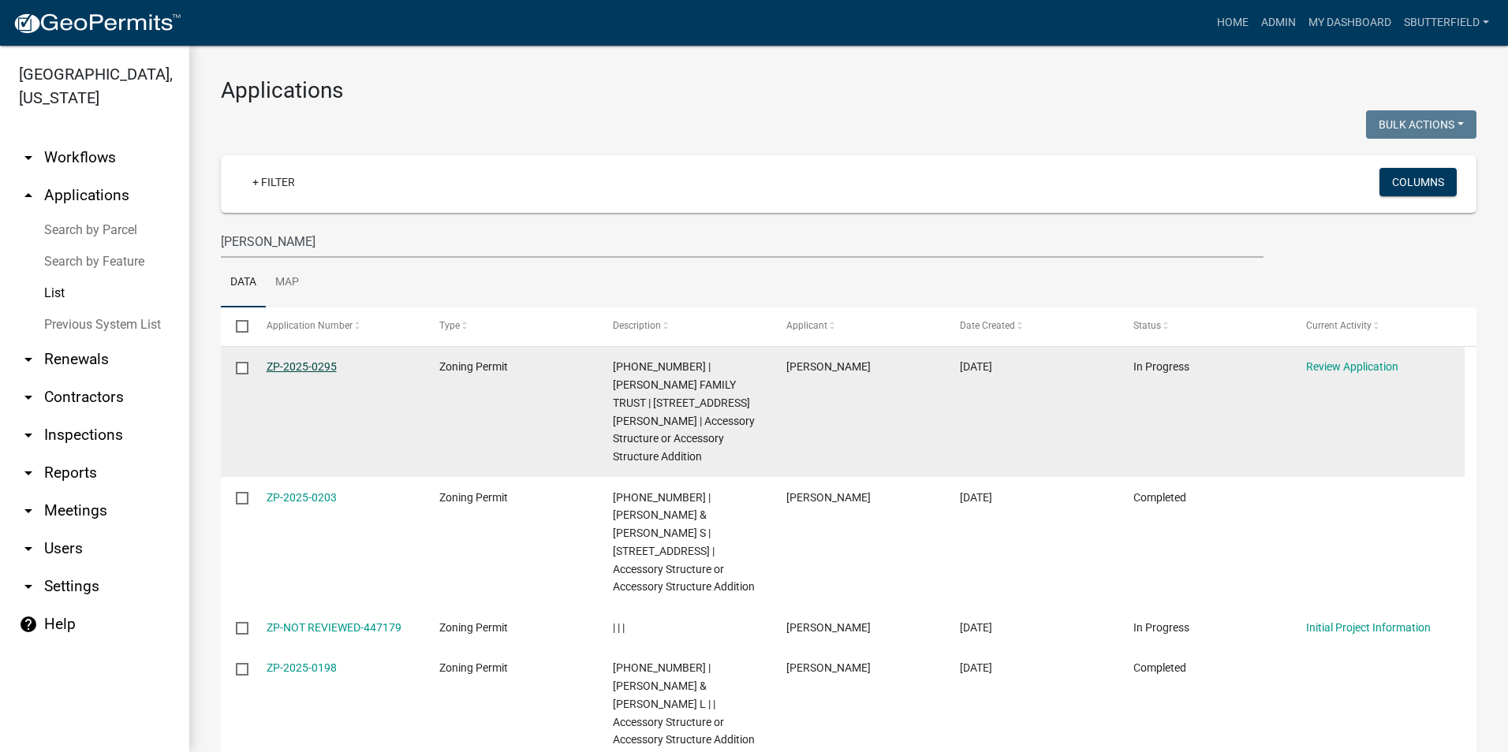
click at [321, 361] on link "ZP-2025-0295" at bounding box center [302, 366] width 70 height 13
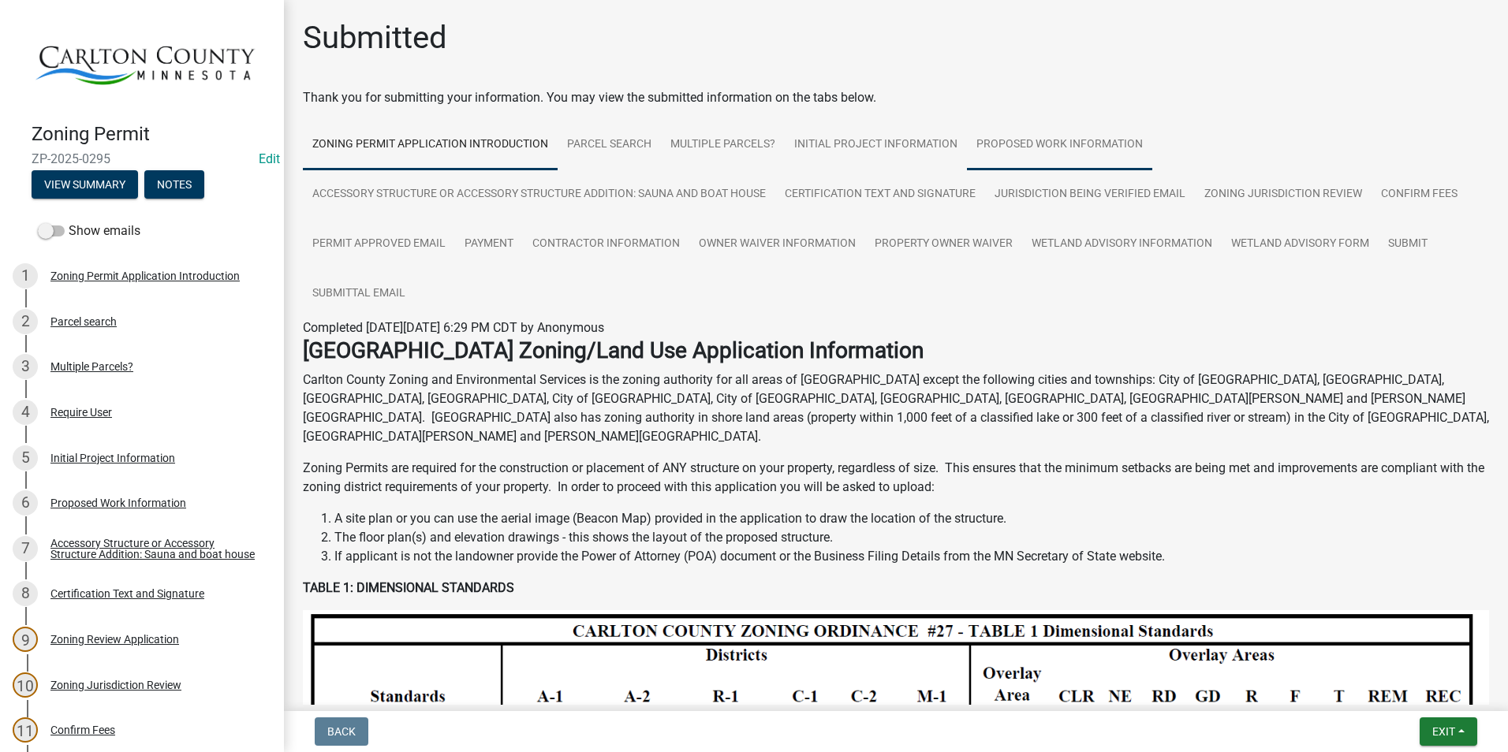
click at [1069, 136] on link "Proposed Work Information" at bounding box center [1059, 145] width 185 height 50
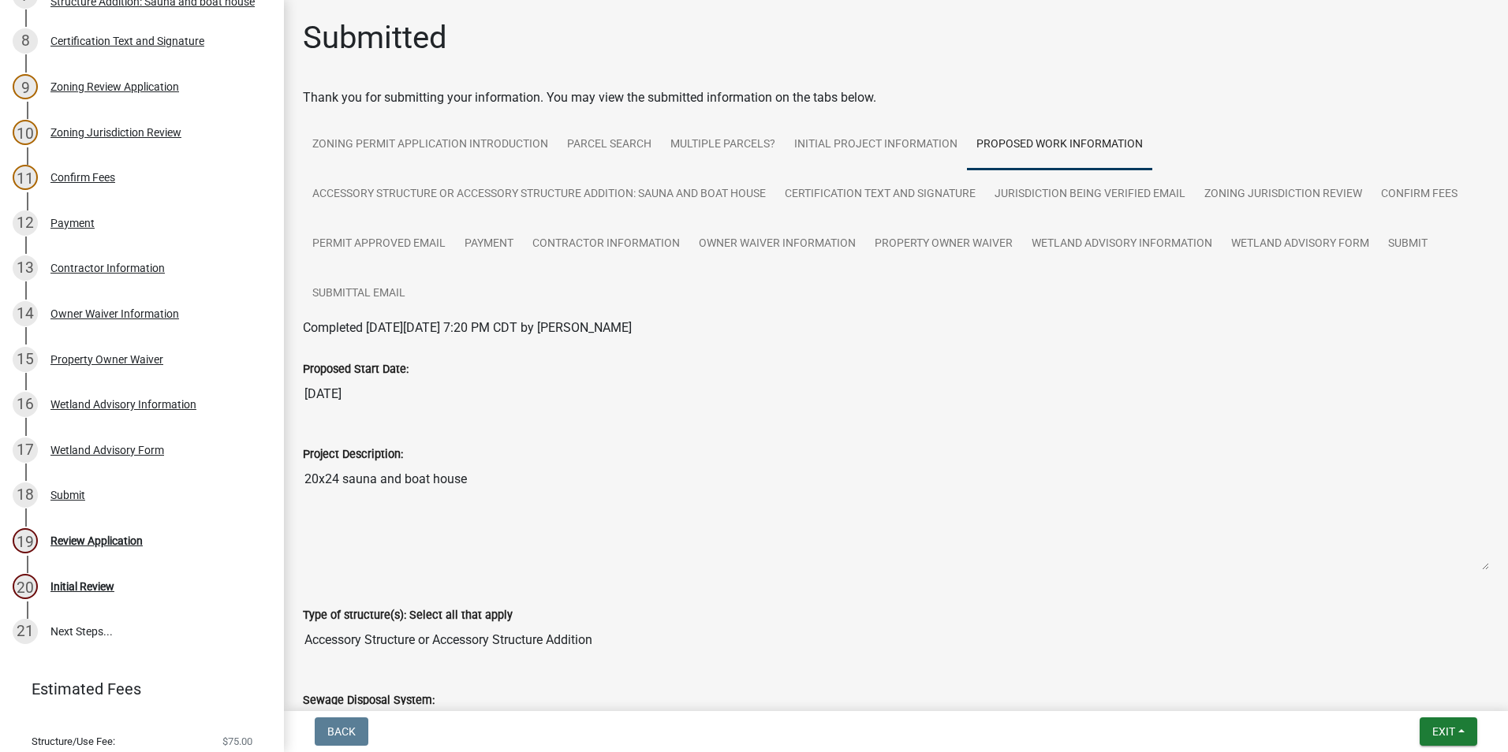
scroll to position [526, 0]
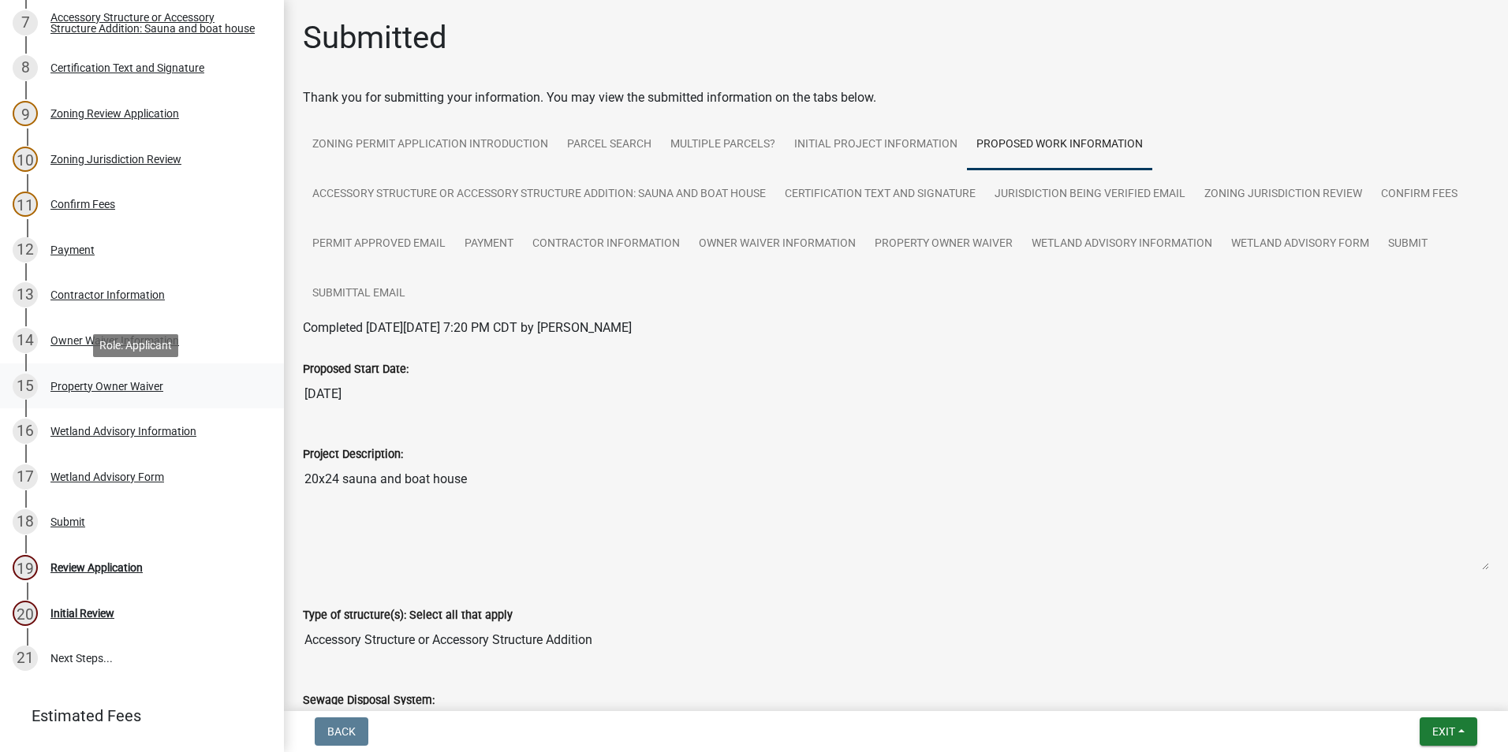
click at [117, 386] on div "Property Owner Waiver" at bounding box center [106, 386] width 113 height 11
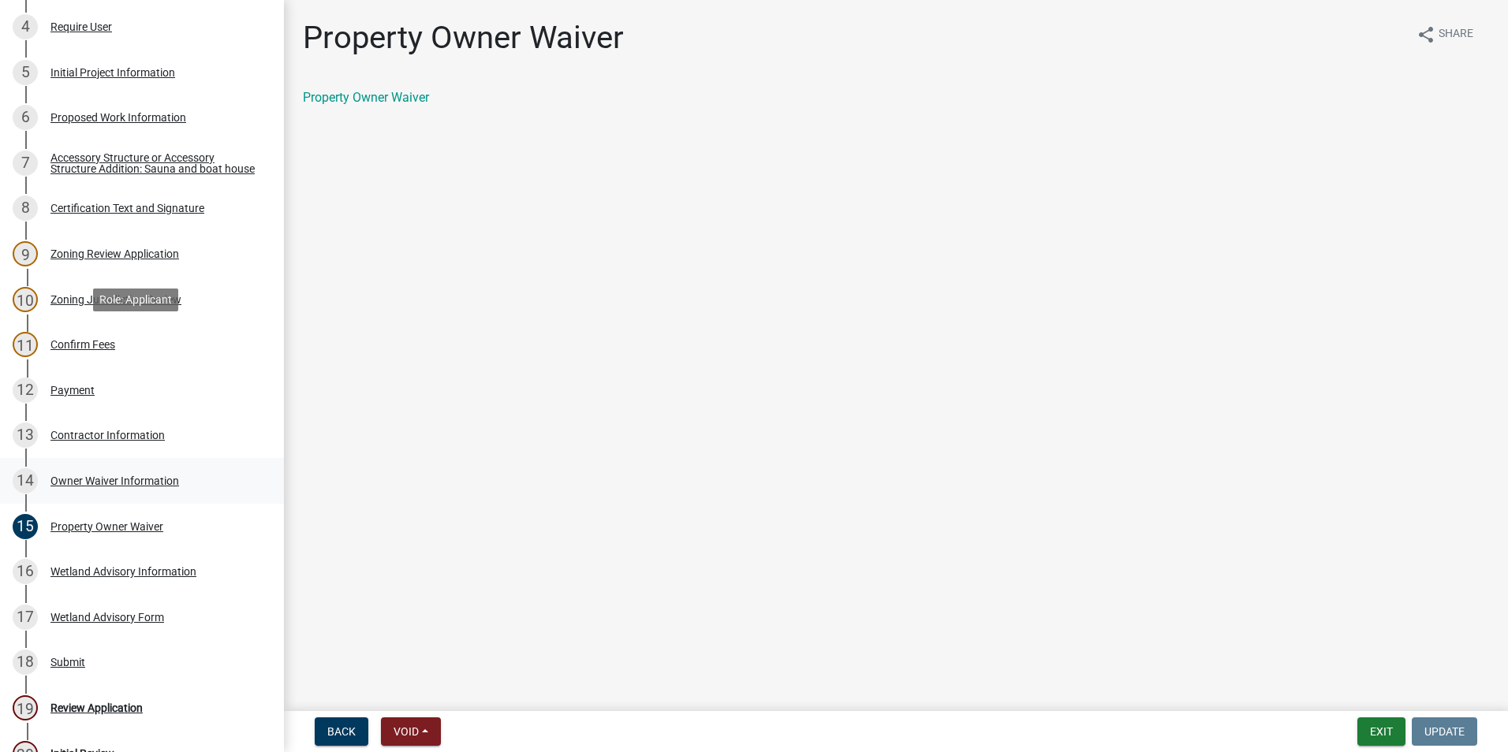
scroll to position [132, 0]
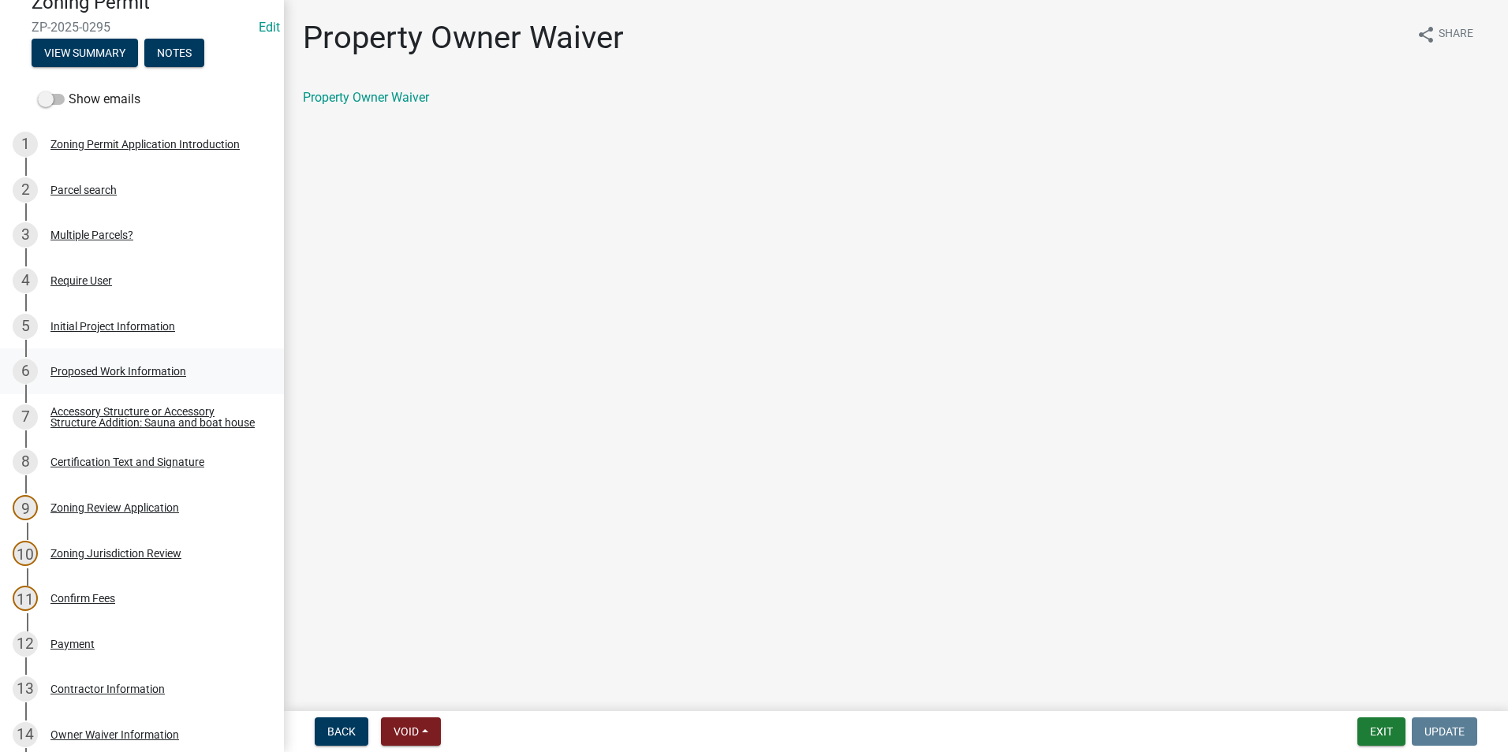
click at [102, 368] on div "Proposed Work Information" at bounding box center [118, 371] width 136 height 11
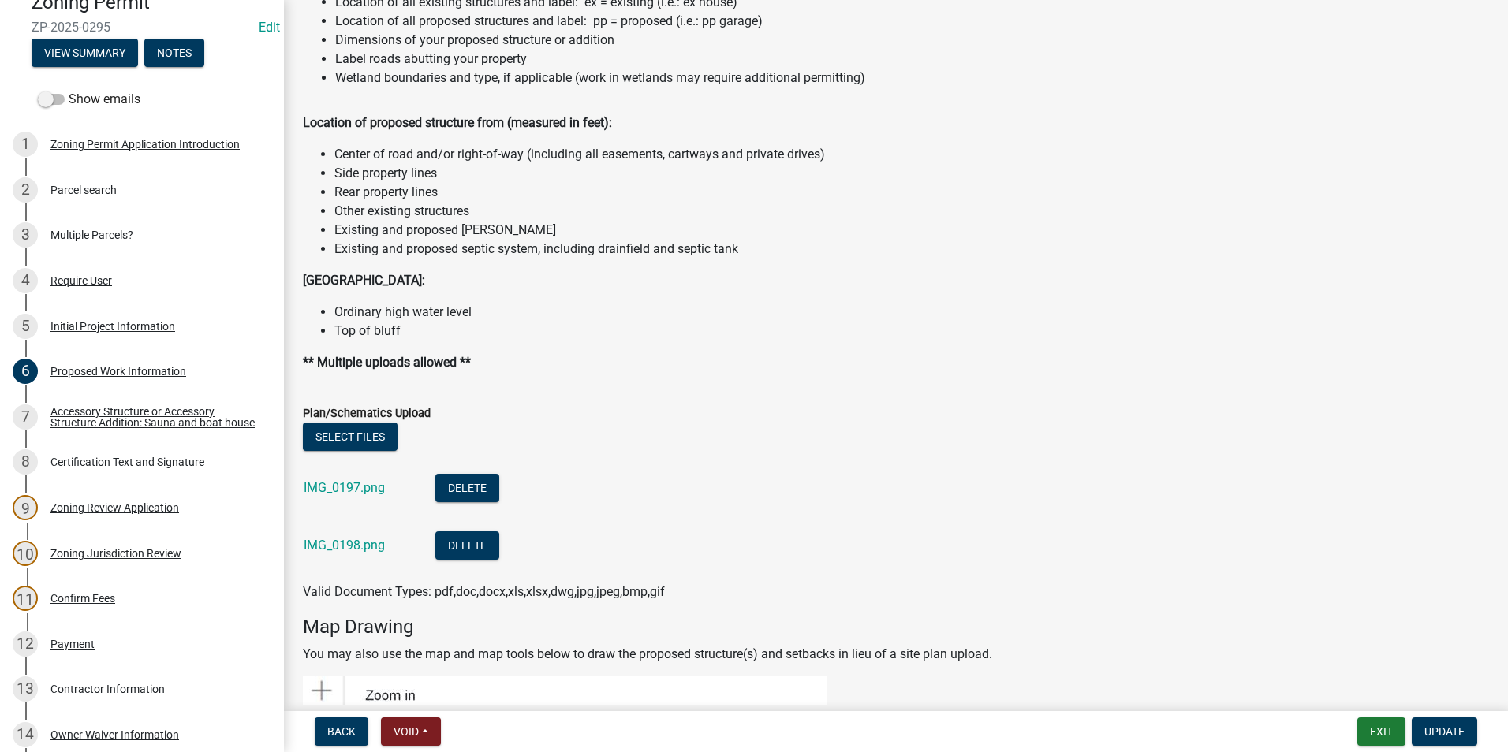
scroll to position [1972, 0]
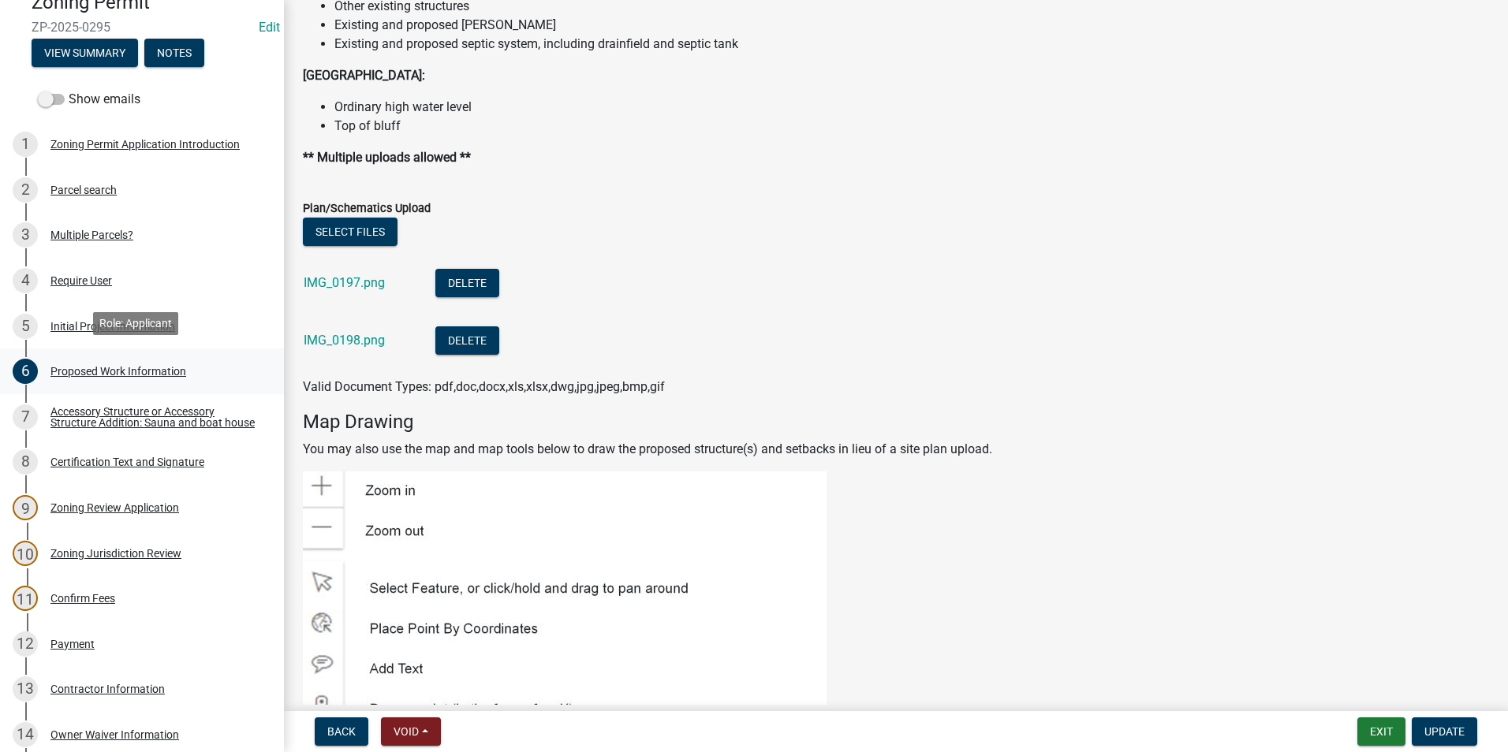
click at [136, 366] on div "Proposed Work Information" at bounding box center [118, 371] width 136 height 11
click at [121, 410] on div "Accessory Structure or Accessory Structure Addition: Sauna and boat house" at bounding box center [154, 417] width 208 height 22
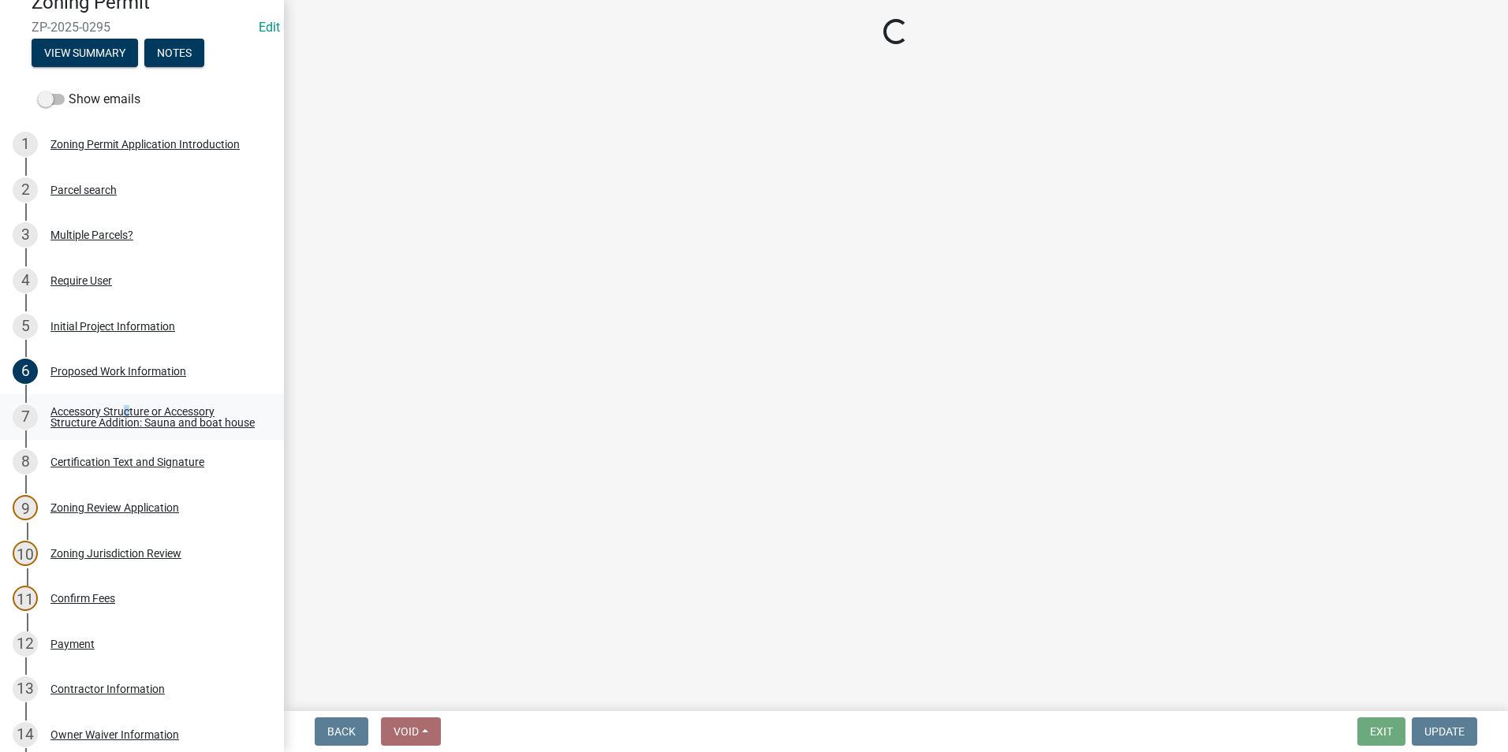
scroll to position [0, 0]
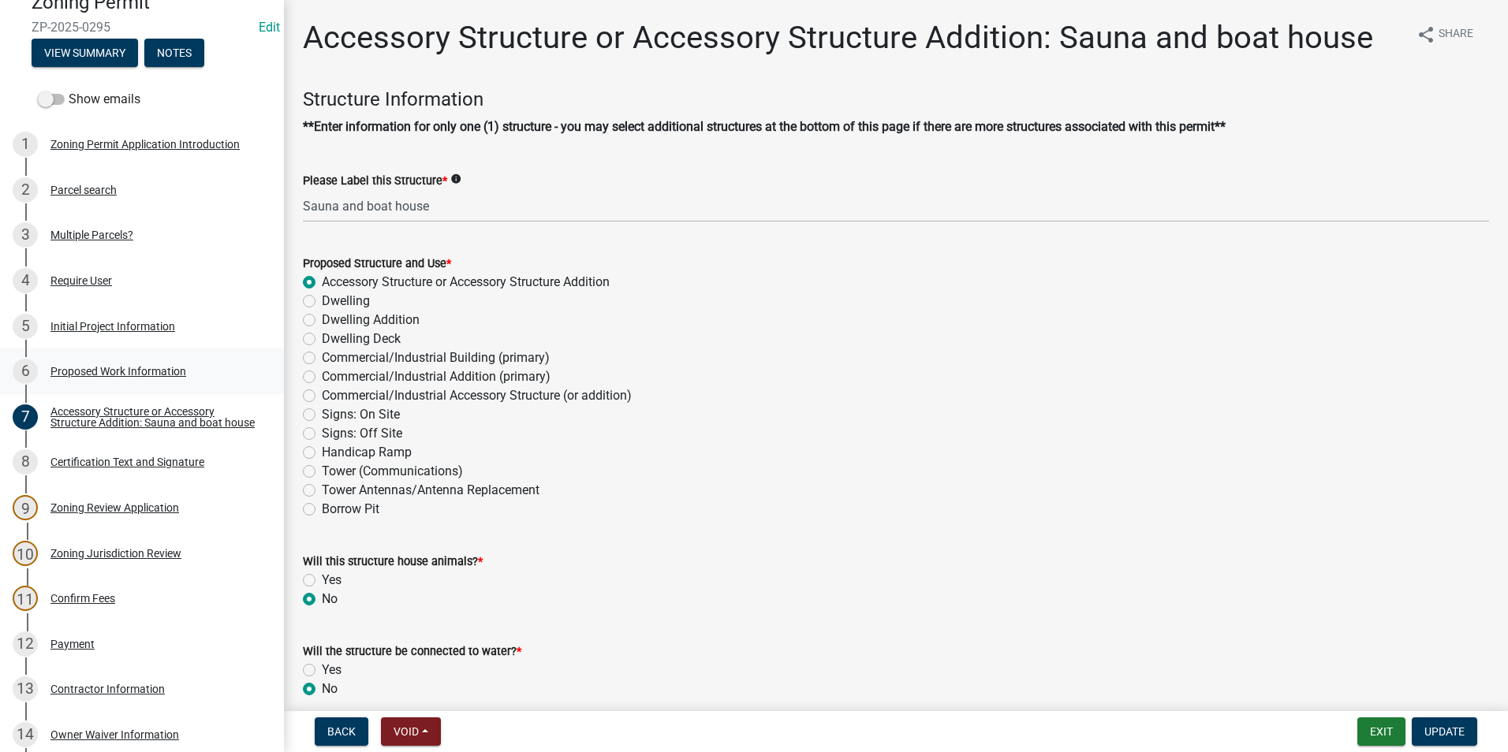
drag, startPoint x: 121, startPoint y: 410, endPoint x: 102, endPoint y: 365, distance: 48.8
click at [102, 366] on div "Proposed Work Information" at bounding box center [118, 371] width 136 height 11
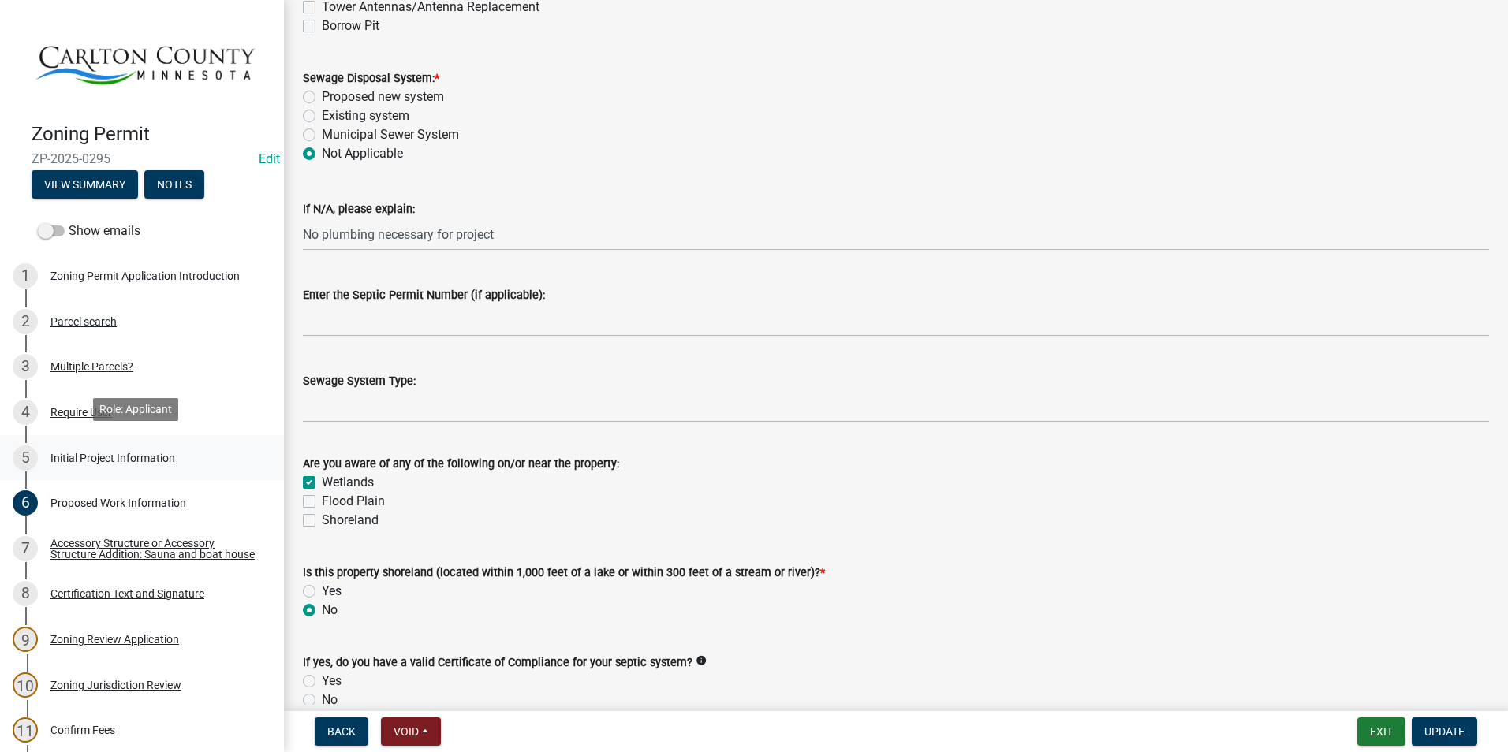
click at [115, 453] on div "Initial Project Information" at bounding box center [112, 458] width 125 height 11
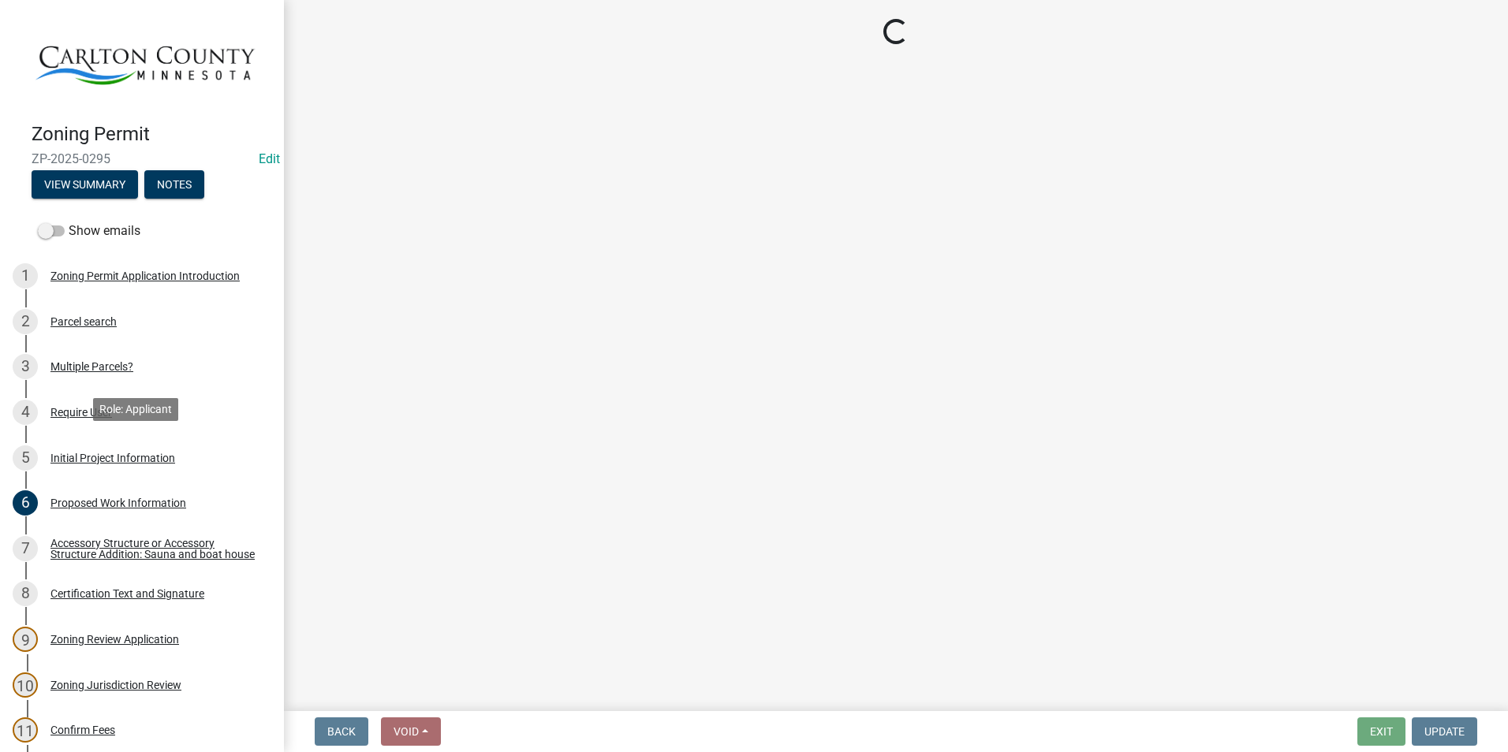
select select "987bd984-5dc8-4afc-b698-6bfa0e862c67"
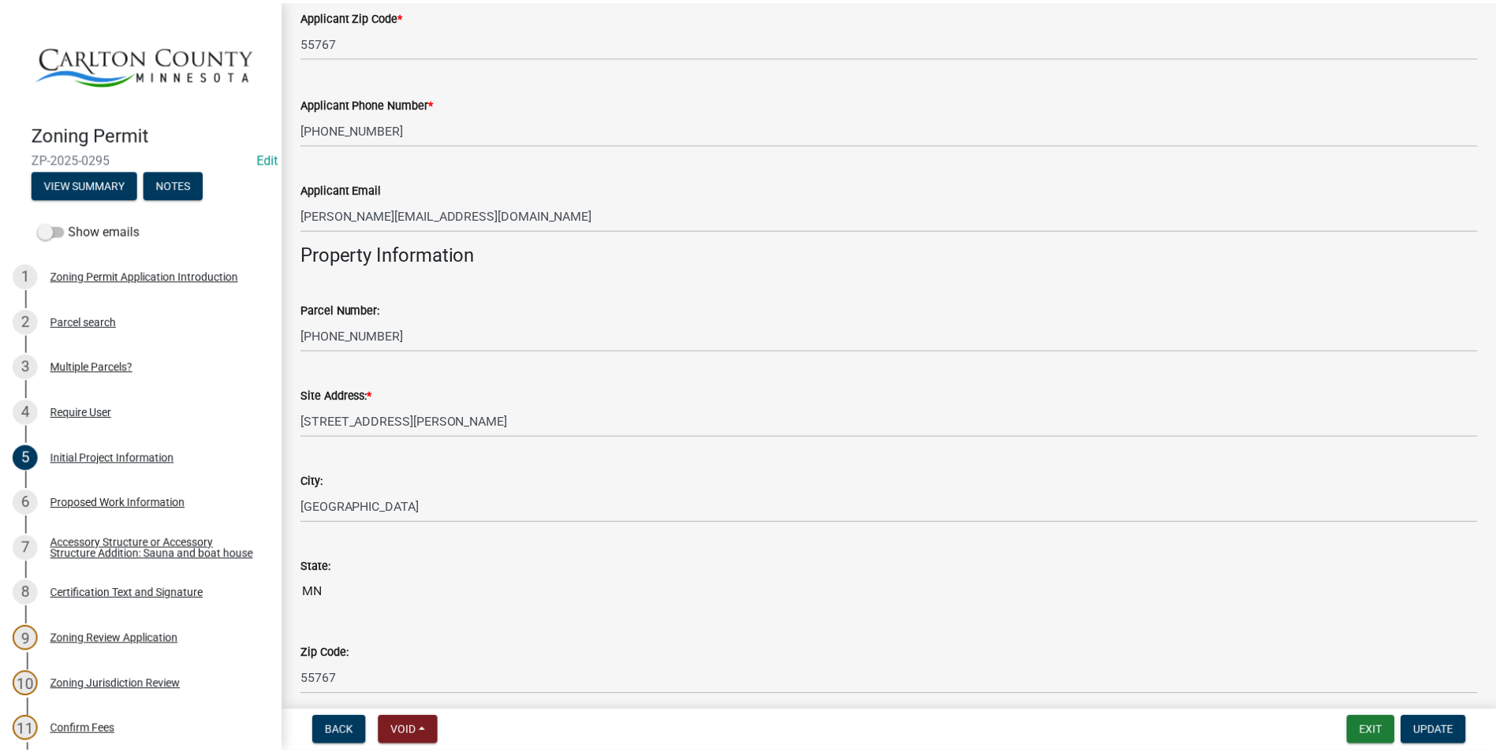
scroll to position [1262, 0]
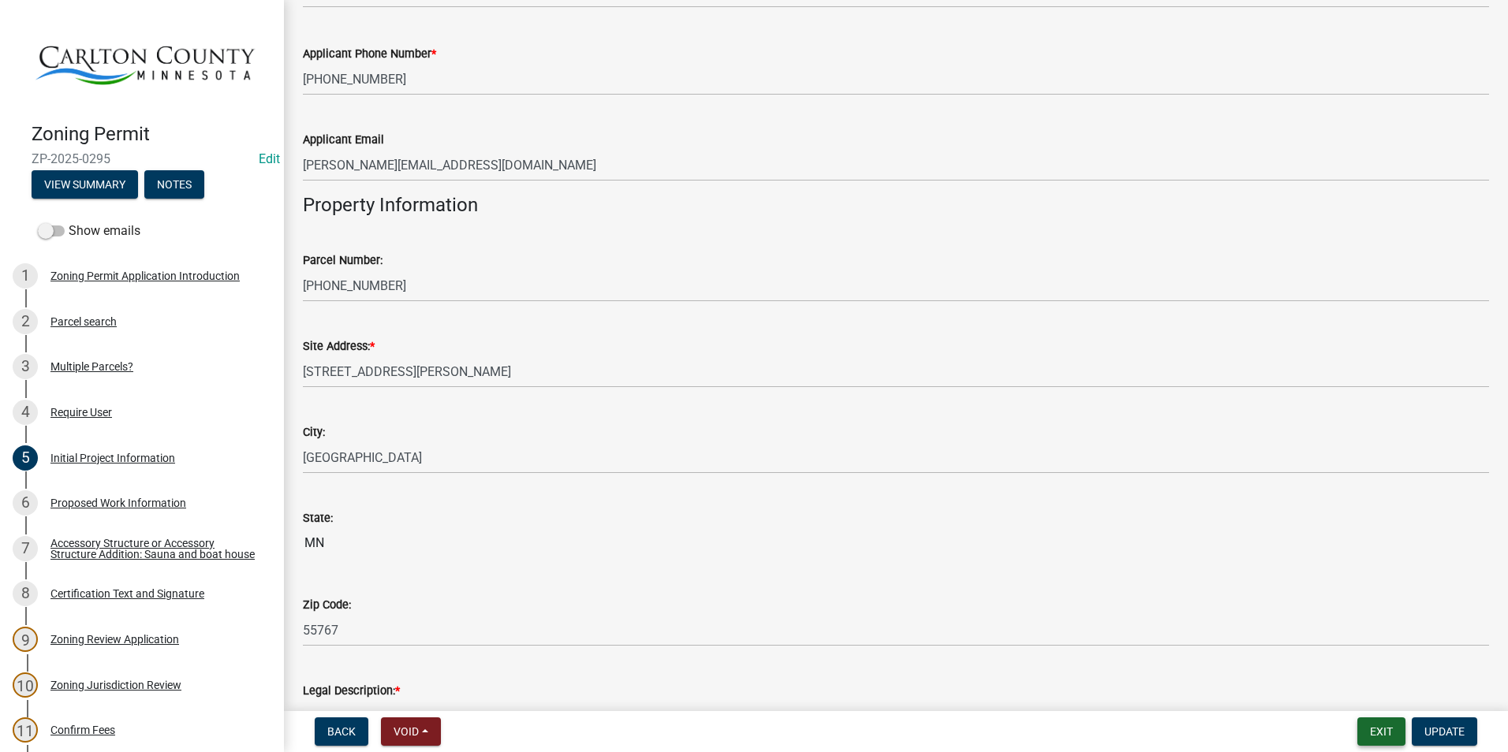
click at [1377, 731] on button "Exit" at bounding box center [1381, 732] width 48 height 28
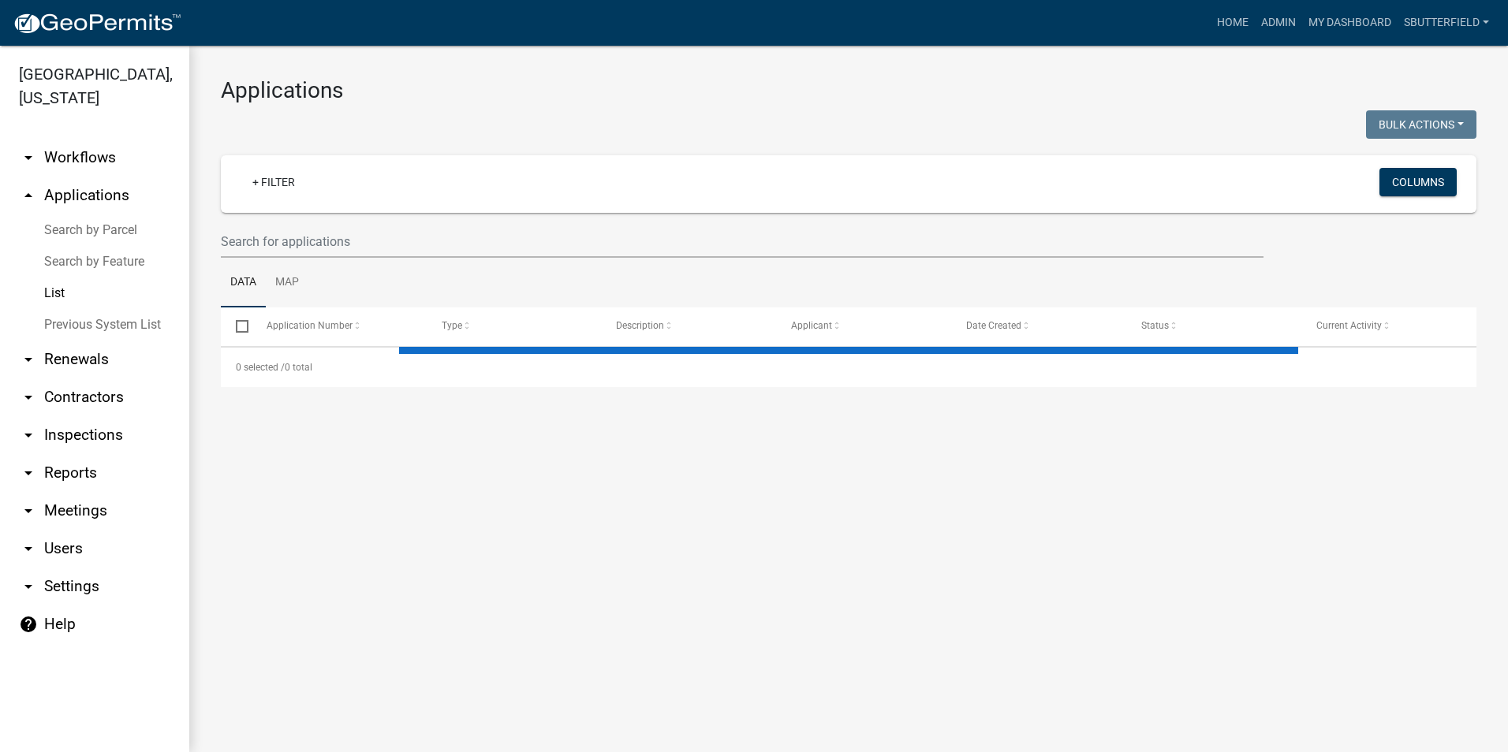
select select "1: 25"
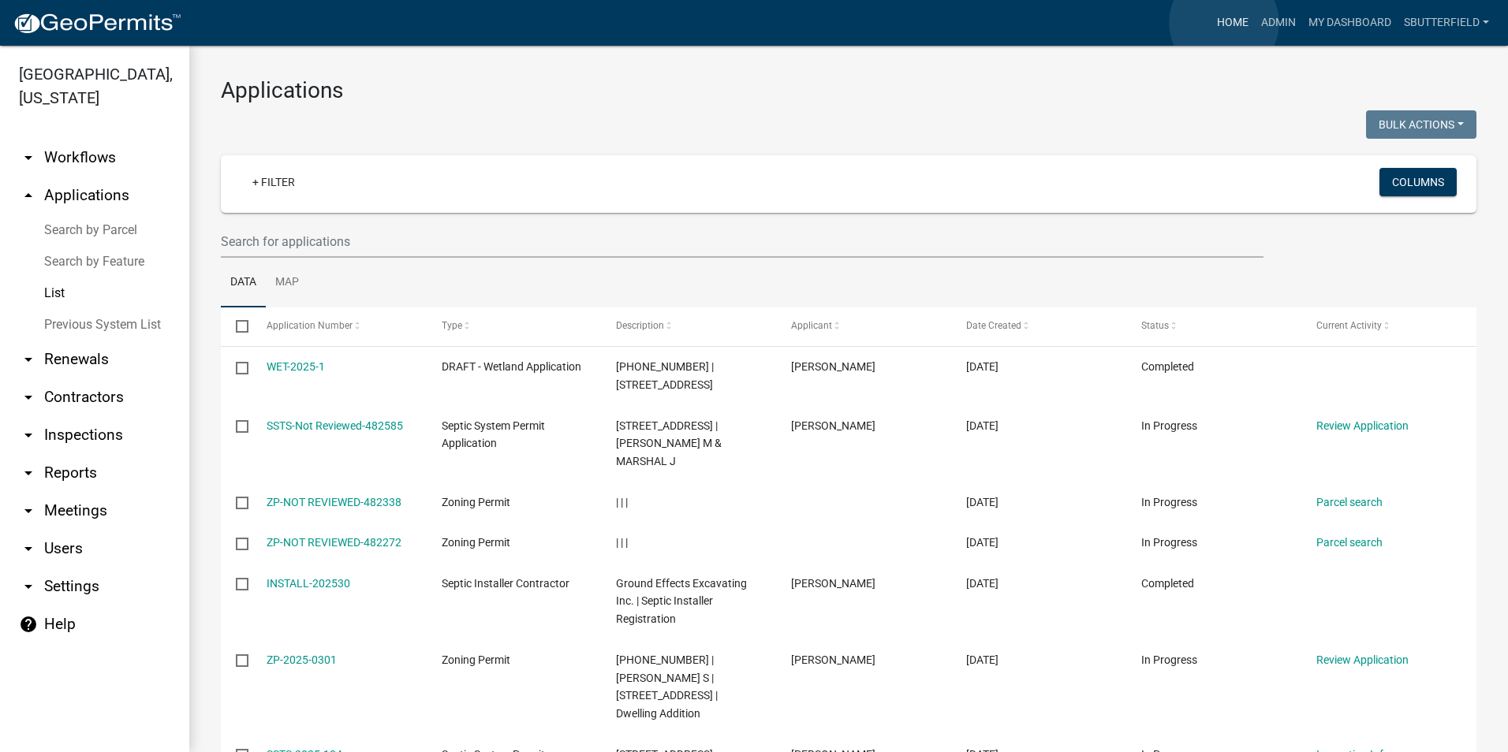
click at [1224, 23] on link "Home" at bounding box center [1233, 23] width 44 height 30
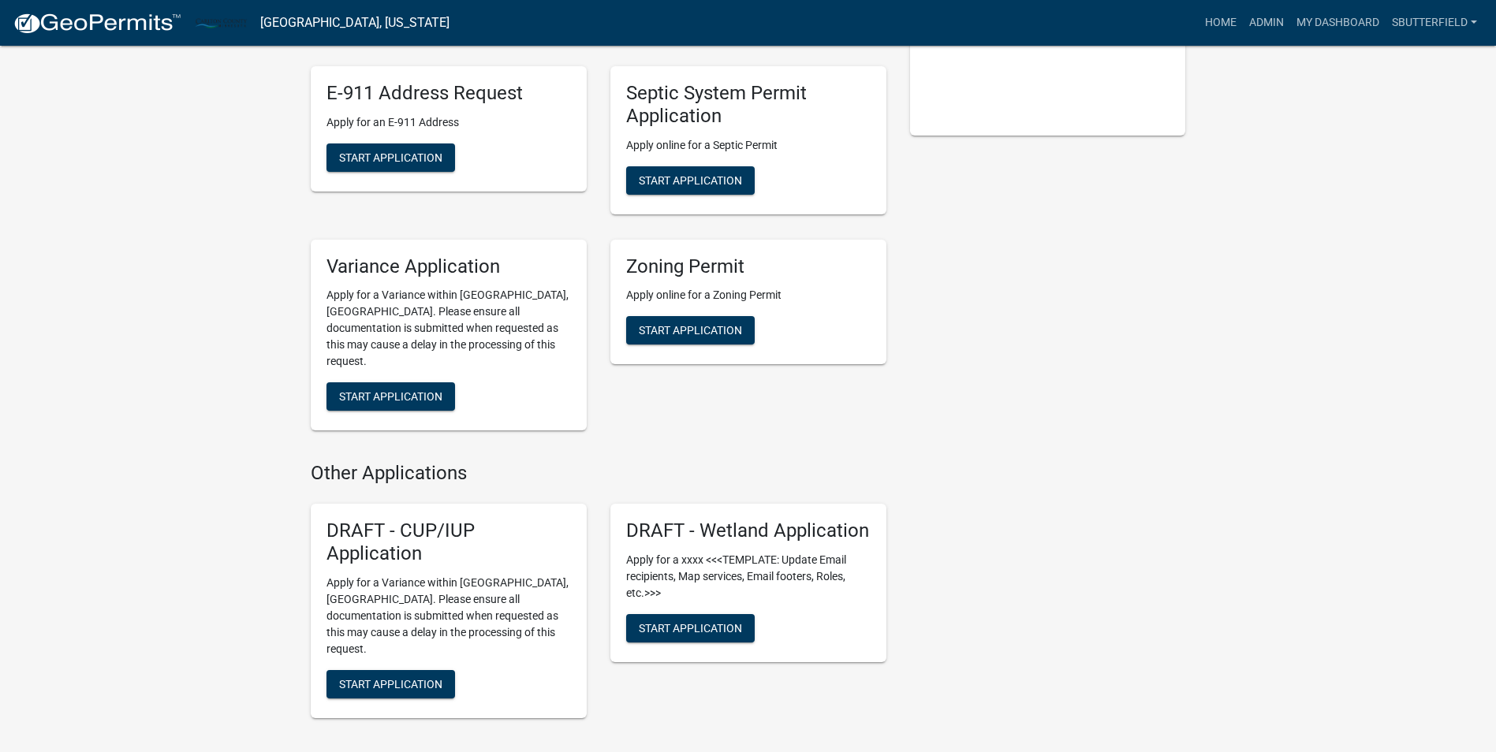
scroll to position [394, 0]
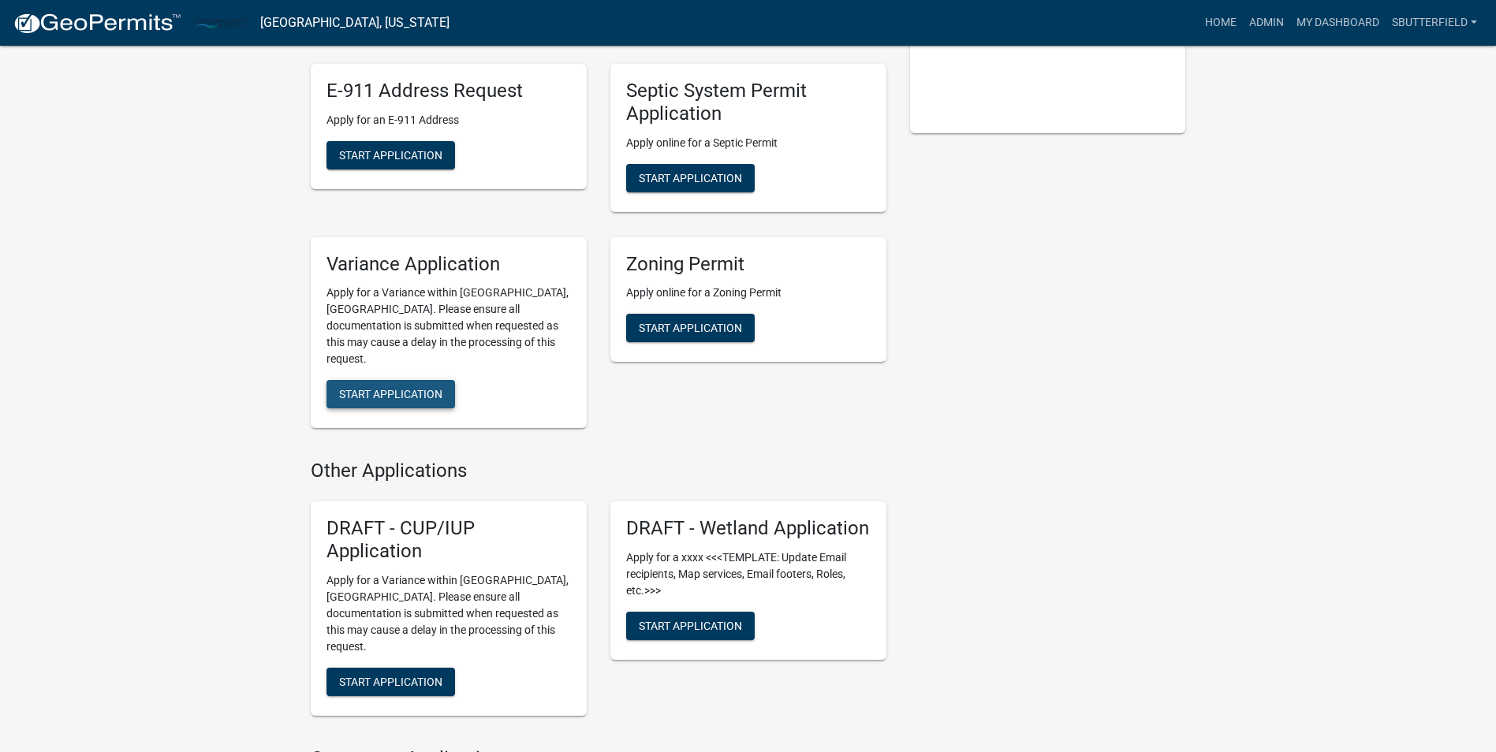
click at [376, 380] on button "Start Application" at bounding box center [391, 394] width 129 height 28
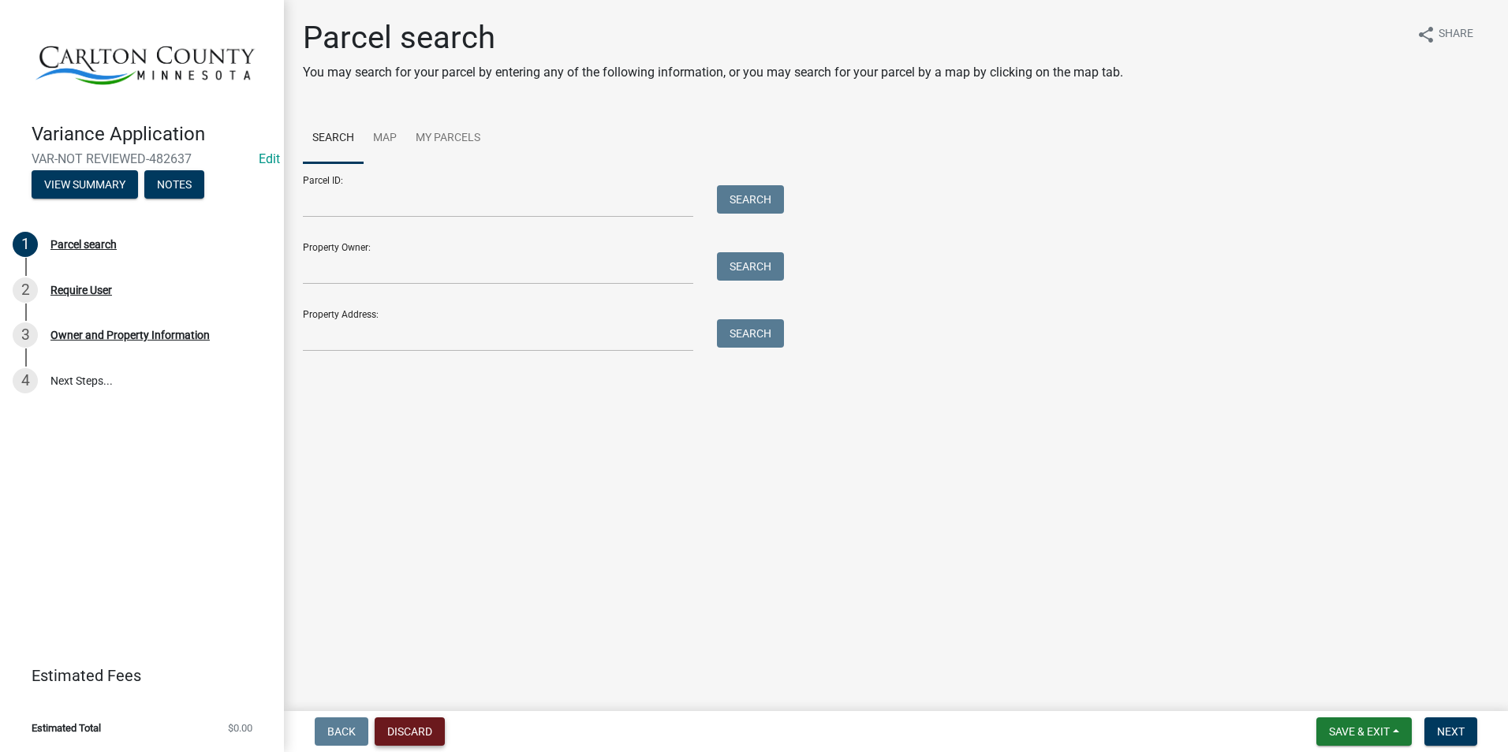
click at [414, 729] on button "Discard" at bounding box center [410, 732] width 70 height 28
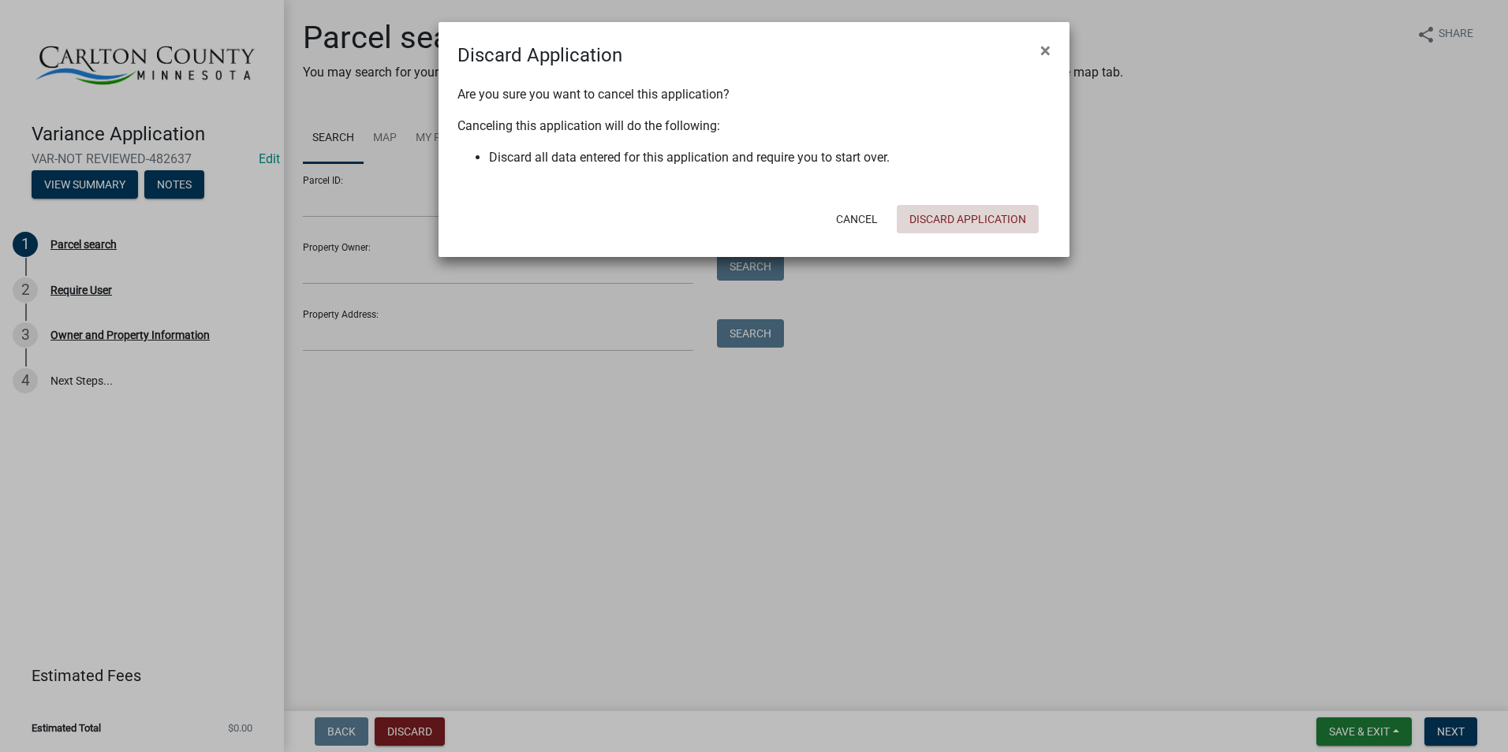
click at [972, 215] on button "Discard Application" at bounding box center [968, 219] width 142 height 28
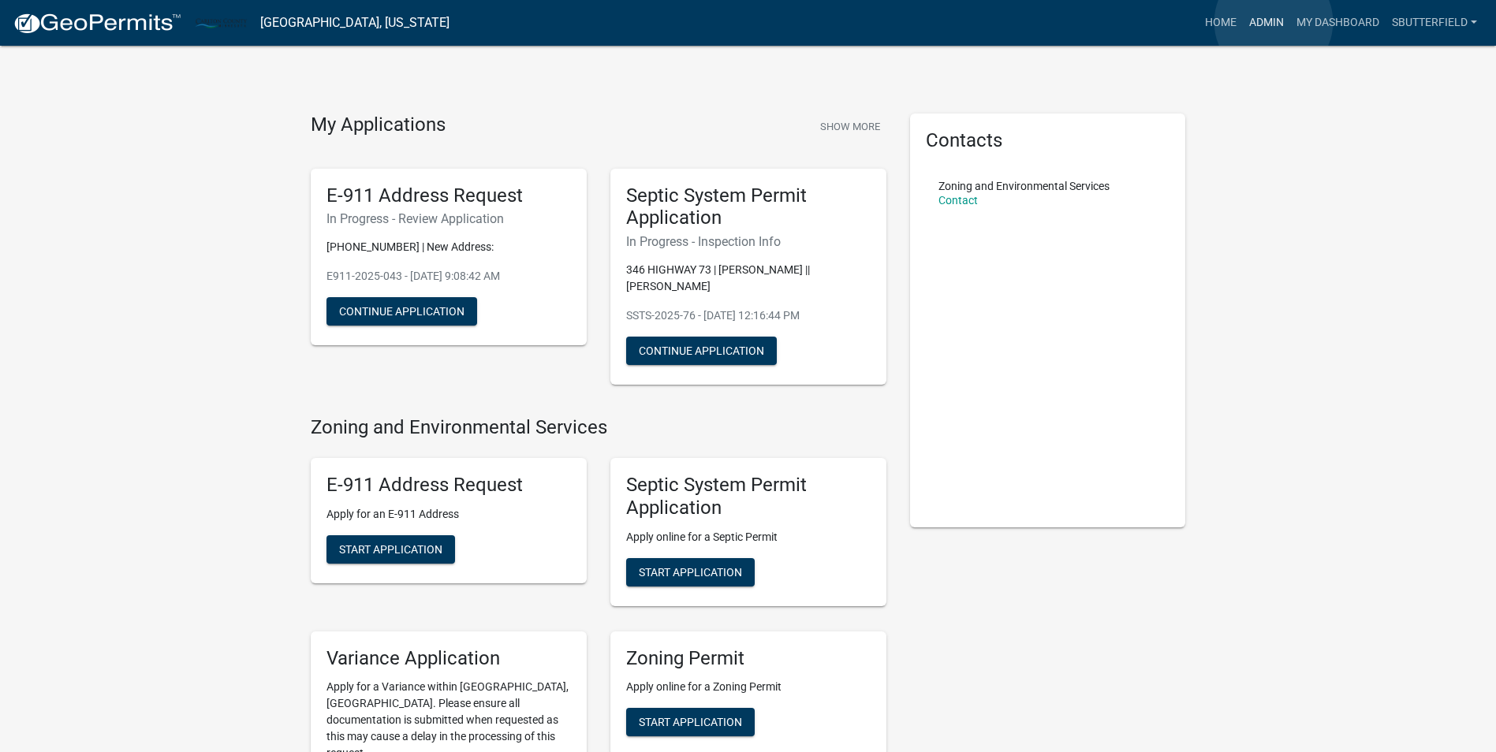
click at [1274, 21] on link "Admin" at bounding box center [1266, 23] width 47 height 30
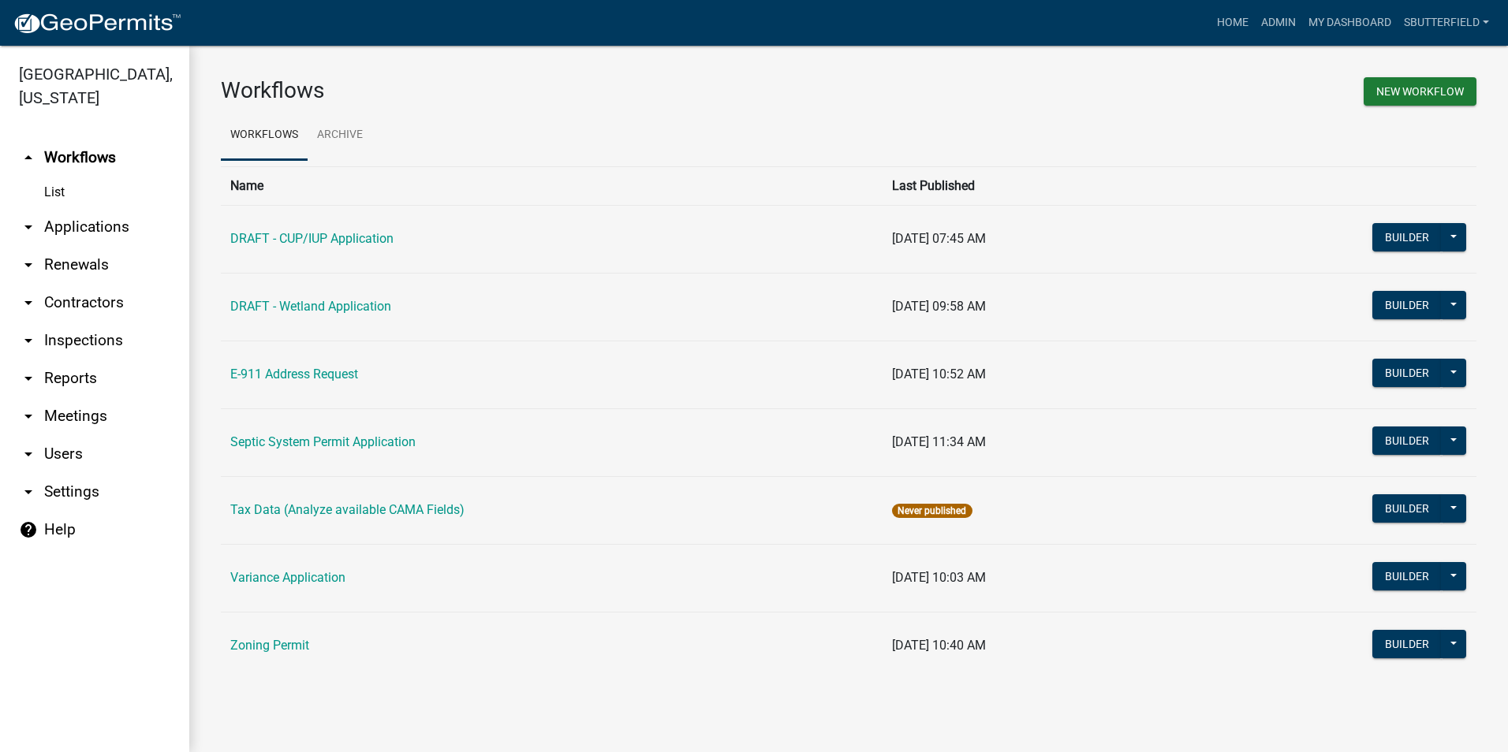
drag, startPoint x: 22, startPoint y: 223, endPoint x: 33, endPoint y: 229, distance: 12.3
click at [24, 223] on icon "arrow_drop_down" at bounding box center [28, 227] width 19 height 19
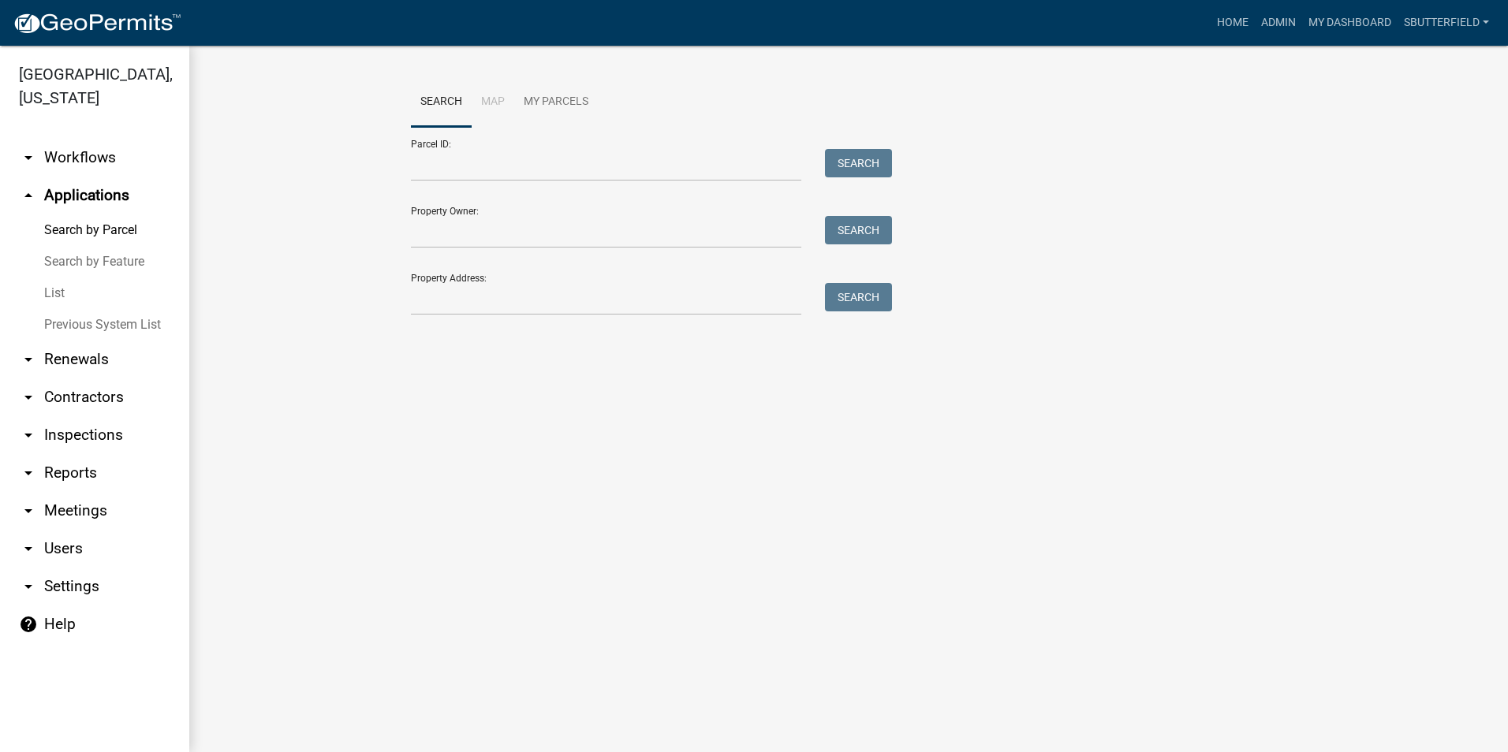
click at [65, 288] on link "List" at bounding box center [94, 294] width 189 height 32
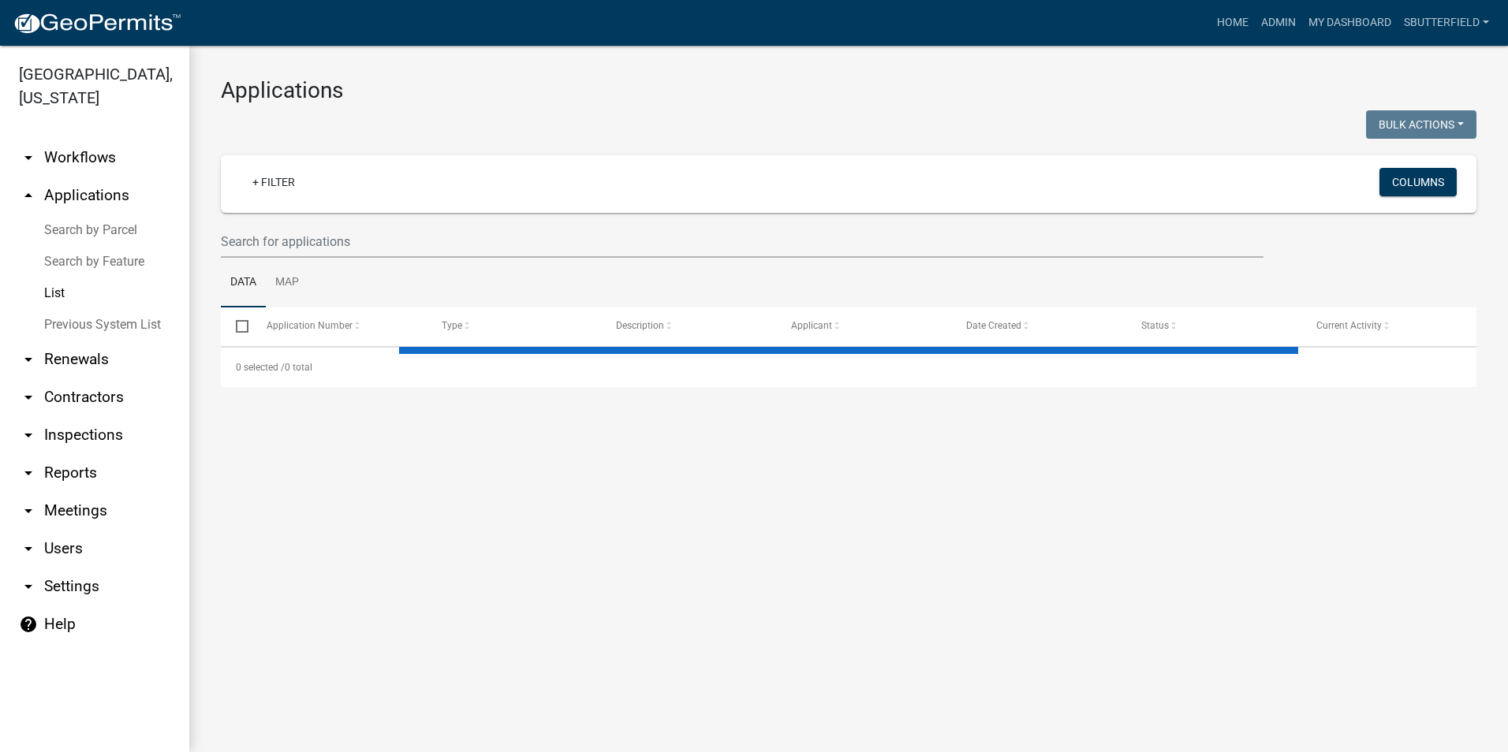
select select "1: 25"
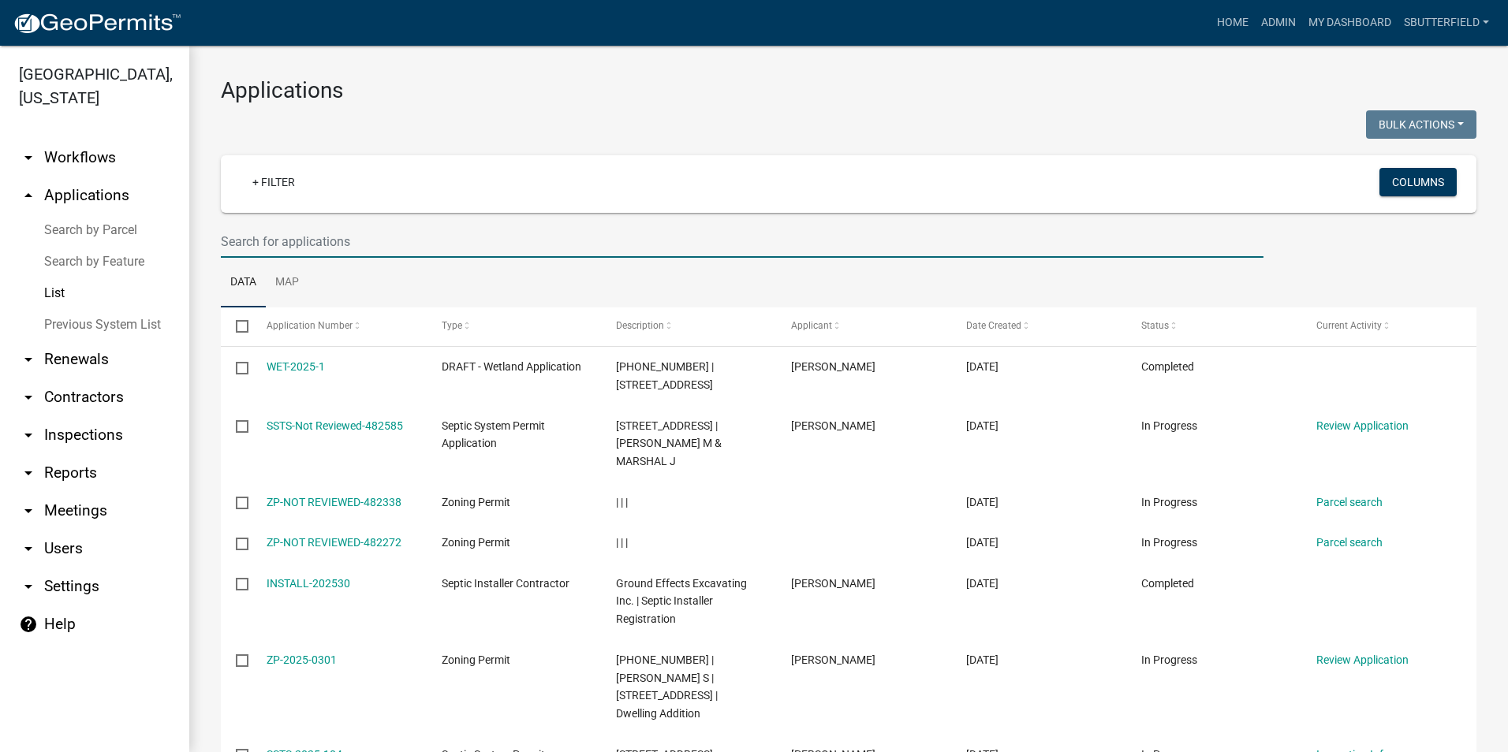
click at [311, 243] on input "text" at bounding box center [742, 242] width 1043 height 32
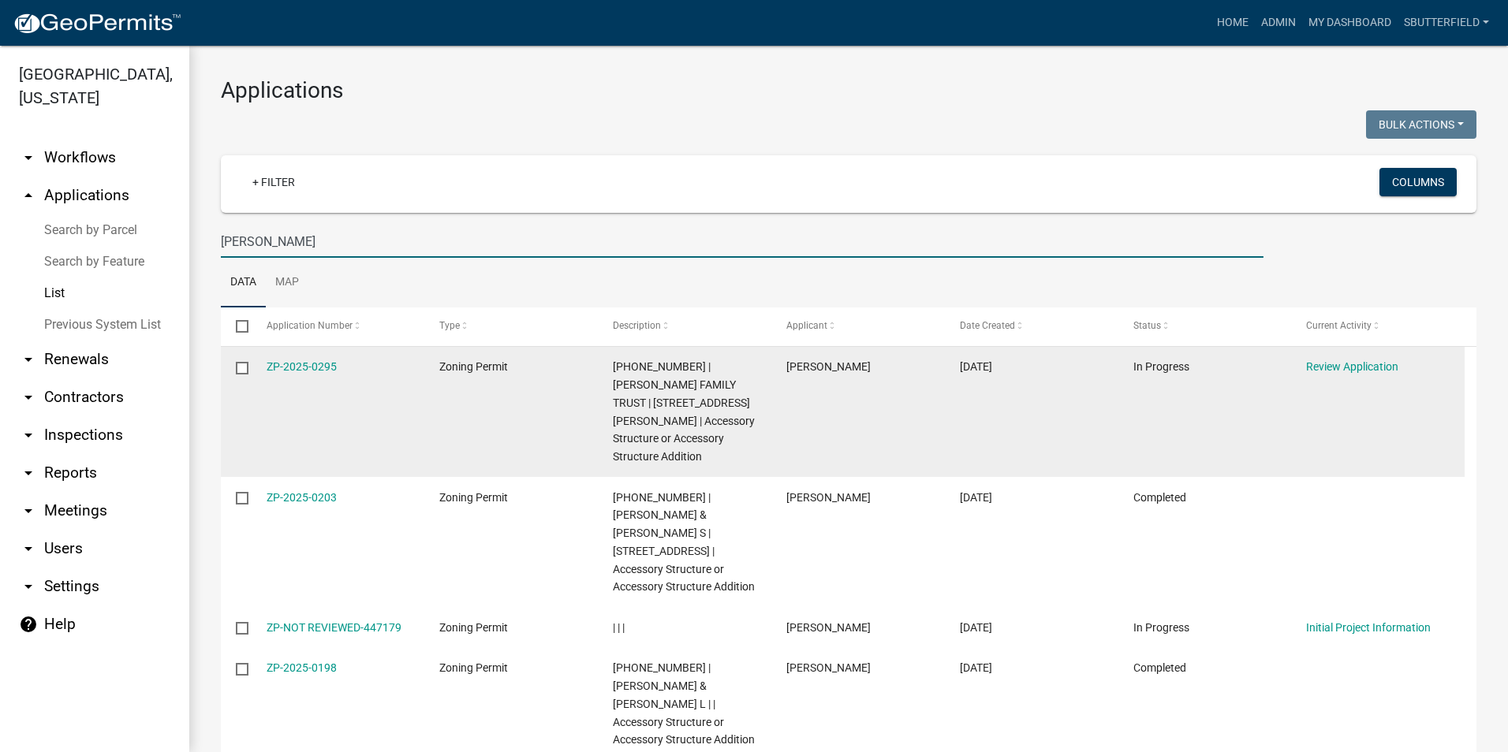
type input "[PERSON_NAME]"
click at [297, 357] on datatable-body-cell "ZP-2025-0295" at bounding box center [338, 412] width 174 height 130
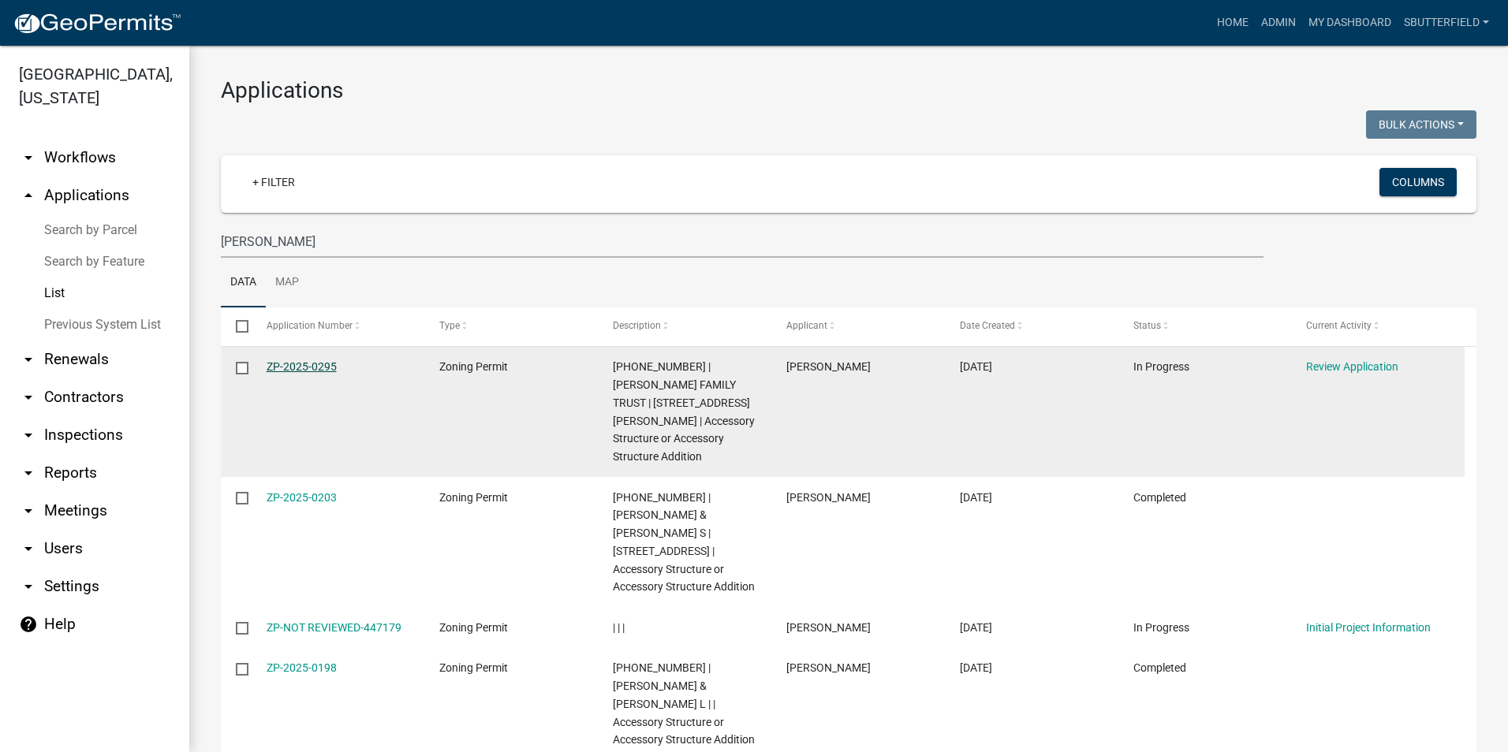
click at [297, 365] on link "ZP-2025-0295" at bounding box center [302, 366] width 70 height 13
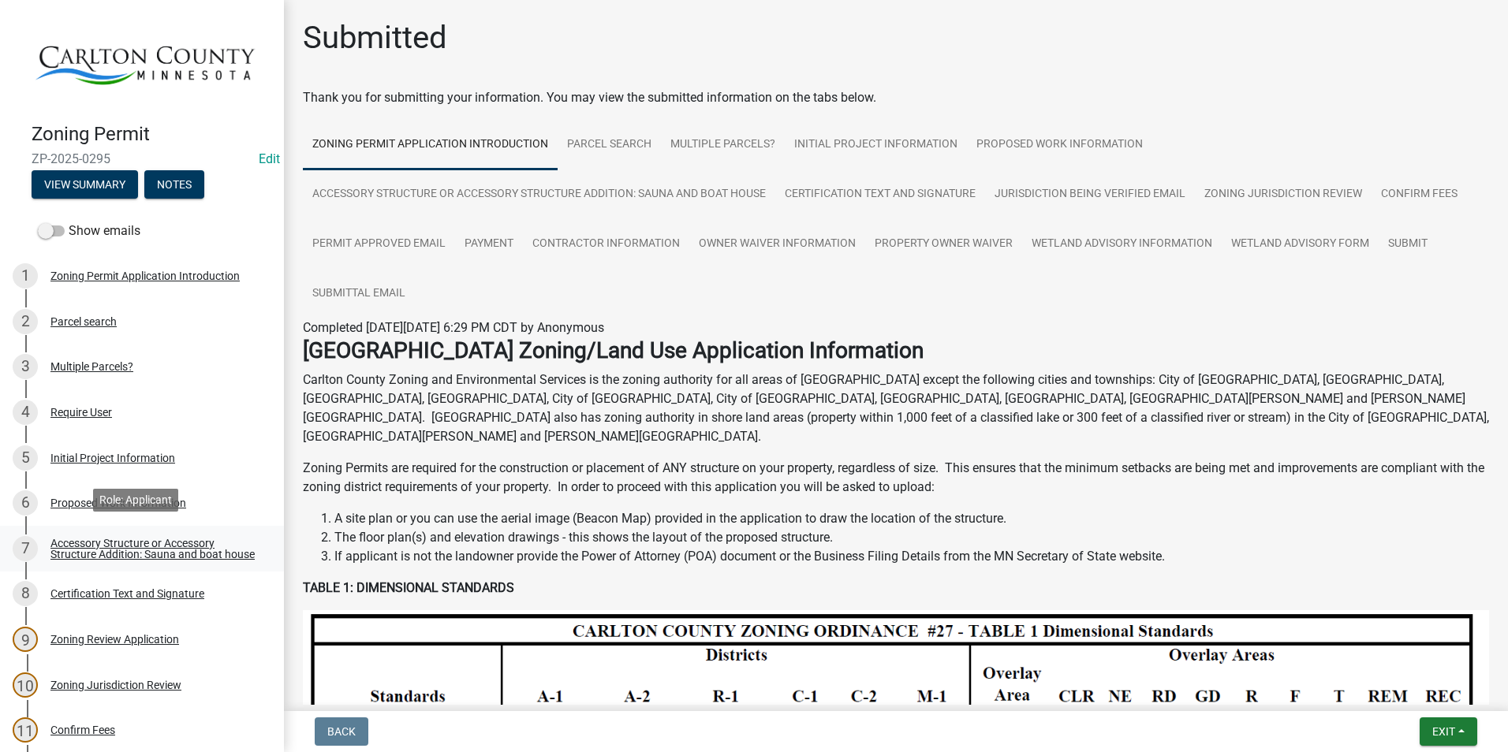
click at [153, 543] on div "Accessory Structure or Accessory Structure Addition: Sauna and boat house" at bounding box center [154, 549] width 208 height 22
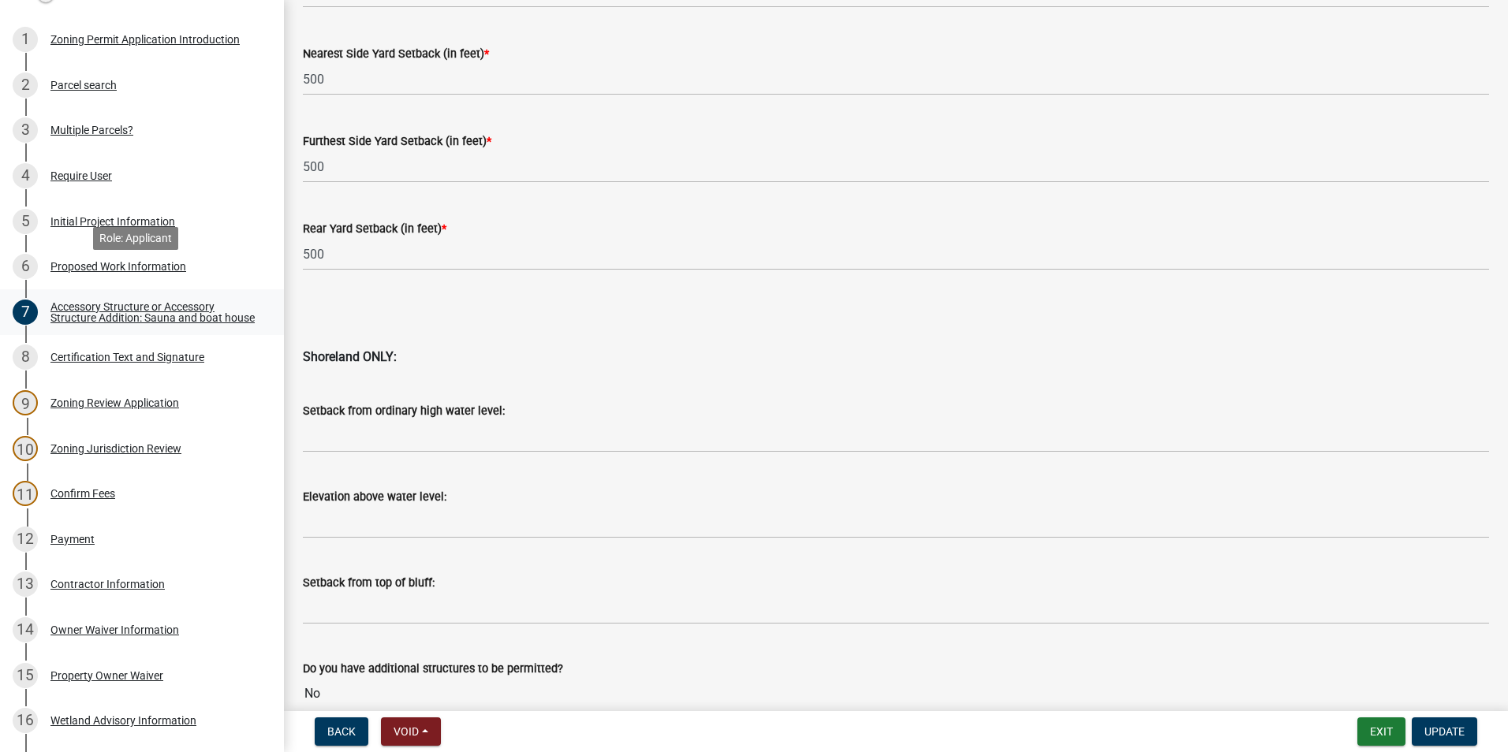
scroll to position [315, 0]
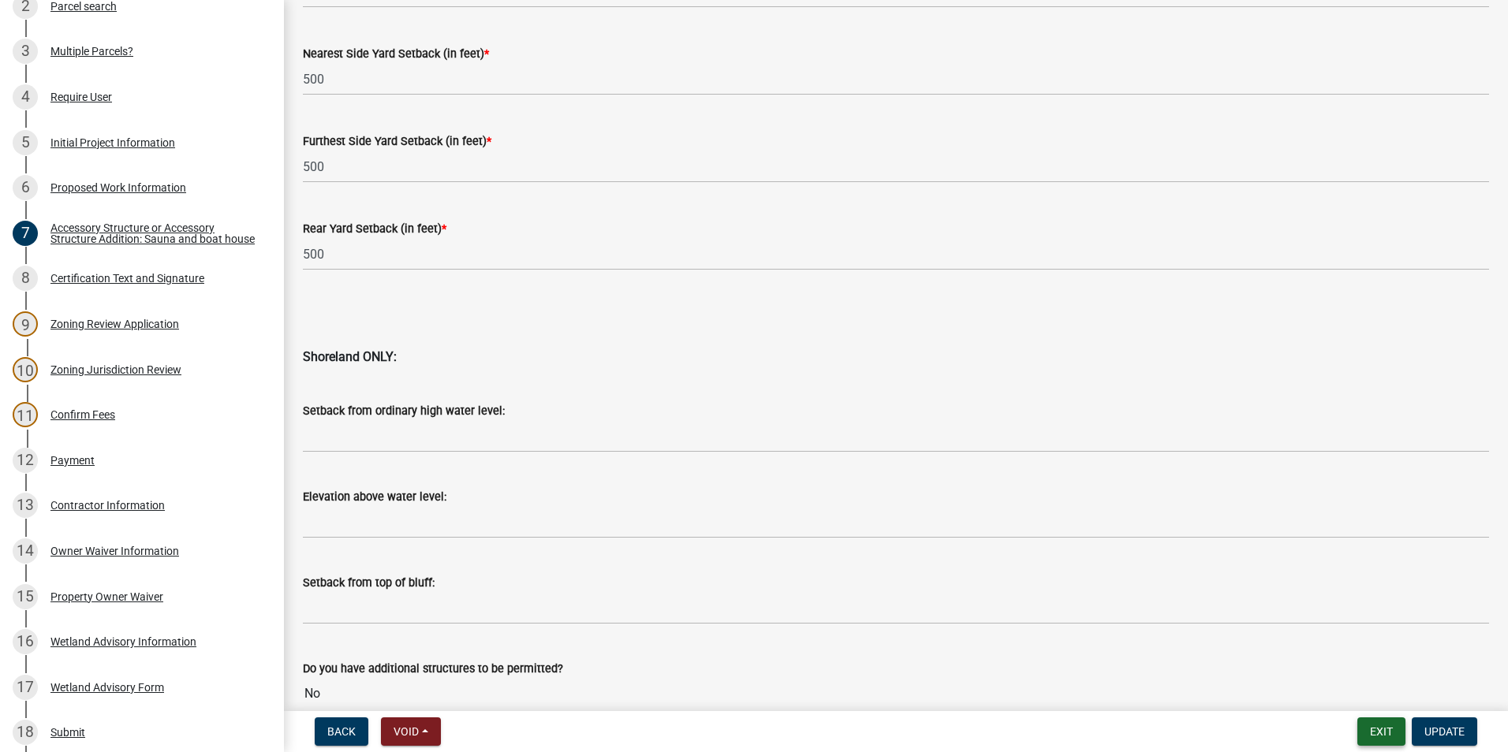
click at [1386, 730] on button "Exit" at bounding box center [1381, 732] width 48 height 28
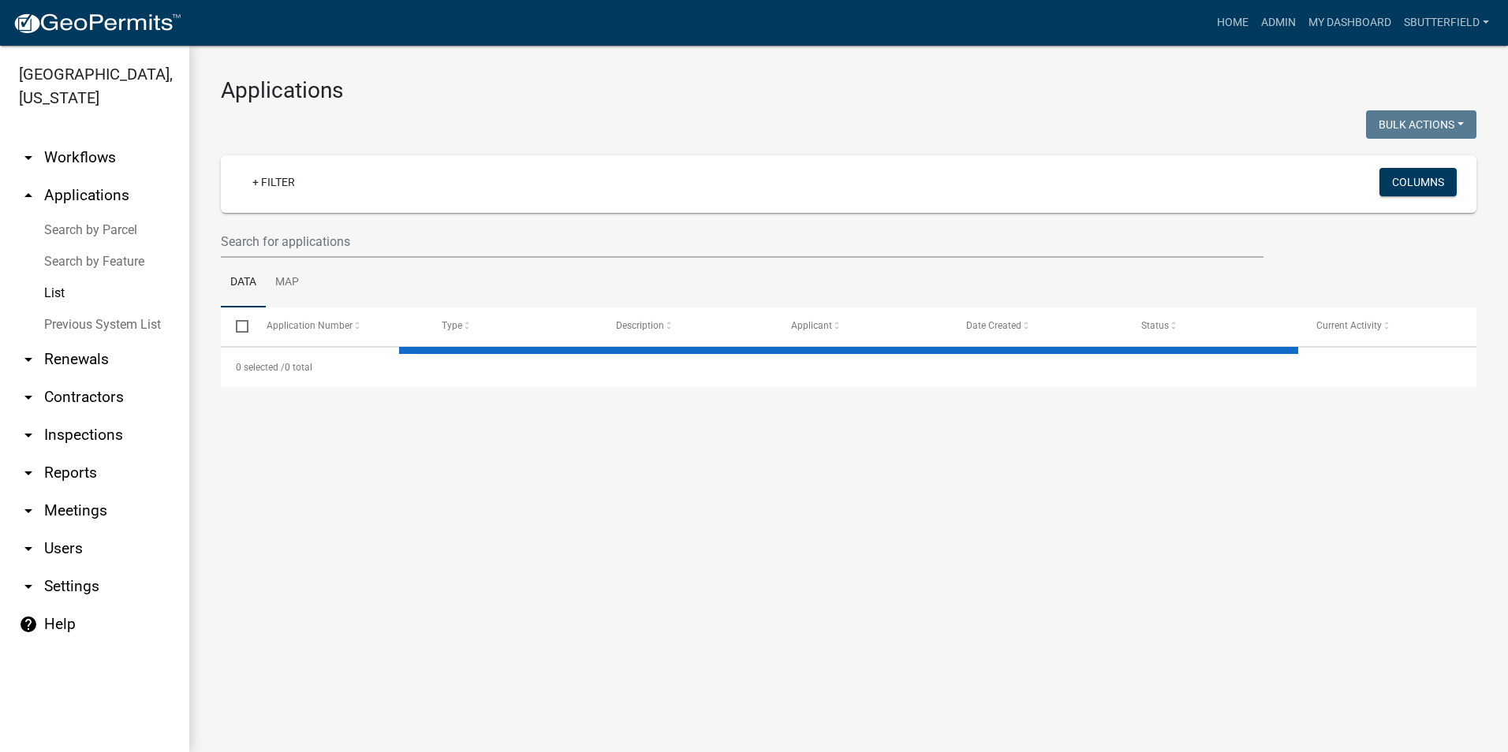
select select "1: 25"
